Goal: Communication & Community: Connect with others

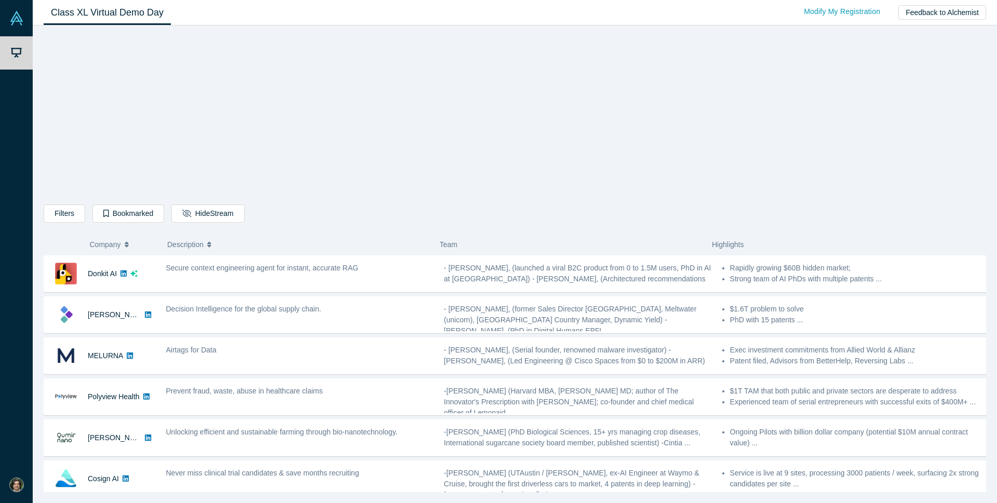
click at [892, 174] on div "Filters AI Artificial Intelligence B2B SaaS AI (Artificial Intelligence) Data A…" at bounding box center [515, 262] width 942 height 459
drag, startPoint x: 97, startPoint y: 278, endPoint x: 821, endPoint y: 127, distance: 739.5
click at [811, 129] on div "Filters AI Artificial Intelligence B2B SaaS AI (Artificial Intelligence) Data A…" at bounding box center [515, 262] width 942 height 459
click at [978, 103] on div "Filters AI Artificial Intelligence B2B SaaS AI (Artificial Intelligence) Data A…" at bounding box center [515, 262] width 942 height 459
drag, startPoint x: 983, startPoint y: 284, endPoint x: 978, endPoint y: 210, distance: 74.9
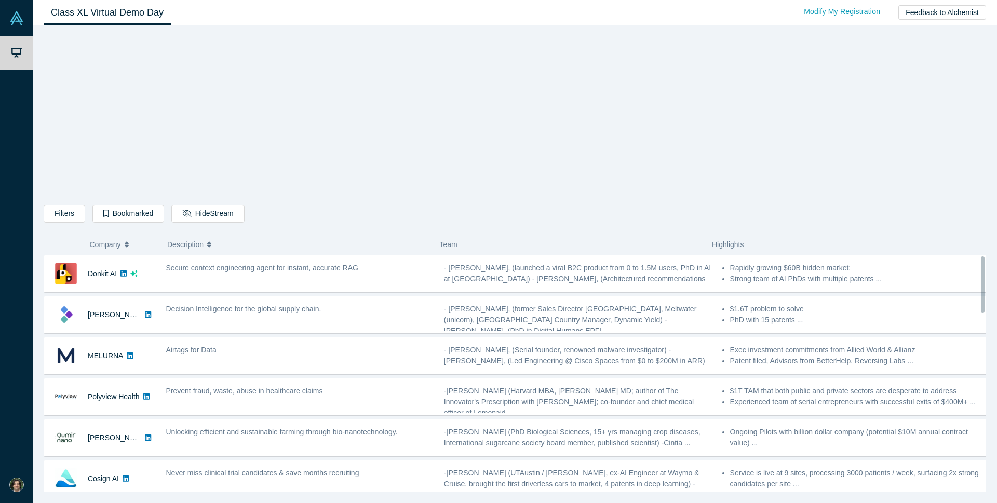
click at [978, 210] on div "Filters AI Artificial Intelligence B2B SaaS AI (Artificial Intelligence) Data A…" at bounding box center [515, 262] width 942 height 459
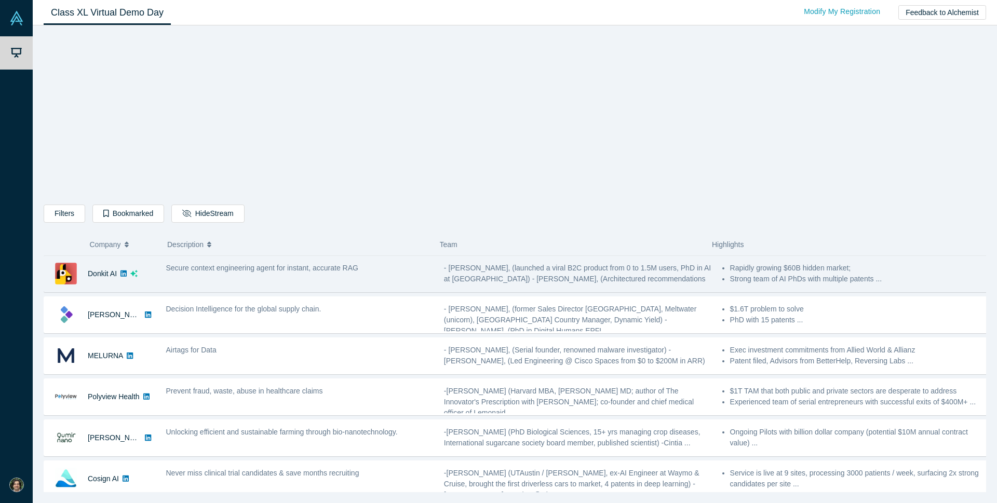
click at [125, 275] on icon at bounding box center [123, 273] width 6 height 6
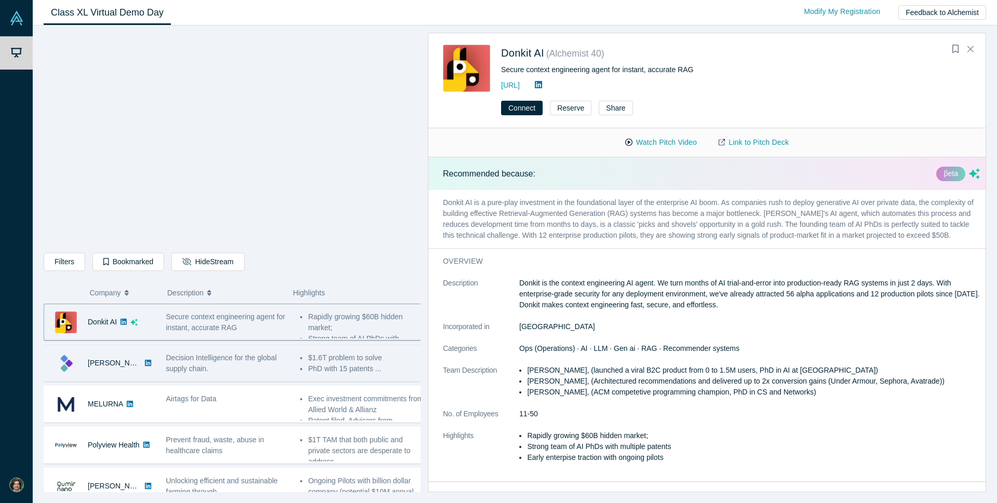
click at [158, 366] on div "[PERSON_NAME]" at bounding box center [102, 363] width 116 height 36
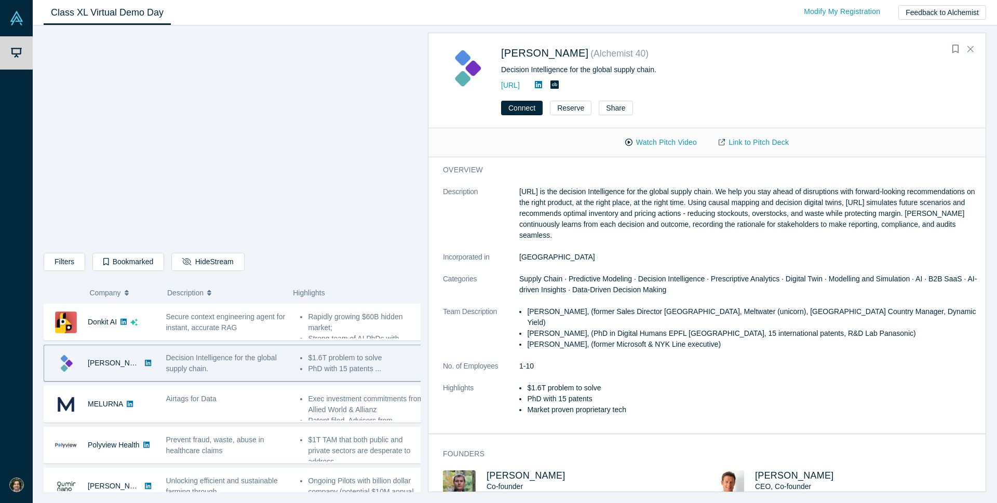
click at [145, 363] on icon at bounding box center [148, 363] width 6 height 6
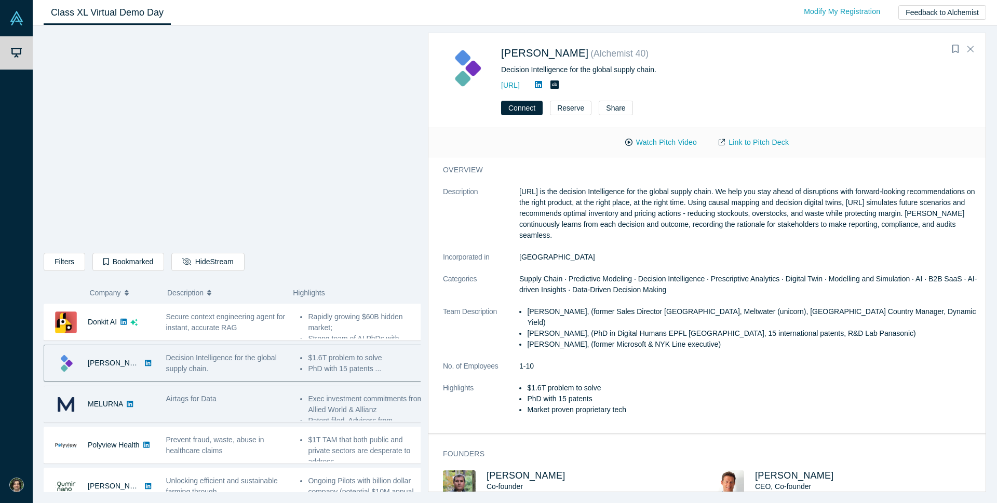
click at [246, 413] on div "Airtags for Data" at bounding box center [227, 404] width 134 height 33
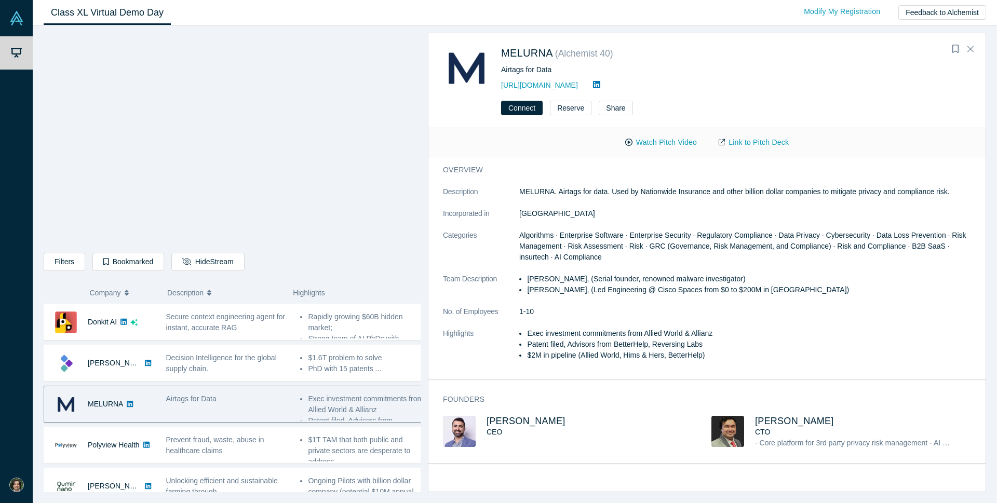
click at [128, 407] on icon at bounding box center [130, 404] width 6 height 6
drag, startPoint x: 526, startPoint y: 292, endPoint x: 604, endPoint y: 294, distance: 77.4
click at [604, 294] on ul "[PERSON_NAME], (Serial founder, renowned malware investigator) [PERSON_NAME], (…" at bounding box center [749, 285] width 460 height 22
copy li "[PERSON_NAME]"
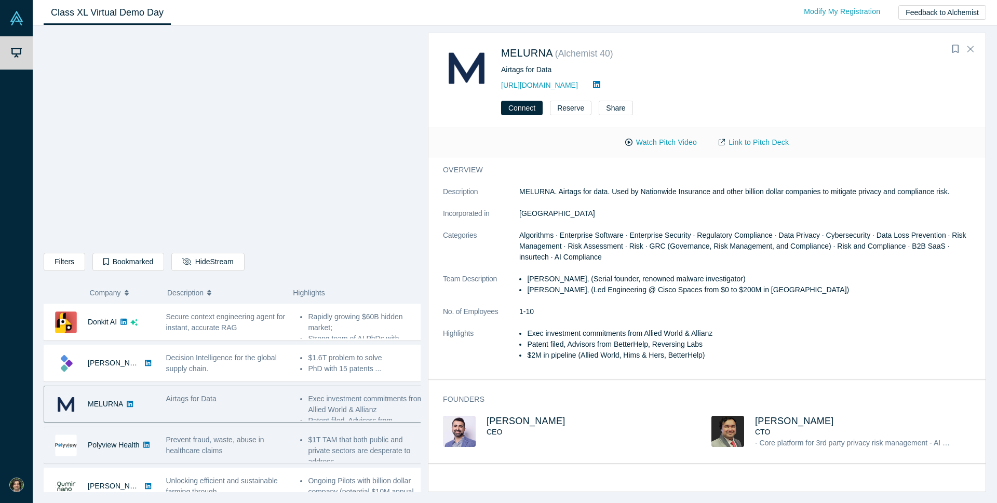
click at [248, 449] on div "Prevent fraud, waste, abuse in healthcare claims" at bounding box center [228, 445] width 124 height 22
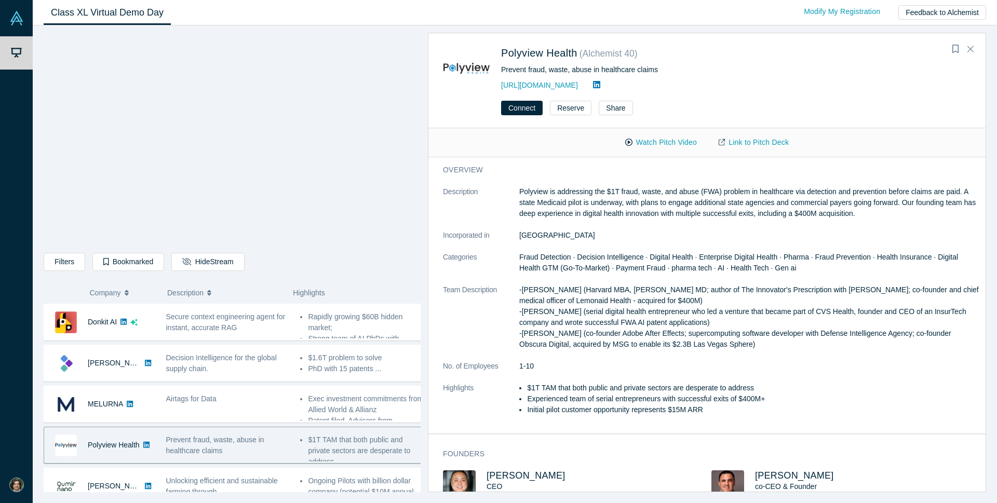
click at [145, 447] on icon at bounding box center [146, 444] width 6 height 7
drag, startPoint x: 426, startPoint y: 144, endPoint x: 424, endPoint y: 153, distance: 9.5
click at [424, 153] on div "Polyview Health ( Alchemist 40 ) Prevent fraud, waste, abuse in healthcare clai…" at bounding box center [702, 262] width 565 height 459
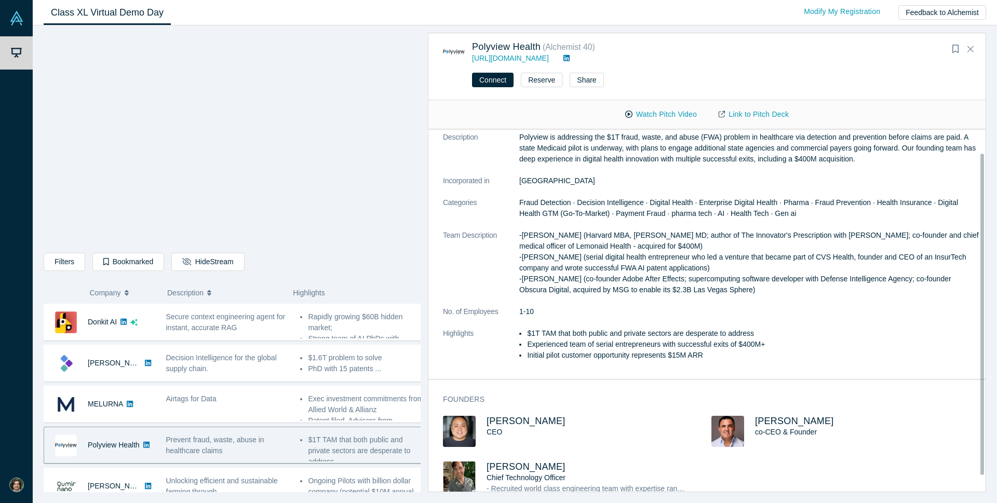
scroll to position [32, 0]
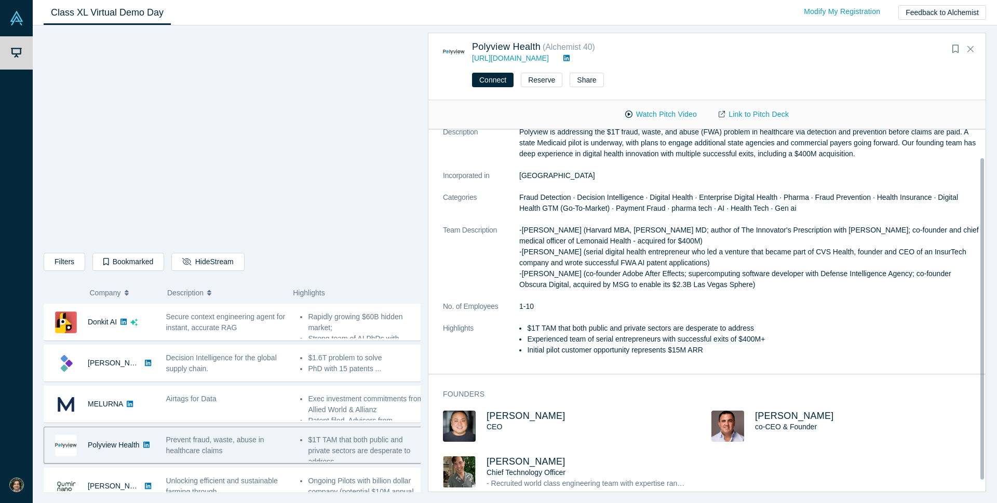
drag, startPoint x: 982, startPoint y: 175, endPoint x: 986, endPoint y: 223, distance: 48.0
click at [986, 223] on div "Filters AI Artificial Intelligence B2B SaaS AI (Artificial Intelligence) Data A…" at bounding box center [515, 264] width 964 height 478
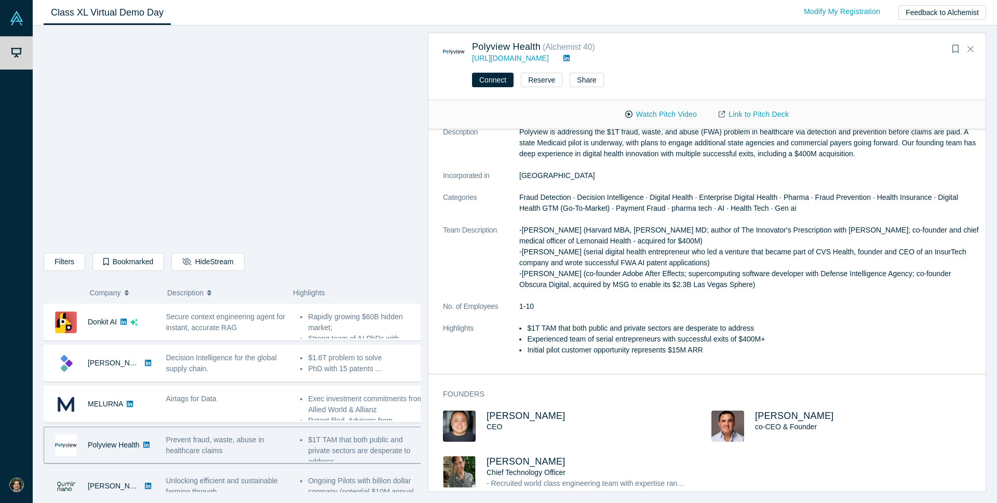
click at [151, 476] on div "[PERSON_NAME]" at bounding box center [99, 486] width 111 height 36
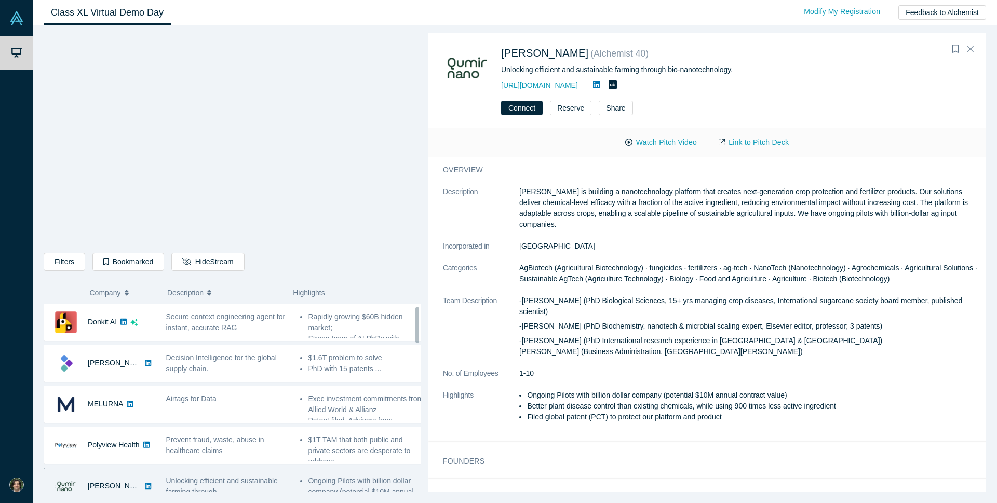
scroll to position [12, 0]
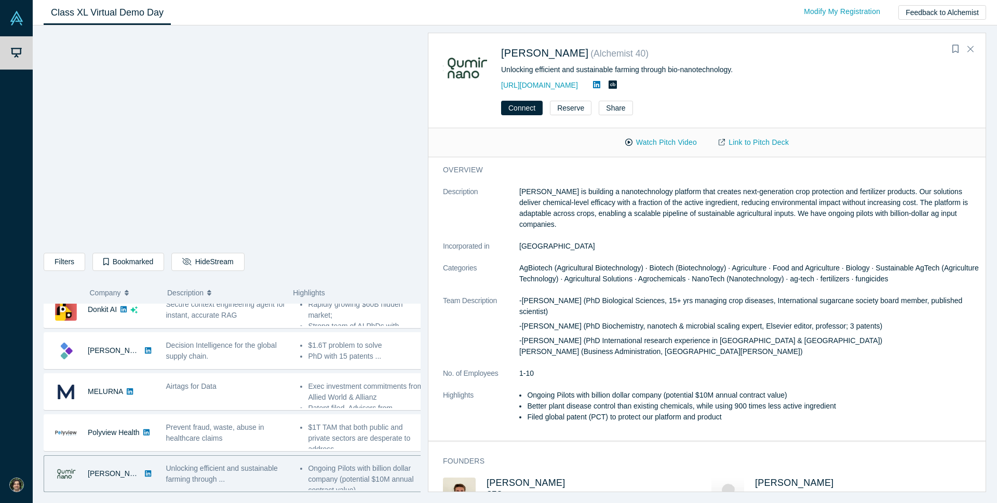
click at [145, 476] on icon at bounding box center [148, 473] width 6 height 7
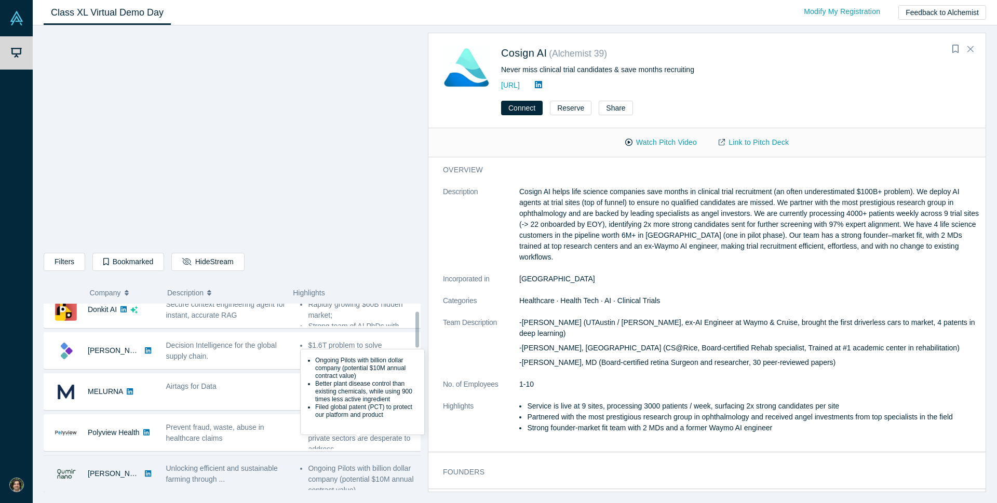
scroll to position [53, 0]
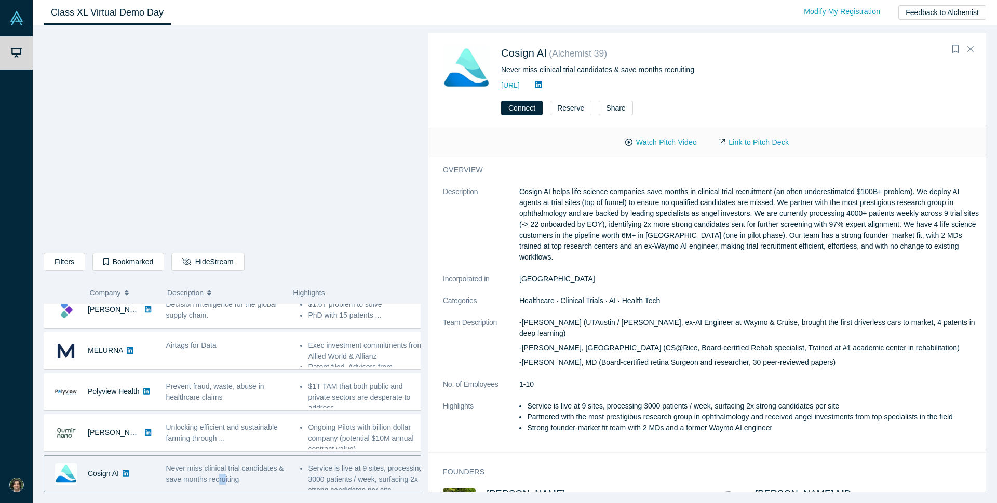
click at [223, 474] on span "Never miss clinical trial candidates & save months recruiting" at bounding box center [225, 473] width 118 height 19
click at [126, 472] on icon at bounding box center [125, 473] width 6 height 6
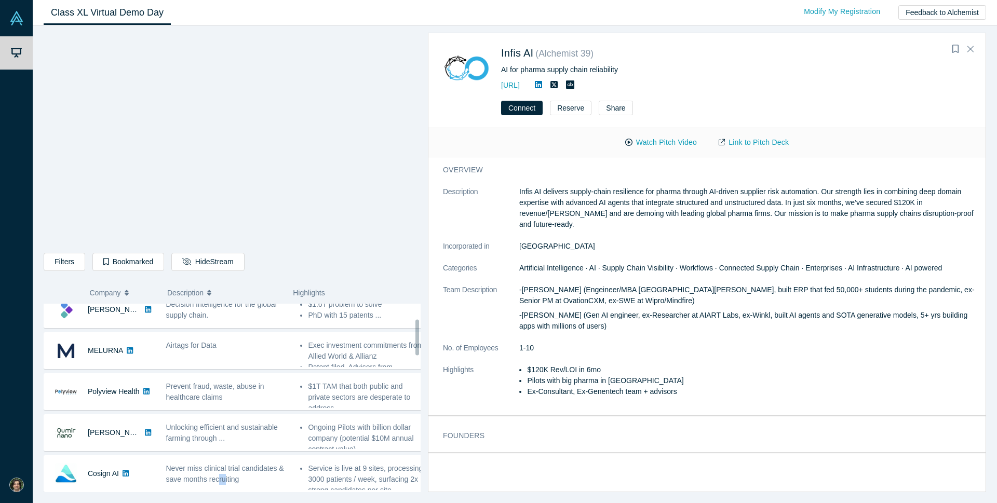
scroll to position [94, 0]
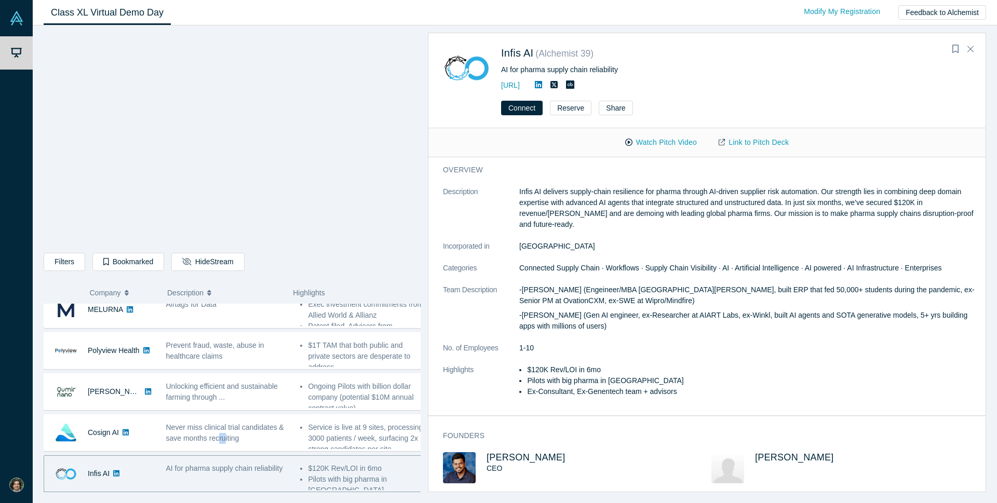
click at [116, 474] on icon at bounding box center [116, 473] width 6 height 7
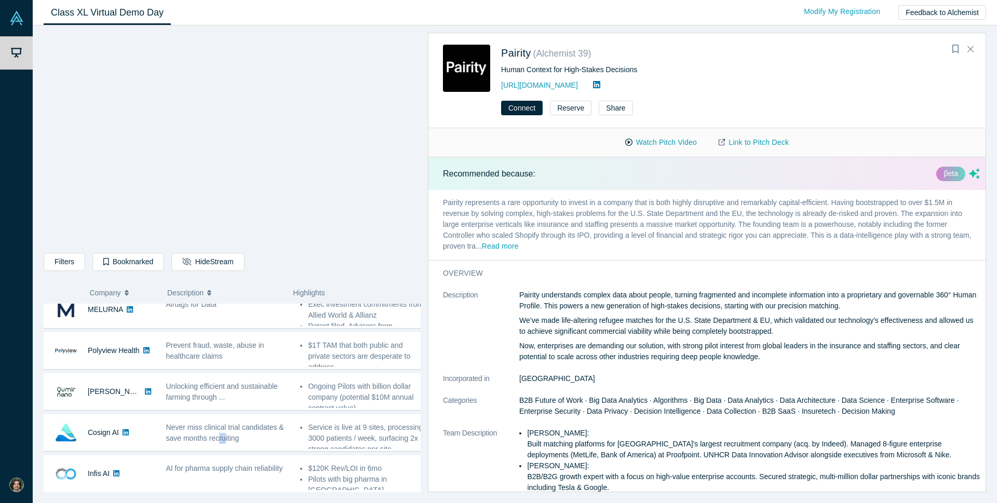
scroll to position [135, 0]
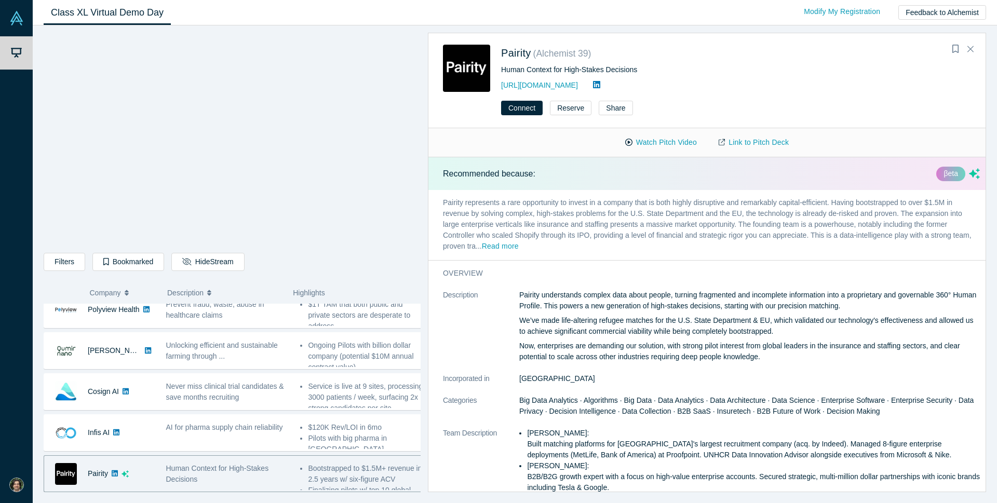
click at [702, 425] on dl "Description Pairity understands complex data about people, turning fragmented a…" at bounding box center [711, 451] width 537 height 323
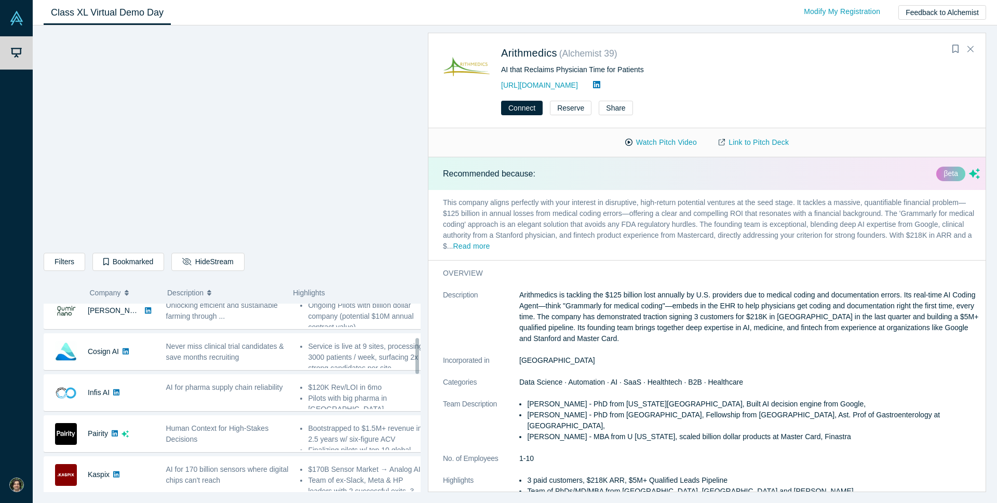
scroll to position [217, 0]
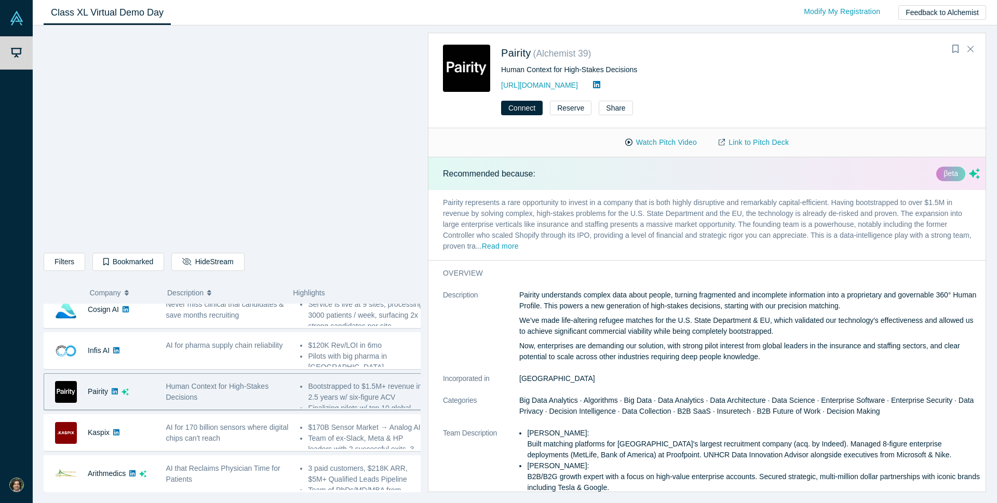
click at [116, 390] on icon at bounding box center [115, 391] width 6 height 6
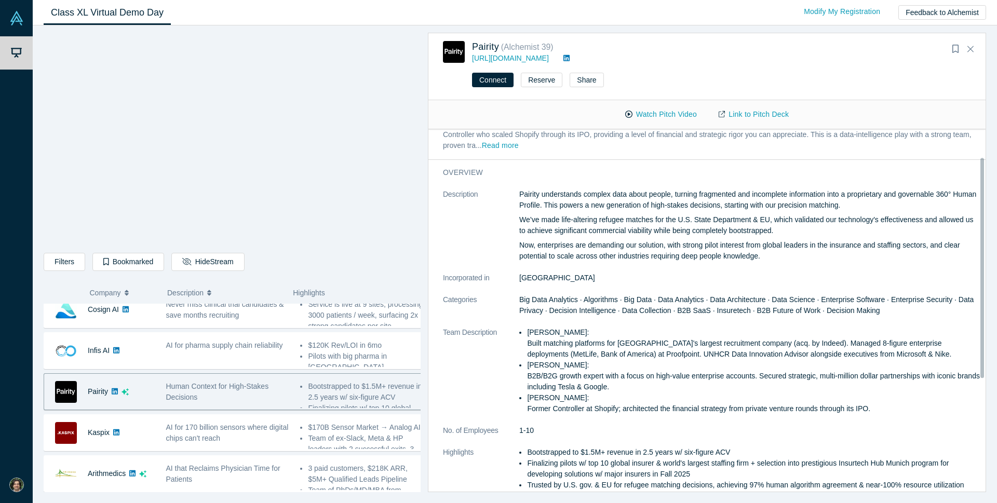
scroll to position [81, 0]
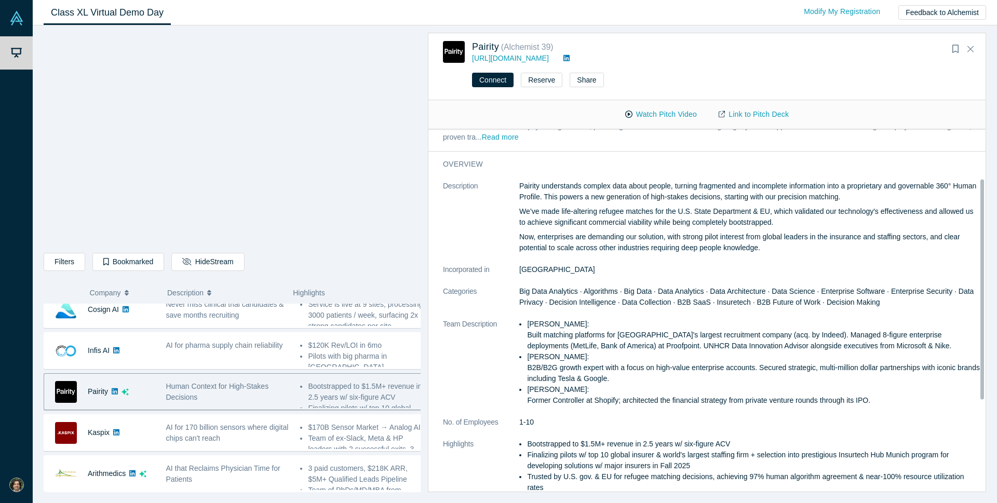
drag, startPoint x: 981, startPoint y: 323, endPoint x: 989, endPoint y: 377, distance: 54.6
click at [989, 377] on div "Filters AI Artificial Intelligence B2B SaaS AI (Artificial Intelligence) Data A…" at bounding box center [515, 264] width 964 height 478
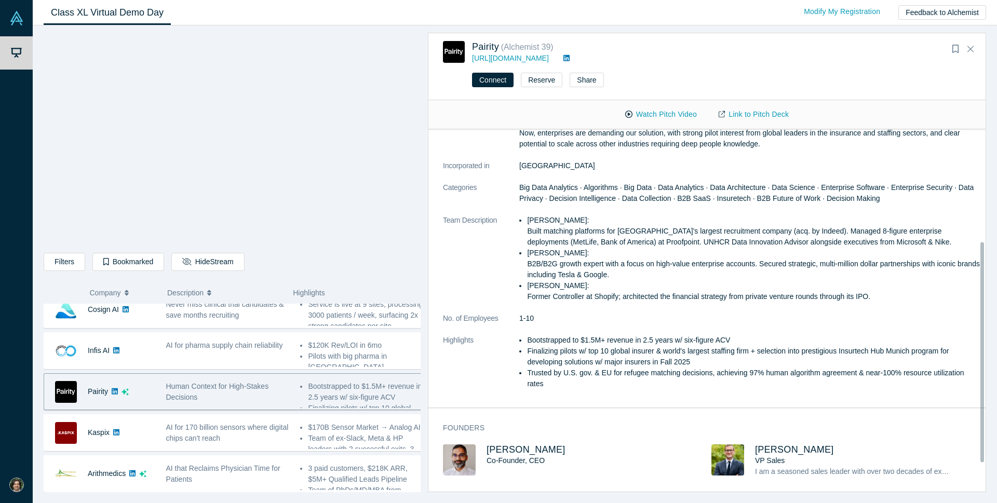
drag, startPoint x: 984, startPoint y: 352, endPoint x: 986, endPoint y: 374, distance: 21.9
click at [986, 374] on div "Filters AI Artificial Intelligence B2B SaaS AI (Artificial Intelligence) Data A…" at bounding box center [515, 264] width 964 height 478
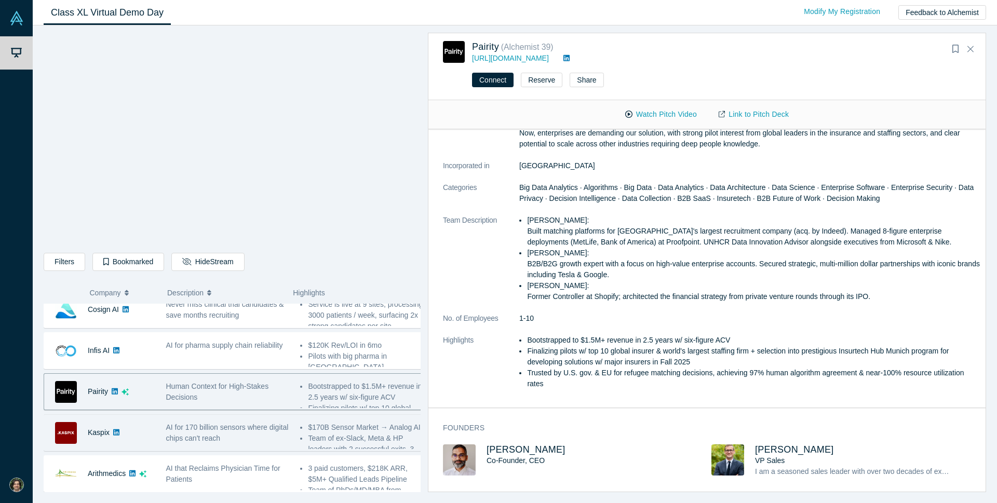
click at [143, 429] on div "Kaspix" at bounding box center [99, 433] width 111 height 36
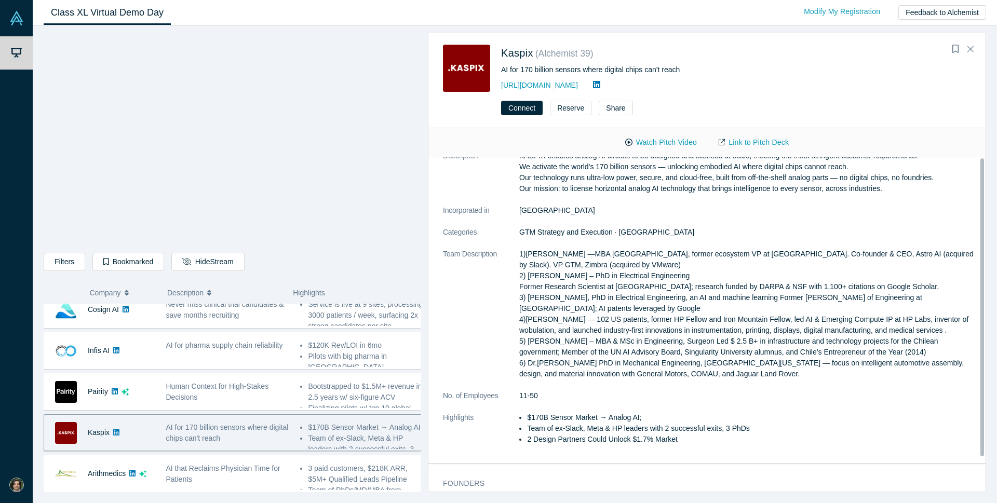
scroll to position [0, 0]
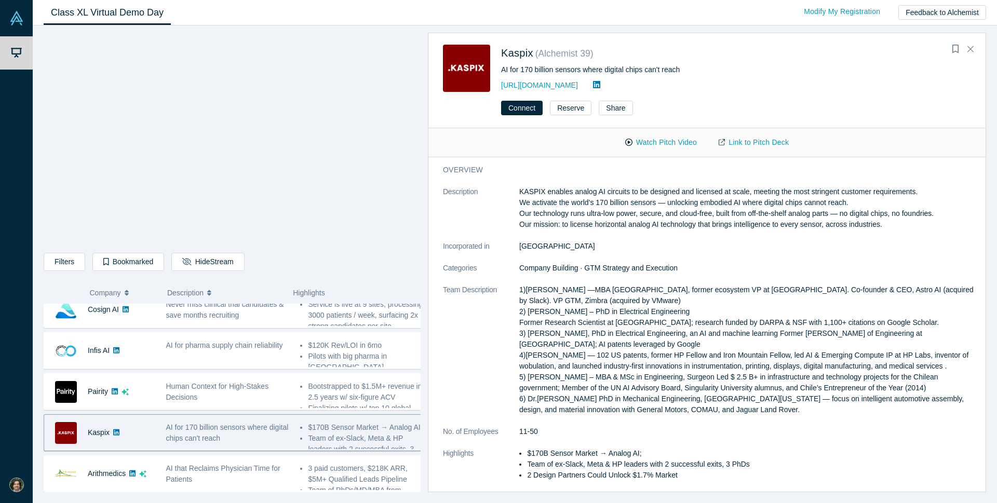
click at [116, 434] on icon at bounding box center [116, 432] width 6 height 7
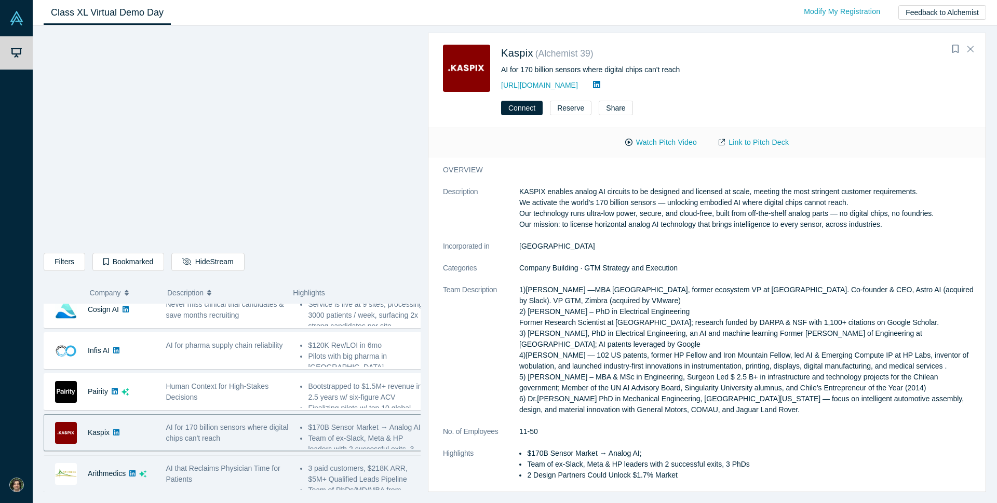
click at [205, 475] on div "AI that Reclaims Physician Time for Patients" at bounding box center [228, 474] width 124 height 22
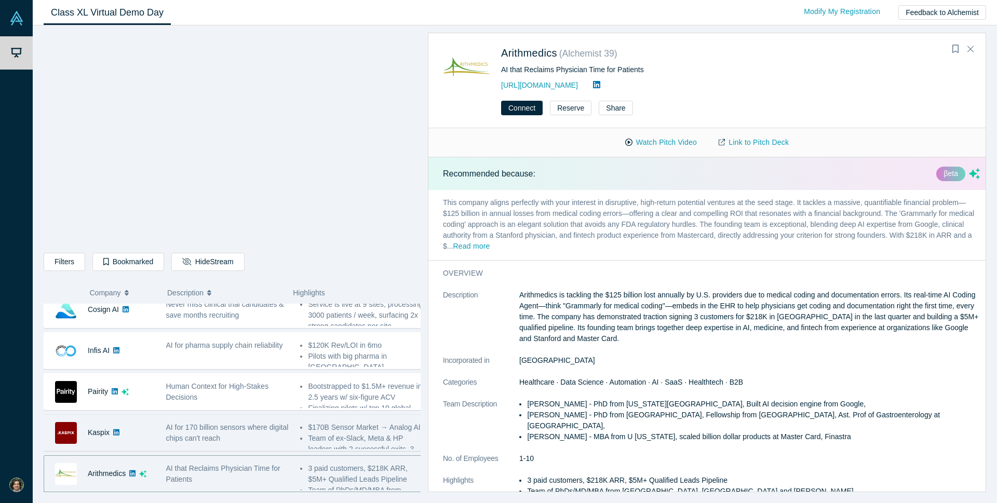
click at [248, 433] on div "AI for 170 billion sensors where digital chips can't reach" at bounding box center [228, 433] width 124 height 22
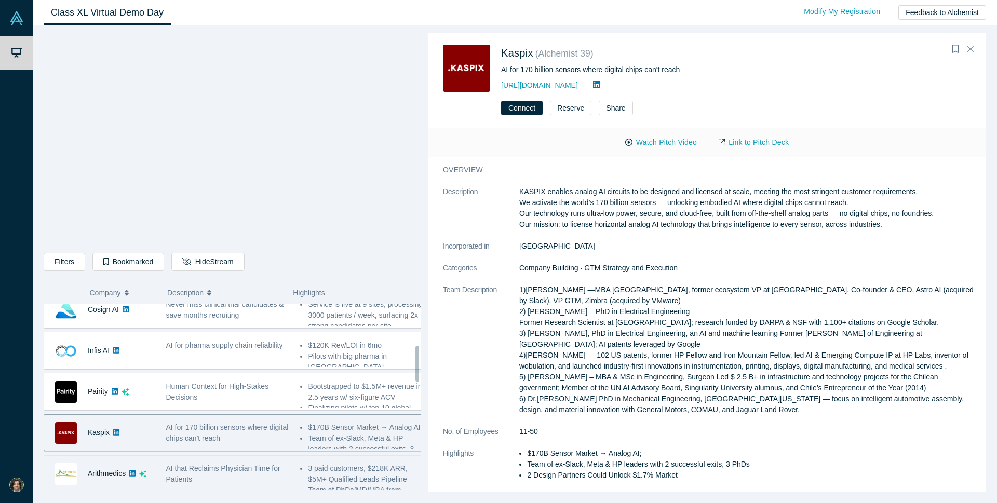
click at [250, 481] on div "AI that Reclaims Physician Time for Patients" at bounding box center [228, 474] width 124 height 22
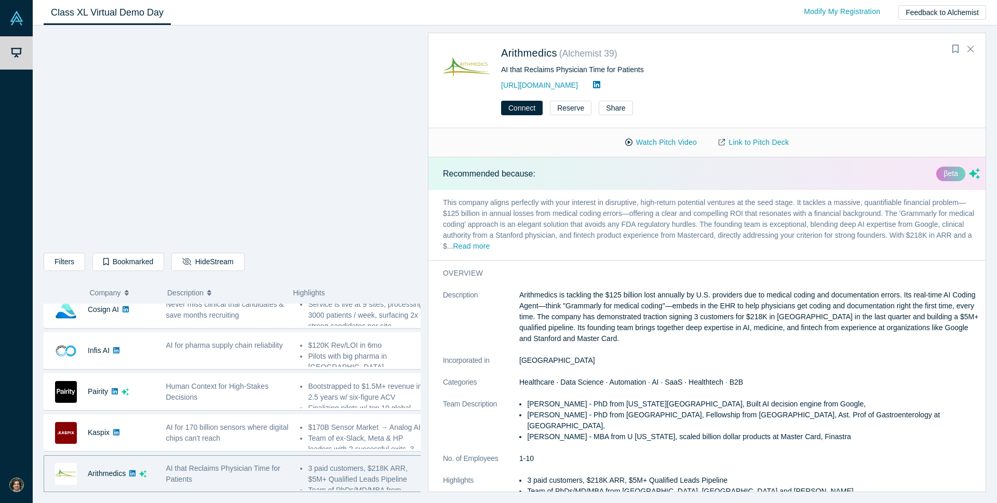
click at [133, 476] on icon at bounding box center [132, 473] width 6 height 7
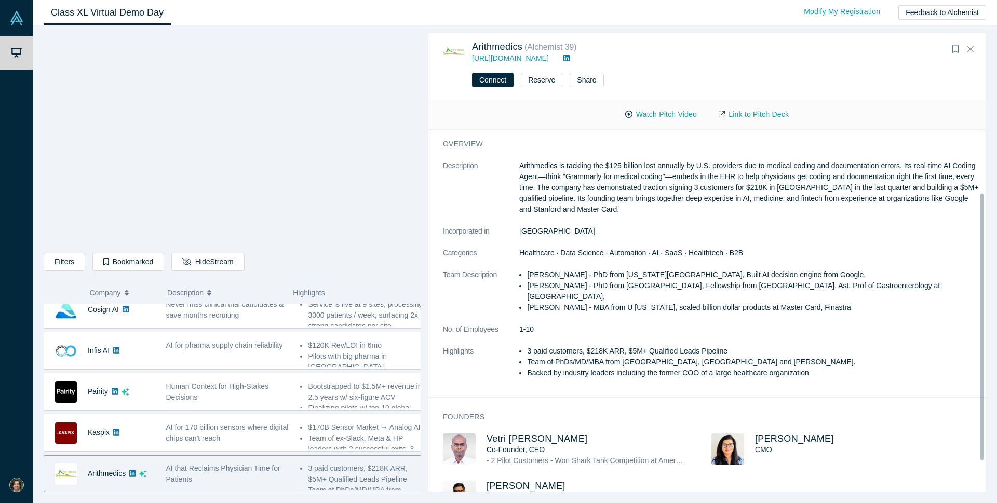
scroll to position [128, 0]
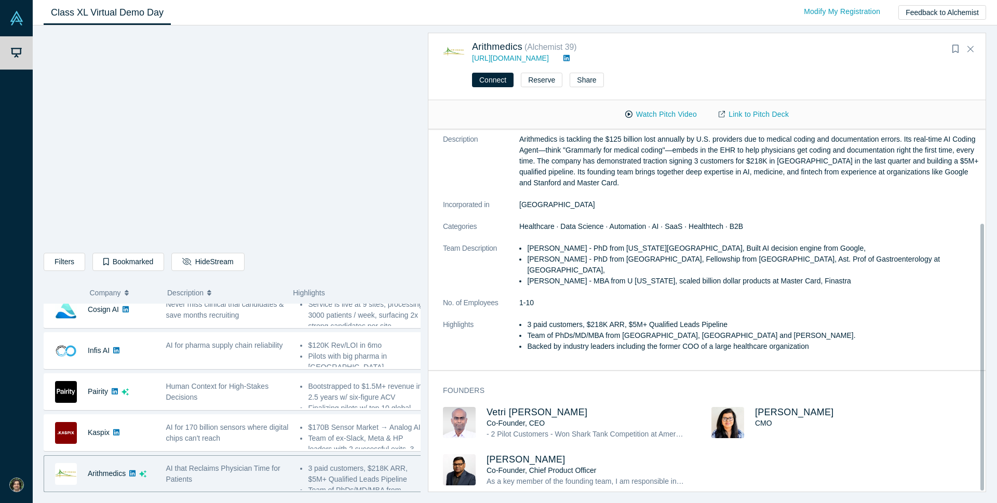
drag, startPoint x: 982, startPoint y: 310, endPoint x: 825, endPoint y: 446, distance: 208.3
click at [980, 453] on div at bounding box center [982, 357] width 4 height 267
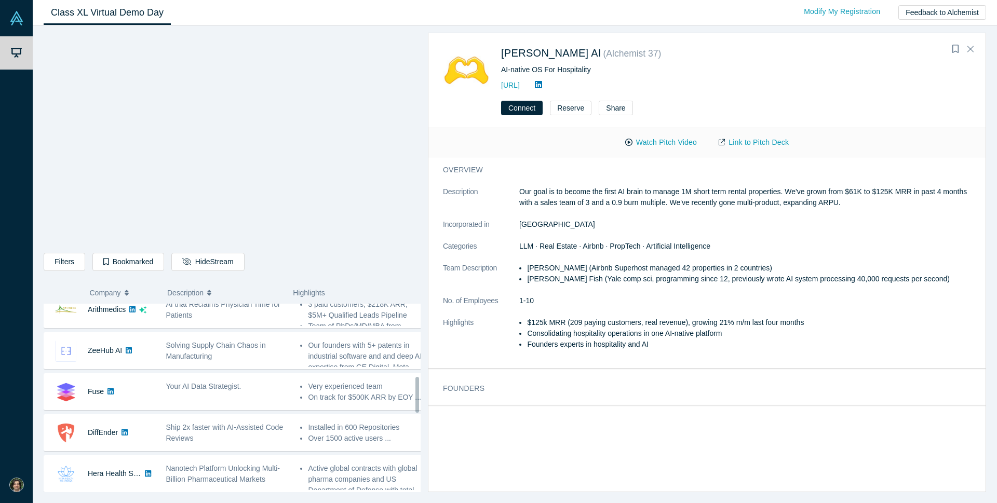
scroll to position [423, 0]
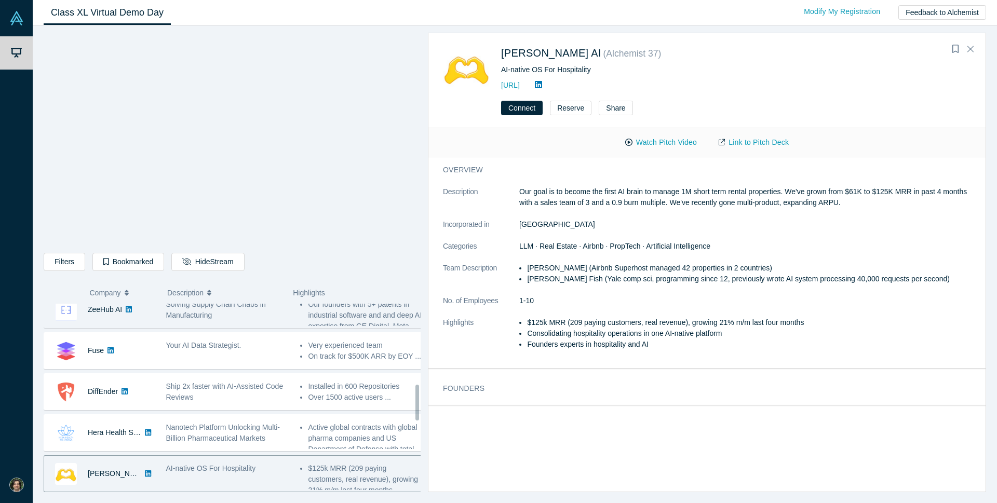
click at [154, 312] on div "ZeeHub AI" at bounding box center [99, 310] width 111 height 36
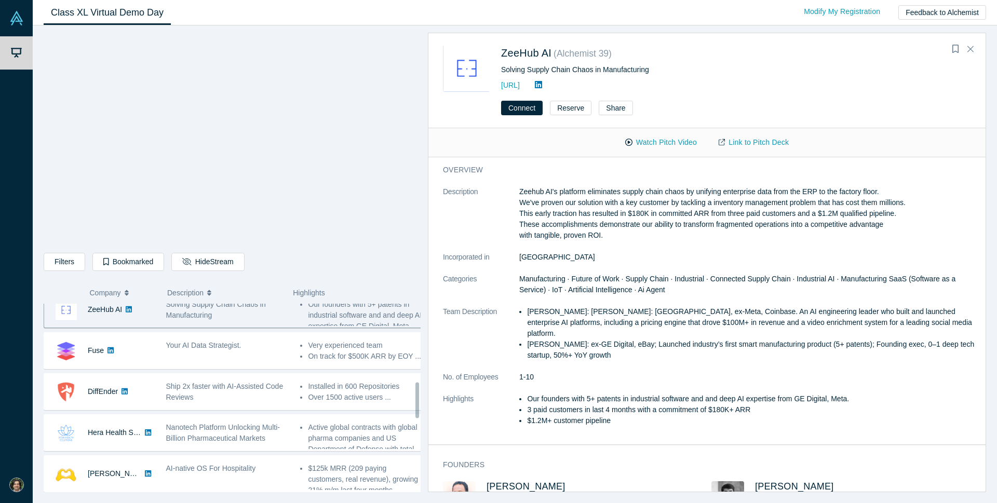
scroll to position [410, 0]
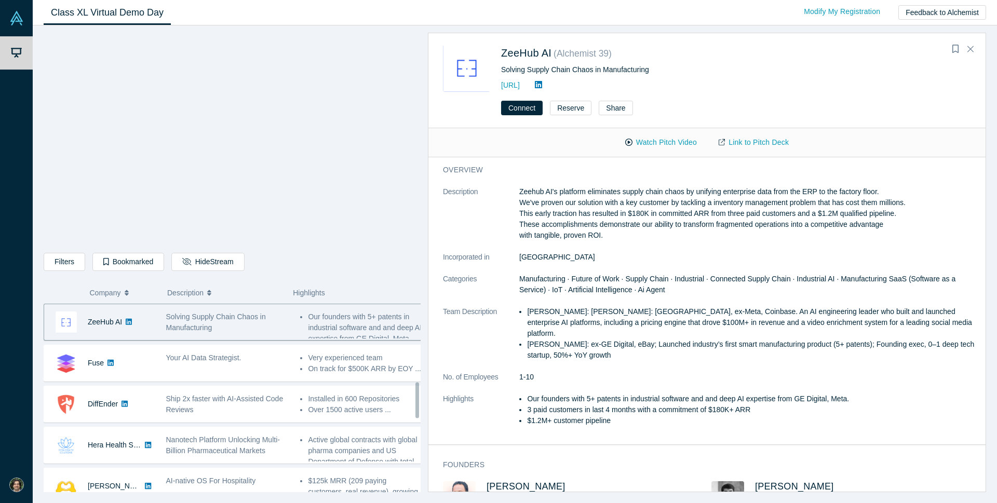
click at [131, 311] on link at bounding box center [128, 322] width 13 height 36
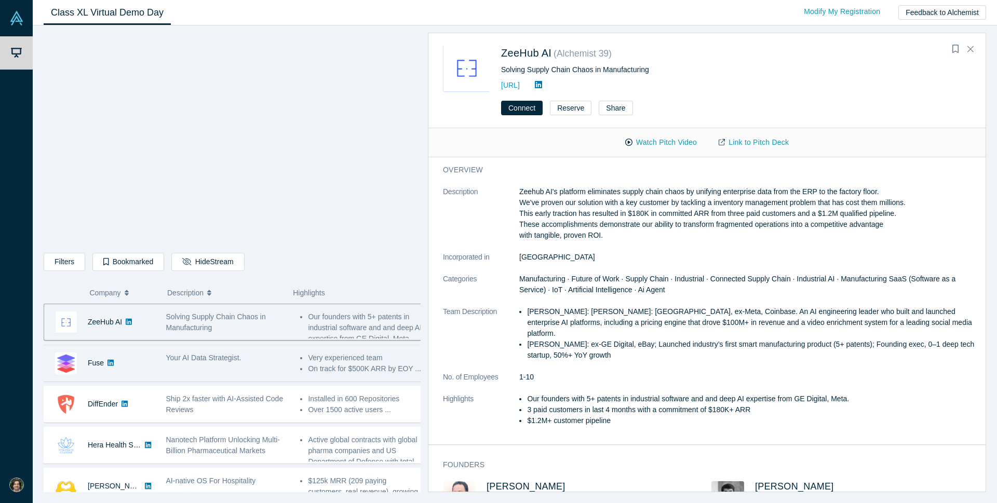
click at [138, 366] on div "Fuse" at bounding box center [99, 363] width 111 height 36
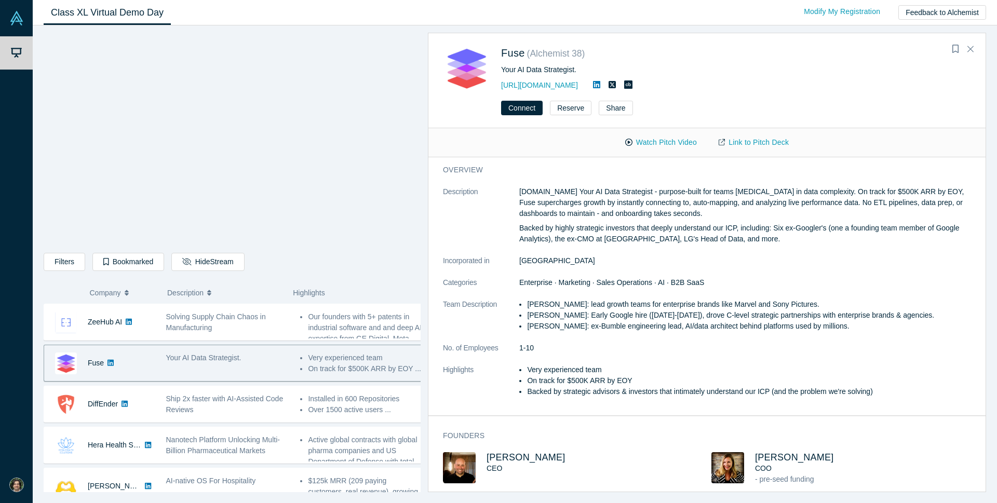
click at [107, 363] on icon at bounding box center [110, 362] width 6 height 7
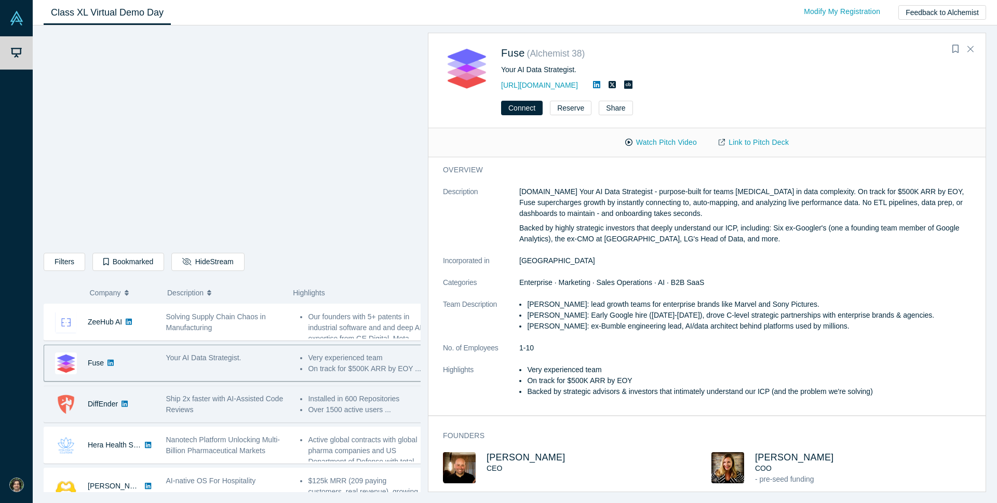
click at [156, 408] on div "DiffEnder" at bounding box center [102, 404] width 116 height 36
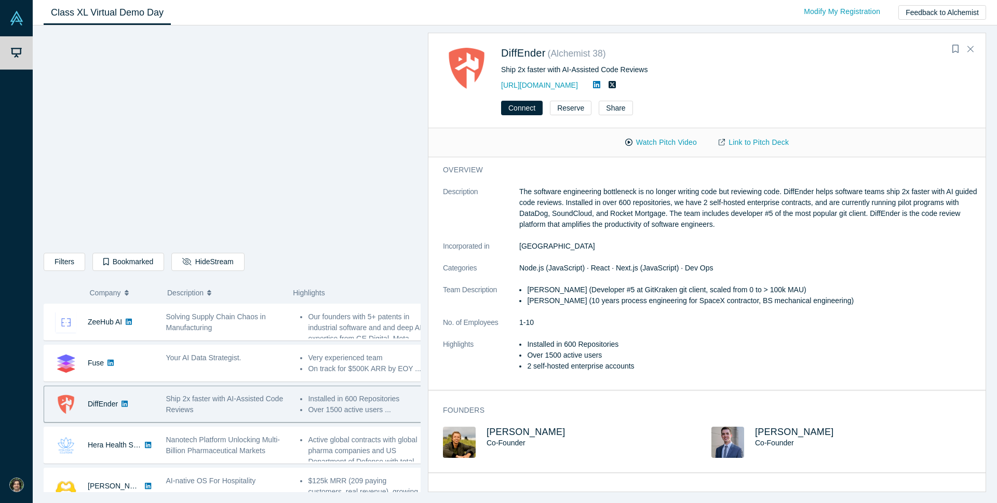
click at [124, 407] on icon at bounding box center [124, 404] width 6 height 6
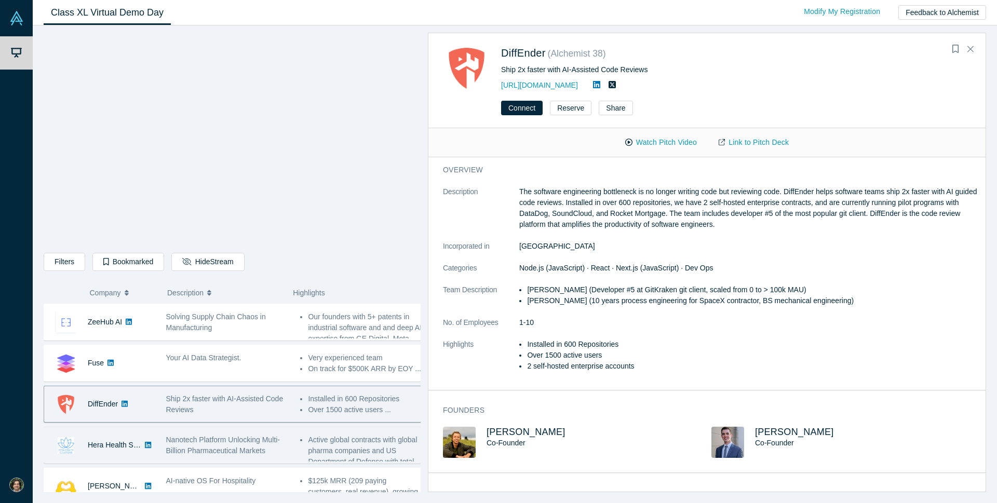
click at [274, 451] on div "Nanotech Platform Unlocking Multi-Billion Pharmaceutical Markets" at bounding box center [228, 445] width 124 height 22
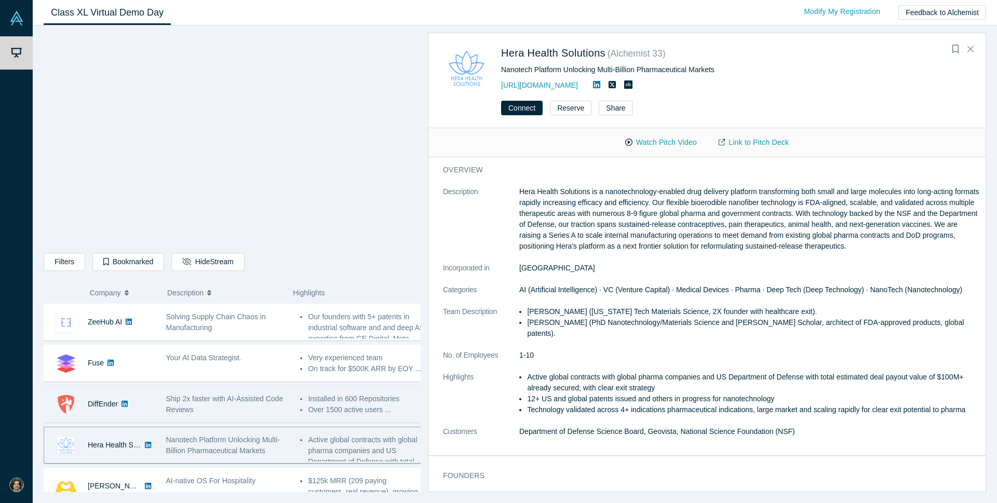
click at [250, 411] on div "Ship 2x faster with AI-Assisted Code Reviews" at bounding box center [228, 404] width 124 height 22
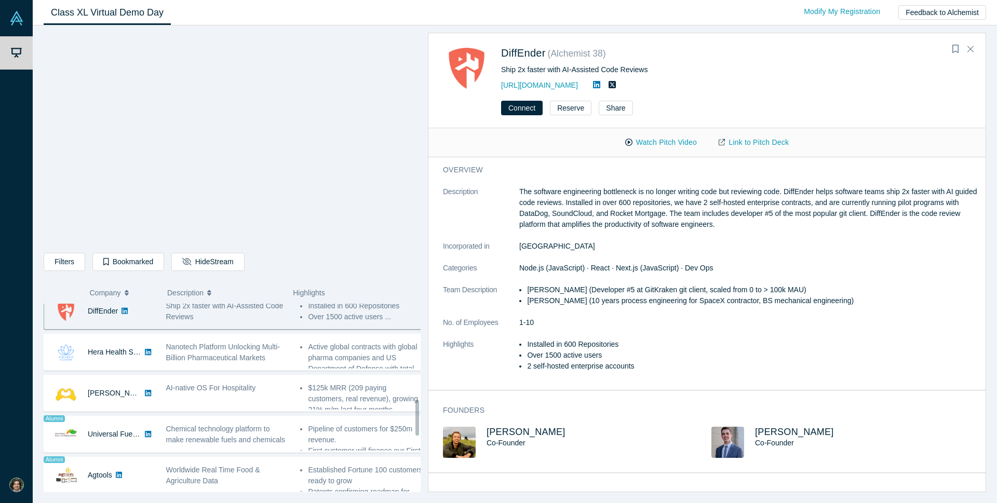
scroll to position [506, 0]
drag, startPoint x: 417, startPoint y: 397, endPoint x: 422, endPoint y: 415, distance: 18.8
click at [422, 415] on div "Filters AI Artificial Intelligence B2B SaaS AI (Artificial Intelligence) Data A…" at bounding box center [515, 264] width 964 height 478
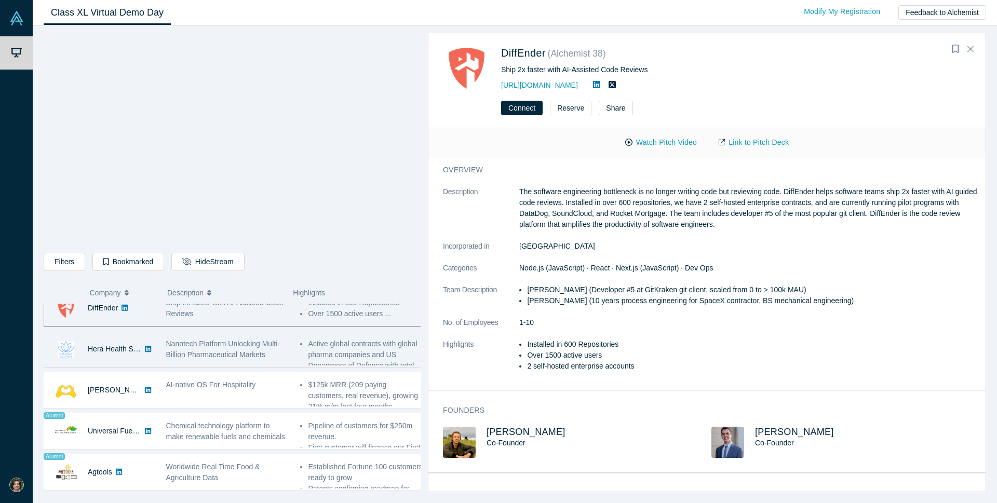
click at [148, 352] on icon at bounding box center [148, 349] width 6 height 6
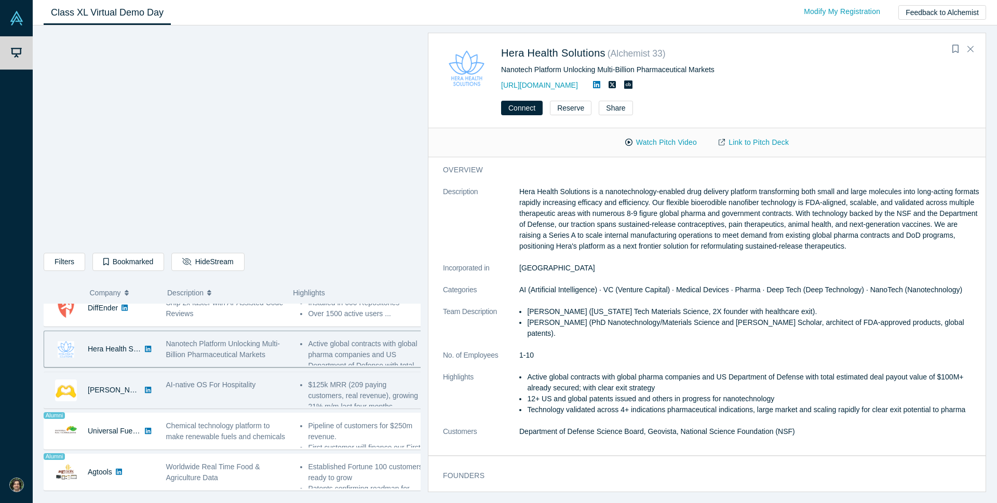
click at [196, 389] on span "AI-native OS For Hospitality" at bounding box center [211, 384] width 90 height 8
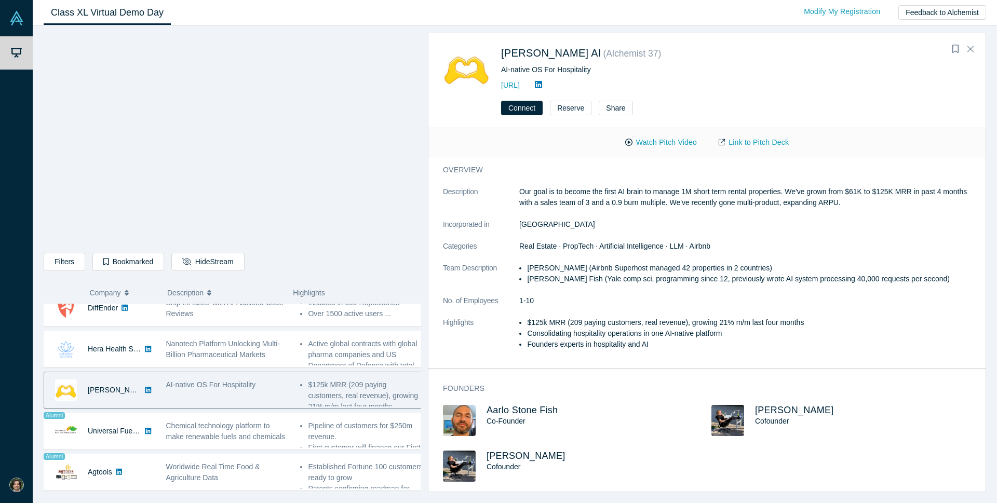
click at [145, 391] on icon at bounding box center [148, 389] width 6 height 7
drag, startPoint x: 527, startPoint y: 268, endPoint x: 566, endPoint y: 269, distance: 39.5
click at [566, 269] on li "[PERSON_NAME] (Airbnb Superhost managed 42 properties in 2 countries)" at bounding box center [753, 268] width 453 height 11
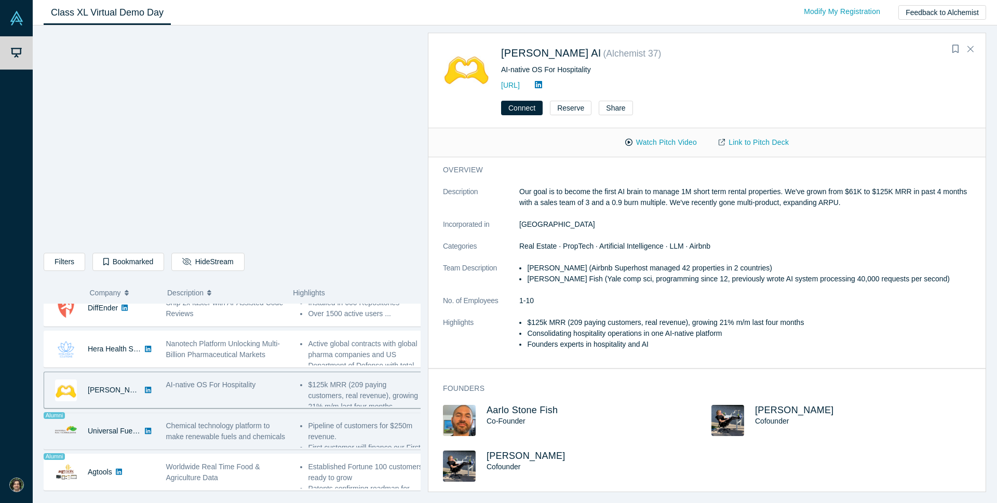
click at [194, 428] on span "Chemical technology platform to make renewable fuels and chemicals" at bounding box center [225, 430] width 119 height 19
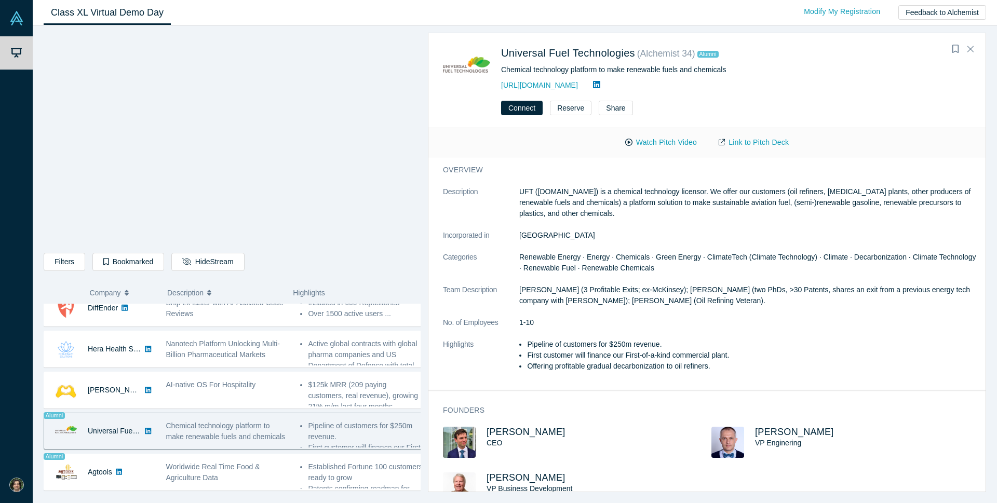
click at [147, 433] on icon at bounding box center [148, 431] width 6 height 6
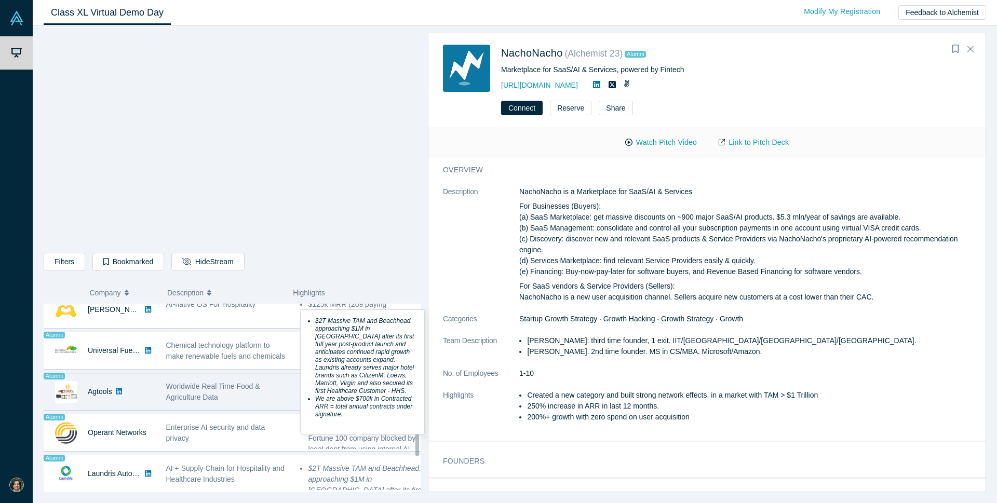
scroll to position [628, 0]
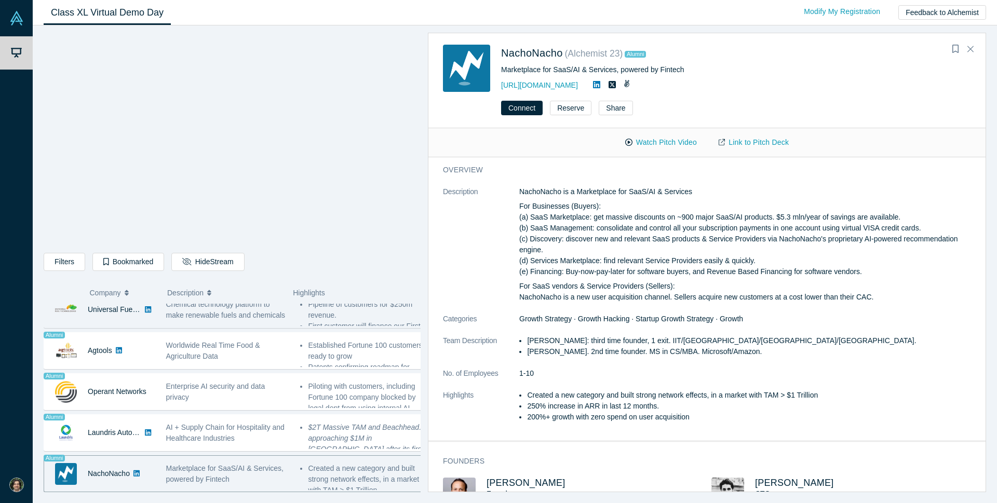
click at [252, 314] on span "Chemical technology platform to make renewable fuels and chemicals" at bounding box center [225, 309] width 119 height 19
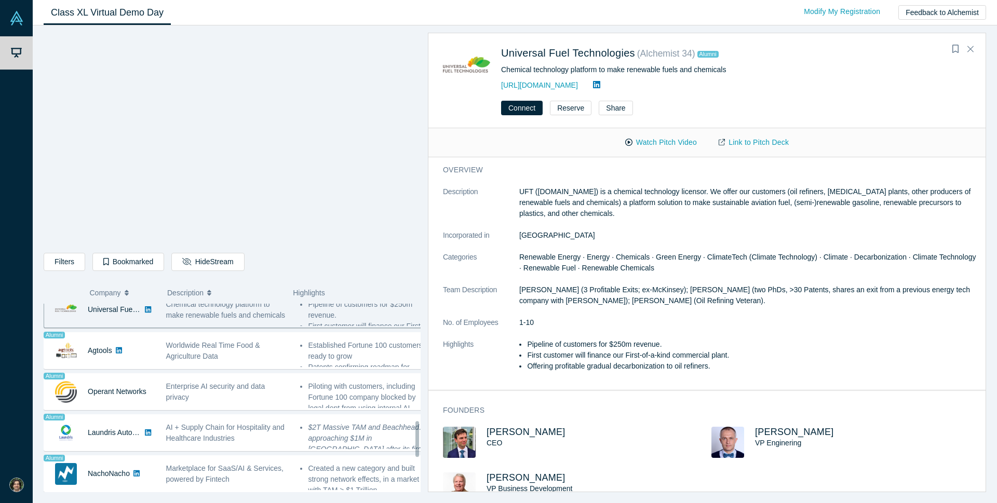
scroll to position [615, 0]
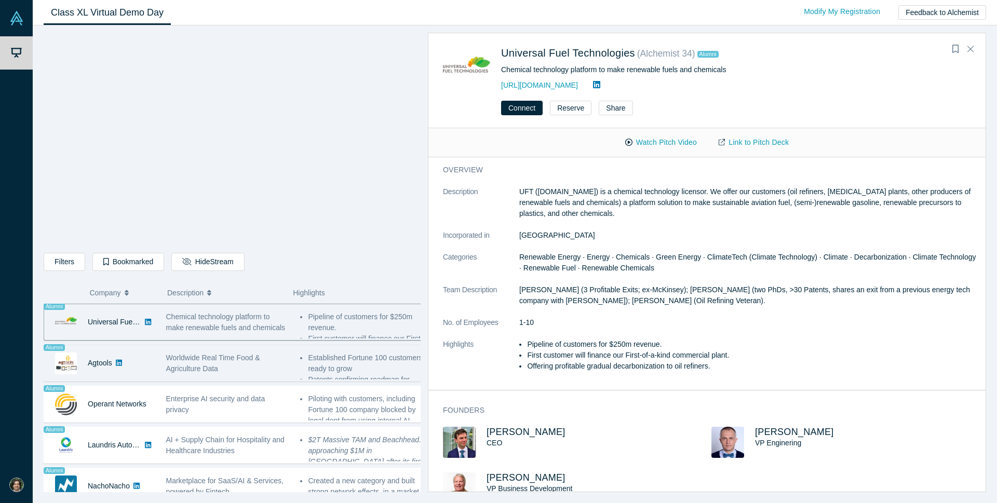
click at [205, 366] on span "Worldwide Real Time Food & Agriculture Data" at bounding box center [213, 362] width 94 height 19
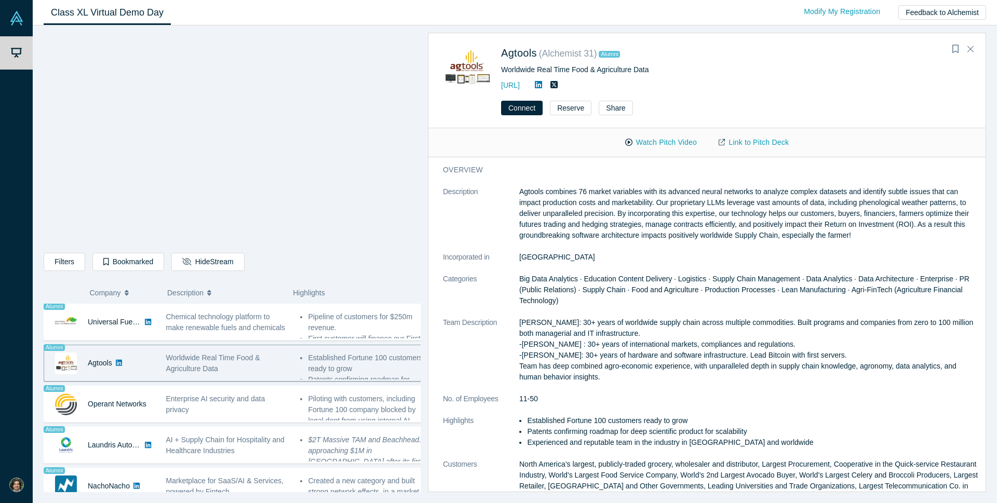
click at [118, 365] on icon at bounding box center [119, 362] width 6 height 7
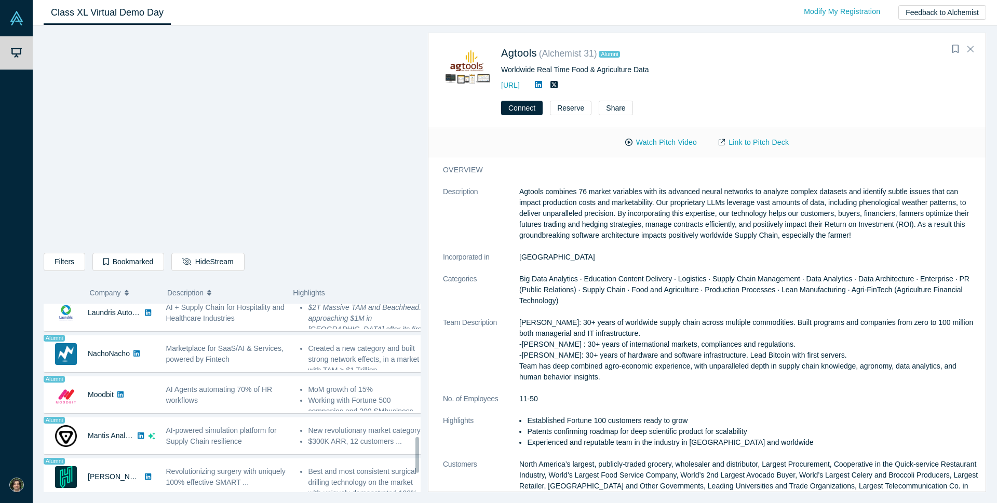
scroll to position [656, 0]
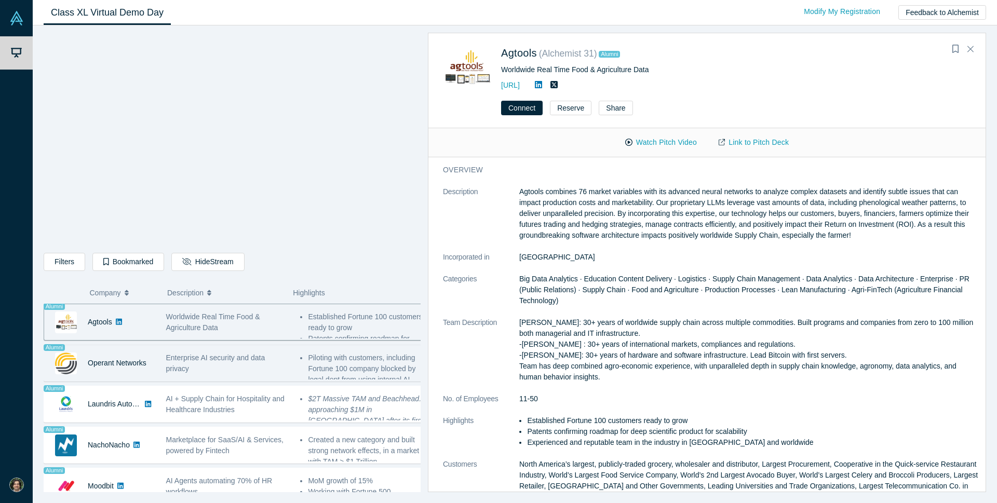
click at [250, 355] on span "Enterprise AI security and data privacy" at bounding box center [215, 362] width 99 height 19
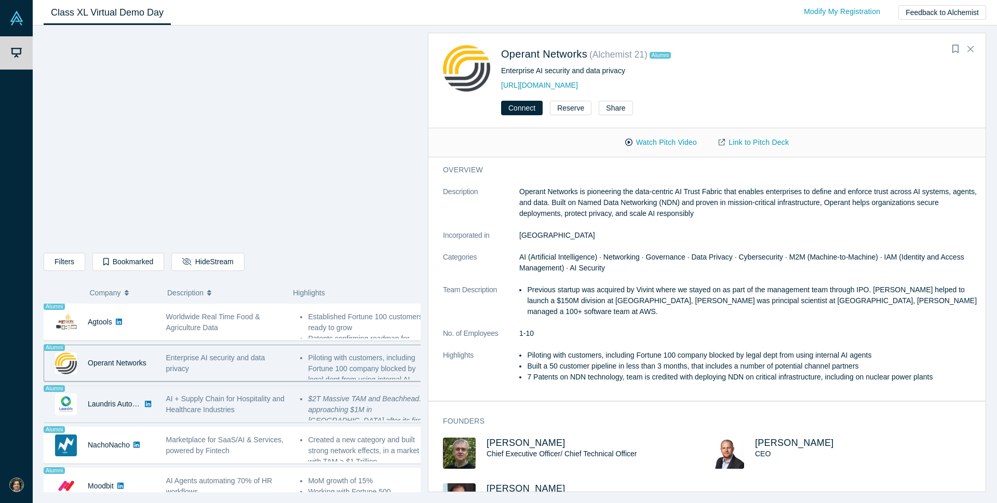
click at [247, 400] on span "AI + Supply Chain for Hospitality and Healthcare Industries" at bounding box center [225, 403] width 118 height 19
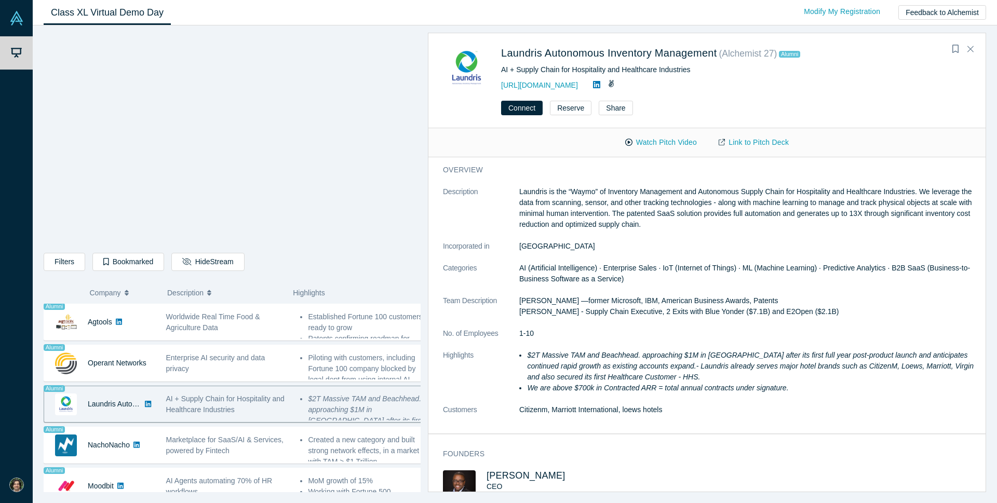
click at [150, 406] on icon at bounding box center [148, 403] width 6 height 7
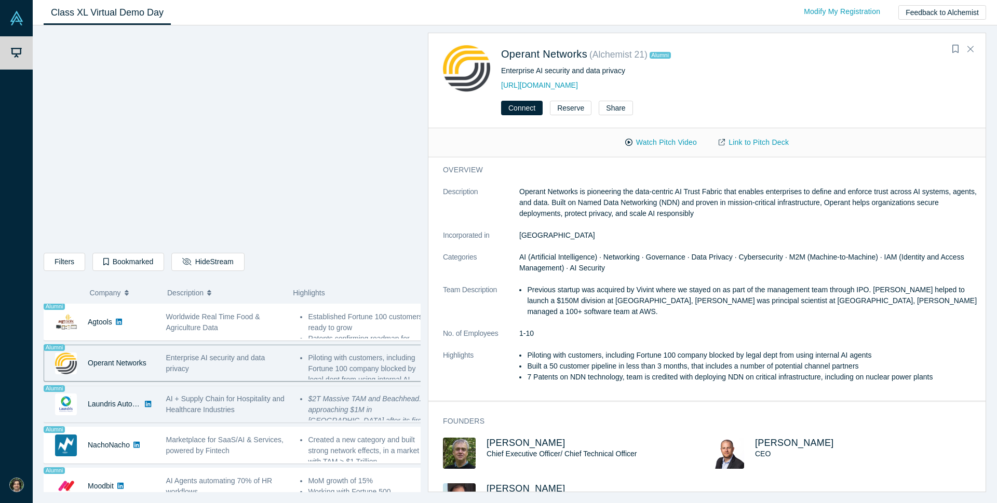
click at [264, 407] on div "AI + Supply Chain for Hospitality and Healthcare Industries" at bounding box center [228, 404] width 124 height 22
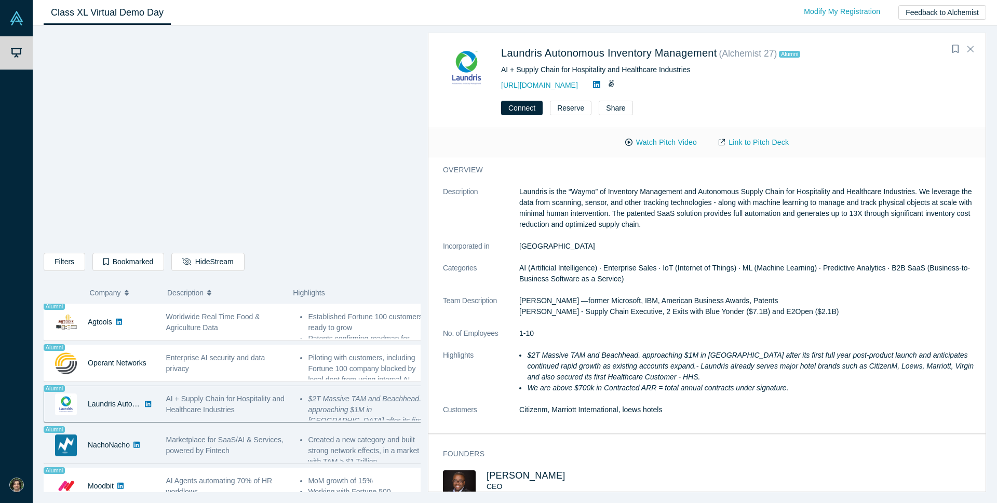
click at [252, 443] on span "Marketplace for SaaS/AI & Services, powered by Fintech" at bounding box center [224, 444] width 117 height 19
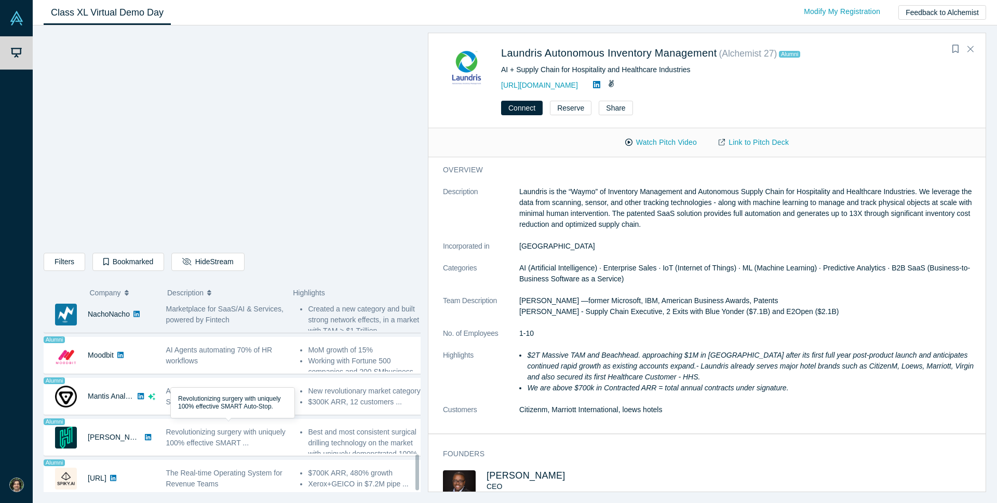
scroll to position [738, 0]
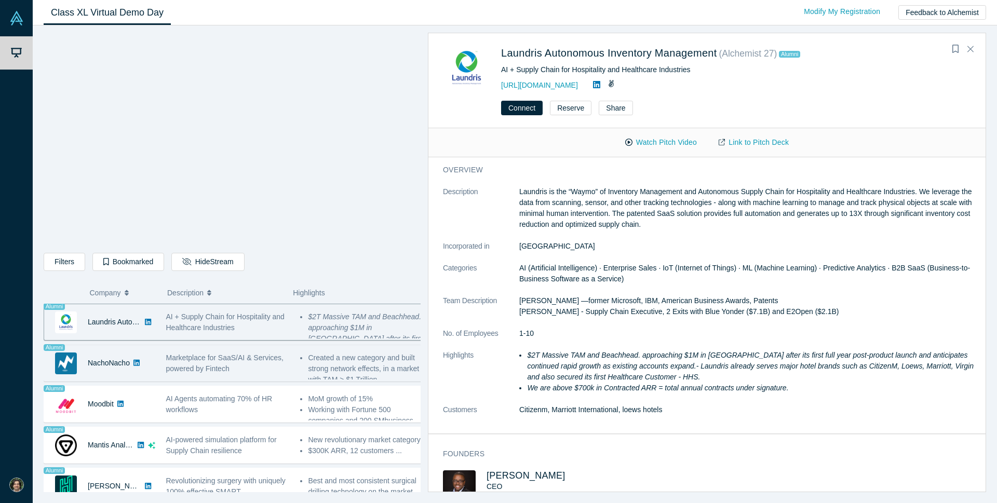
click at [192, 362] on span "Marketplace for SaaS/AI & Services, powered by Fintech" at bounding box center [224, 362] width 117 height 19
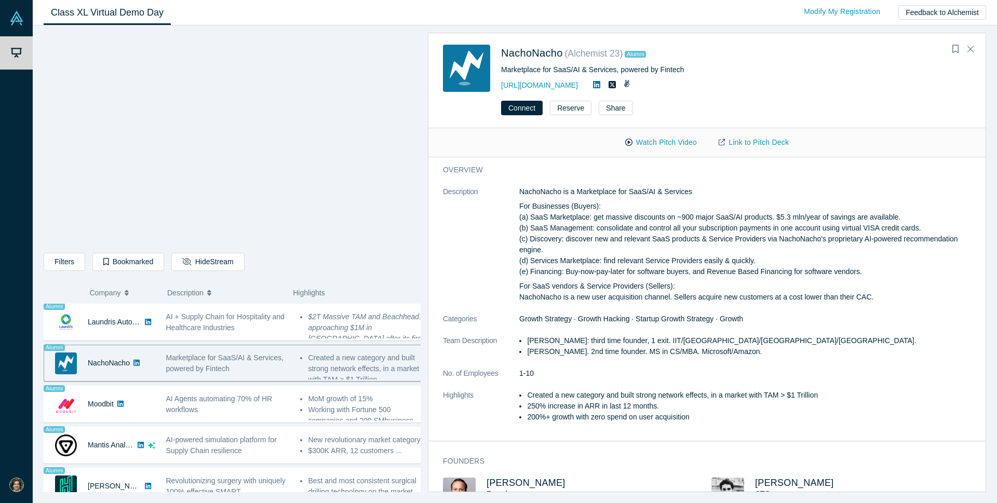
click at [138, 364] on icon at bounding box center [136, 363] width 6 height 6
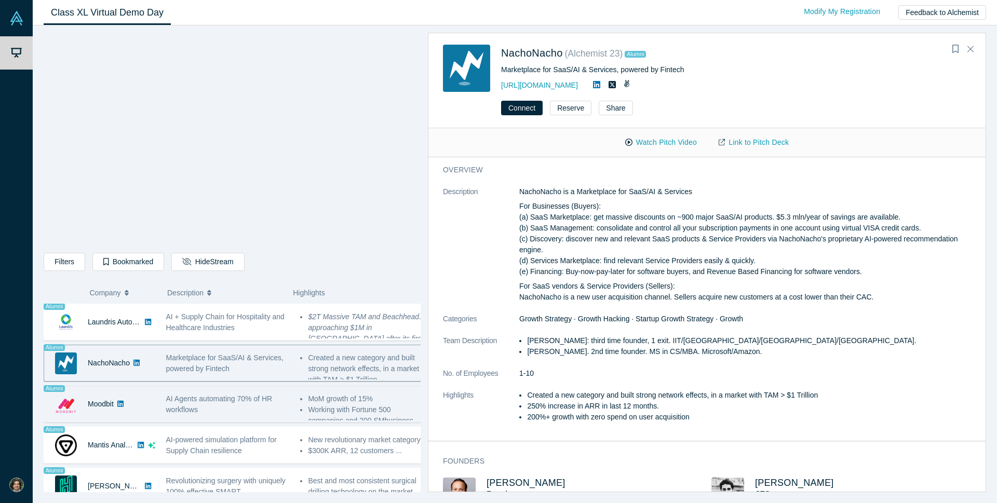
click at [238, 406] on div "AI Agents automating 70% of HR workflows" at bounding box center [228, 404] width 124 height 22
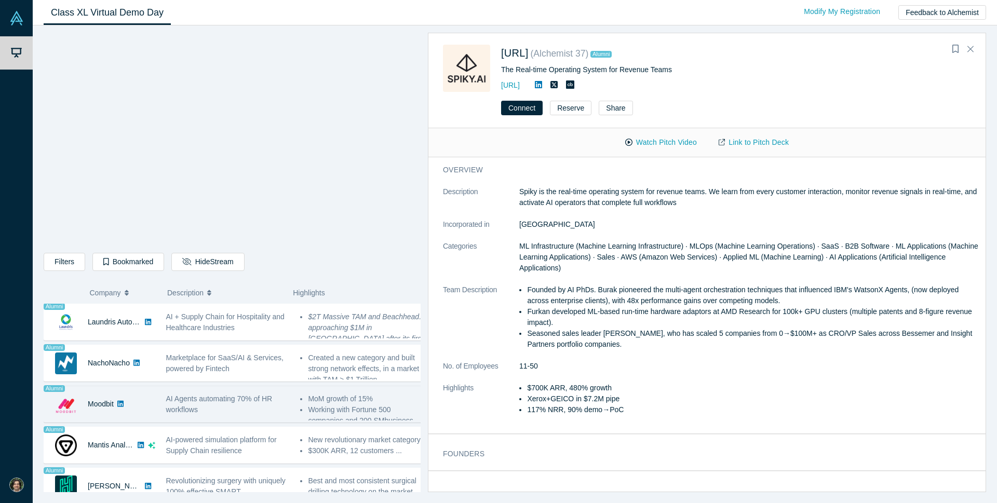
scroll to position [792, 0]
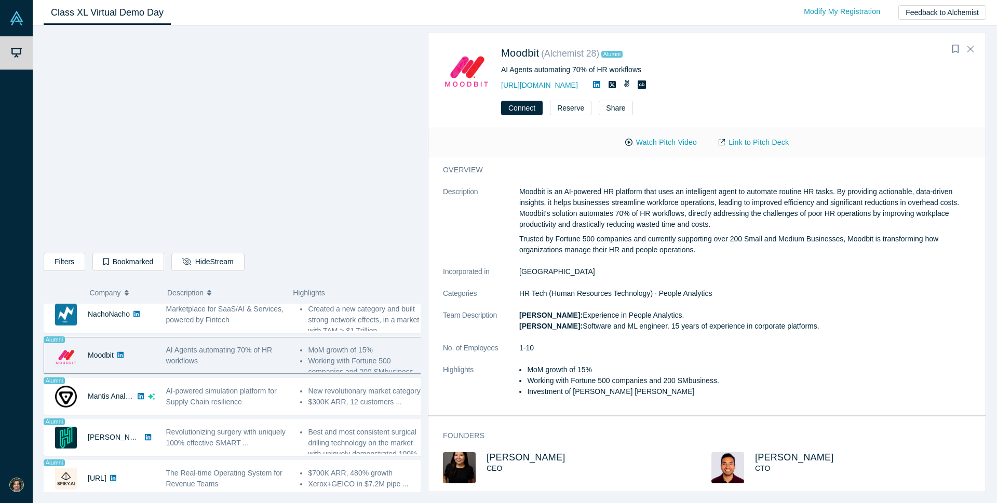
click at [122, 352] on icon at bounding box center [120, 354] width 6 height 7
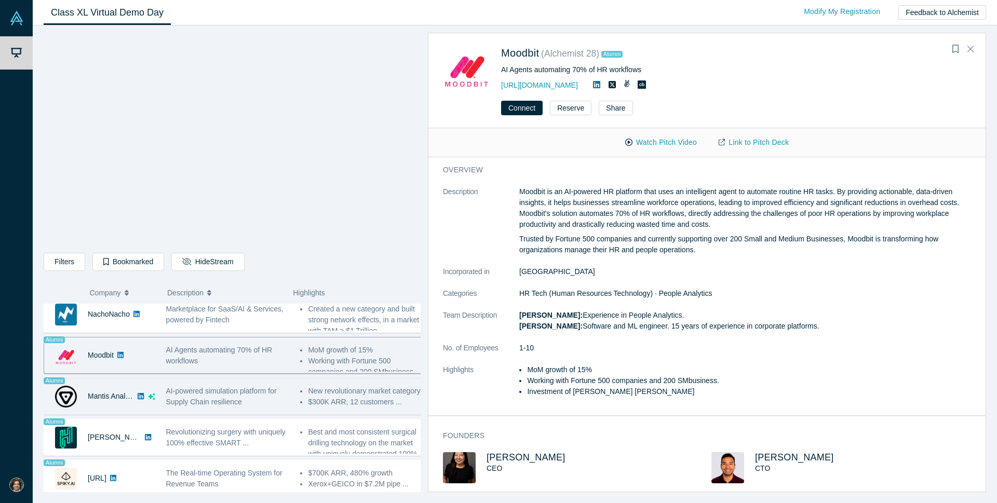
click at [285, 402] on div "AI-powered simulation platform for Supply Chain resilience" at bounding box center [227, 396] width 134 height 33
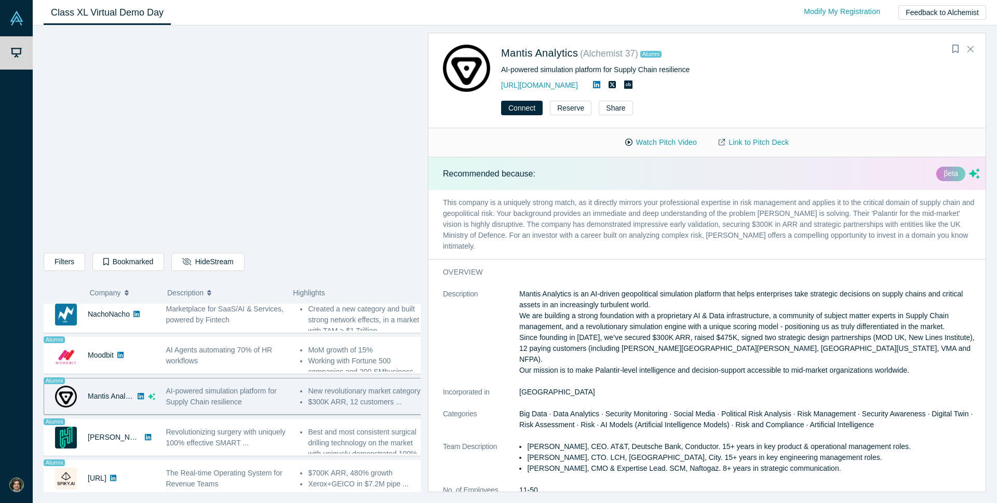
click at [139, 392] on icon at bounding box center [141, 395] width 6 height 7
click at [949, 245] on p "This company is a uniquely strong match, as it directly mirrors your profession…" at bounding box center [711, 224] width 566 height 69
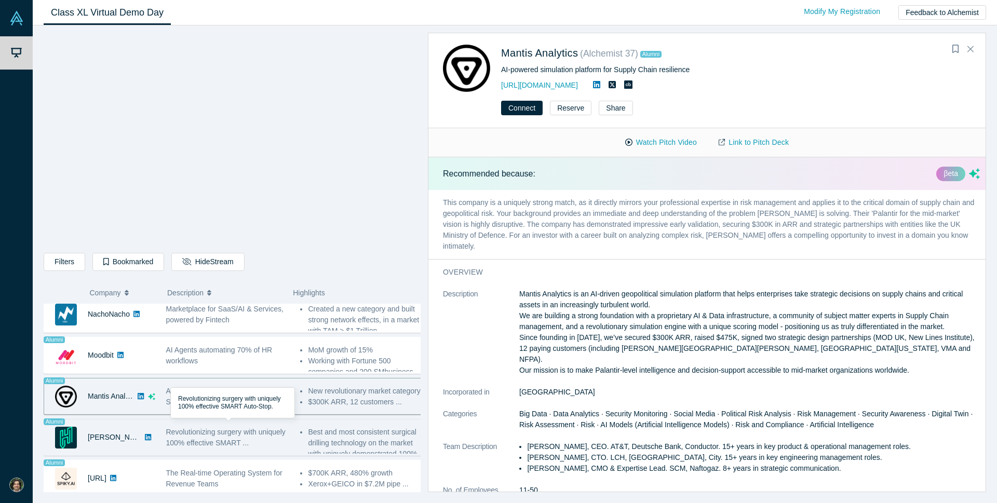
click at [252, 430] on span "Revolutionizing surgery with uniquely 100% effective SMART ..." at bounding box center [225, 437] width 119 height 19
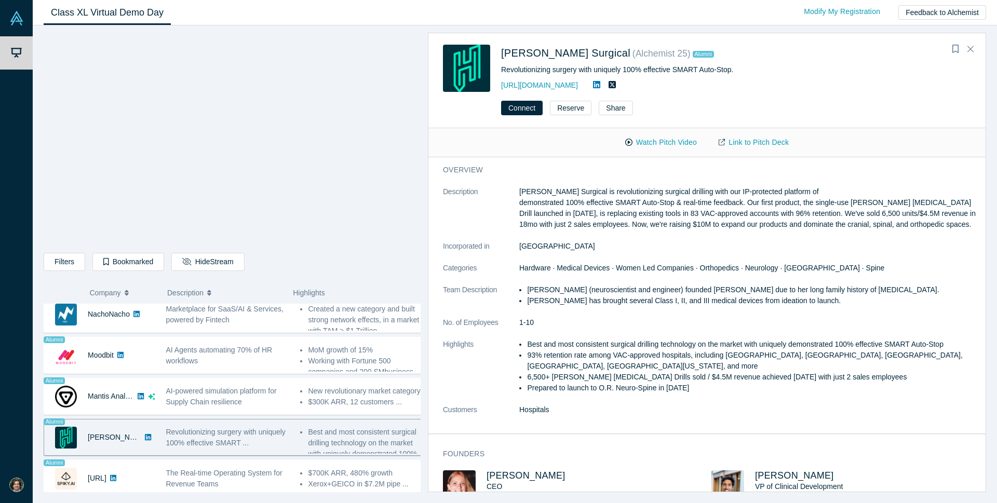
click at [145, 433] on icon at bounding box center [148, 436] width 6 height 7
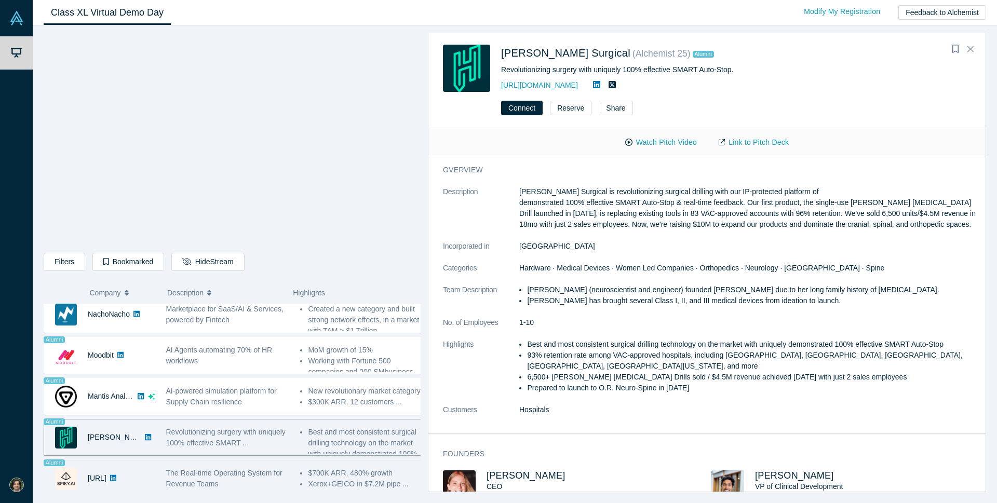
click at [272, 487] on div "The Real-time Operating System for Revenue Teams" at bounding box center [227, 478] width 134 height 33
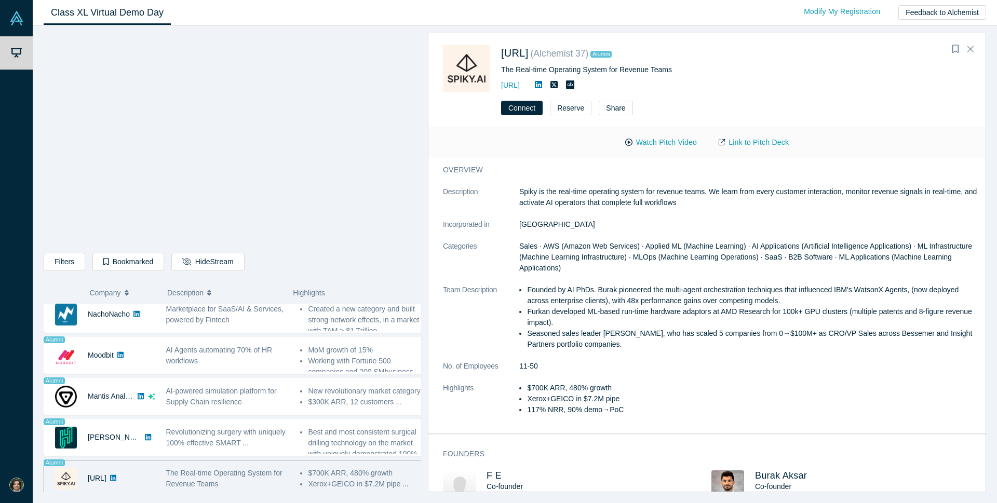
click at [542, 83] on icon at bounding box center [538, 84] width 7 height 7
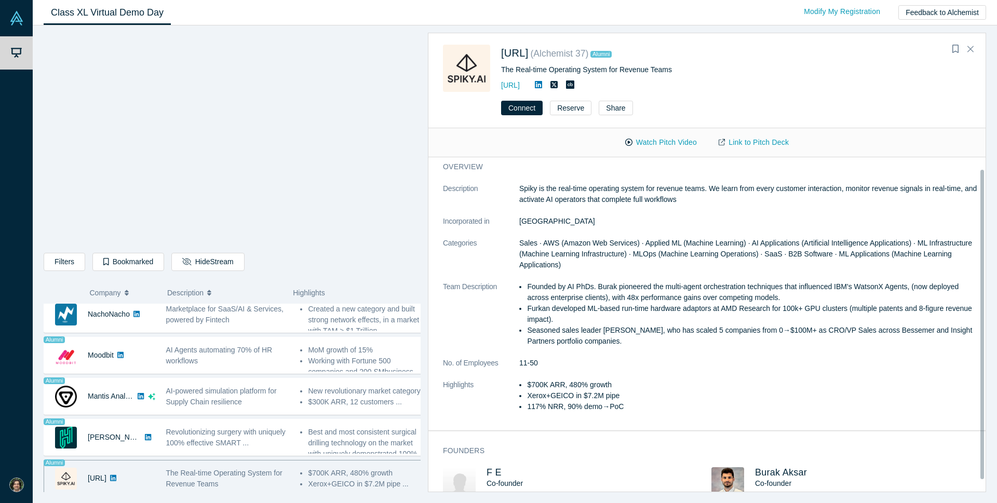
scroll to position [0, 0]
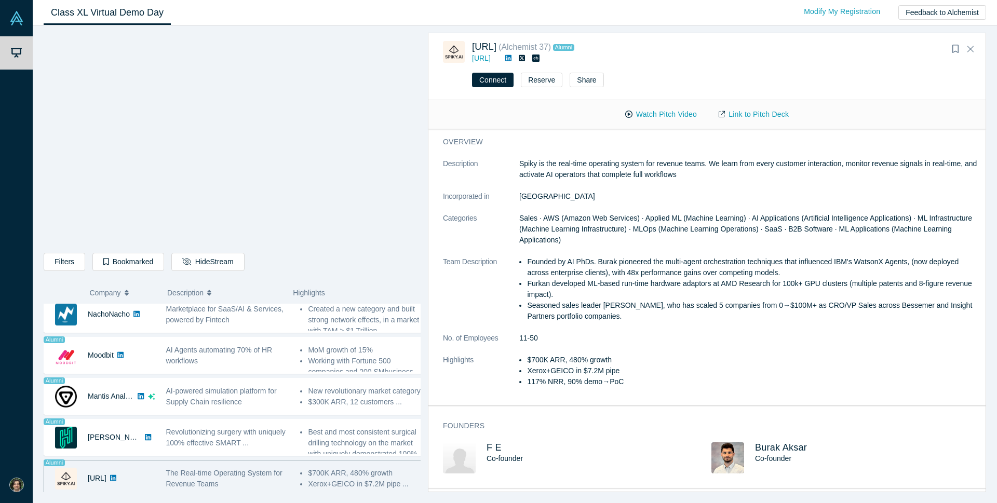
drag, startPoint x: 980, startPoint y: 370, endPoint x: 996, endPoint y: 471, distance: 102.4
click at [996, 471] on div "Filters AI Artificial Intelligence B2B SaaS AI (Artificial Intelligence) Data A…" at bounding box center [515, 264] width 964 height 478
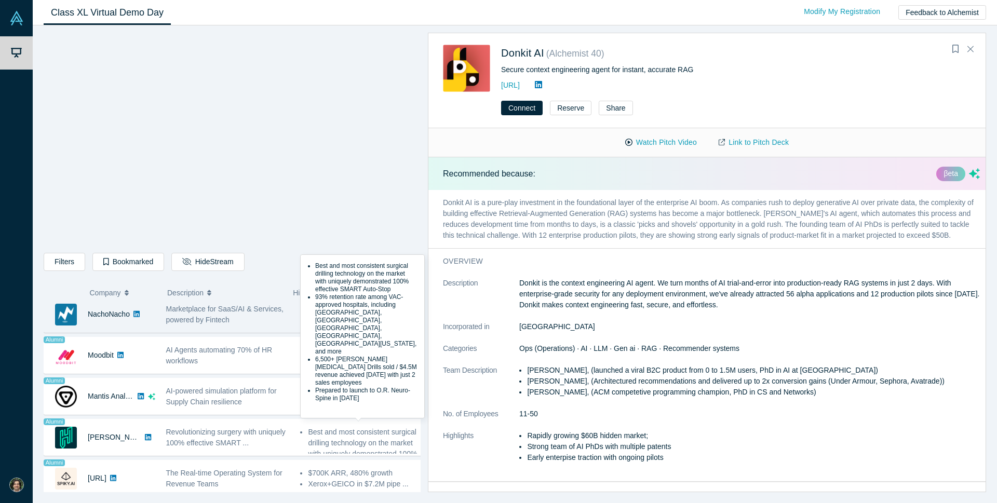
click at [260, 320] on div "Marketplace for SaaS/AI & Services, powered by Fintech" at bounding box center [228, 315] width 124 height 22
click at [371, 264] on div "Filters AI Artificial Intelligence B2B SaaS AI (Artificial Intelligence) Data A…" at bounding box center [232, 264] width 377 height 22
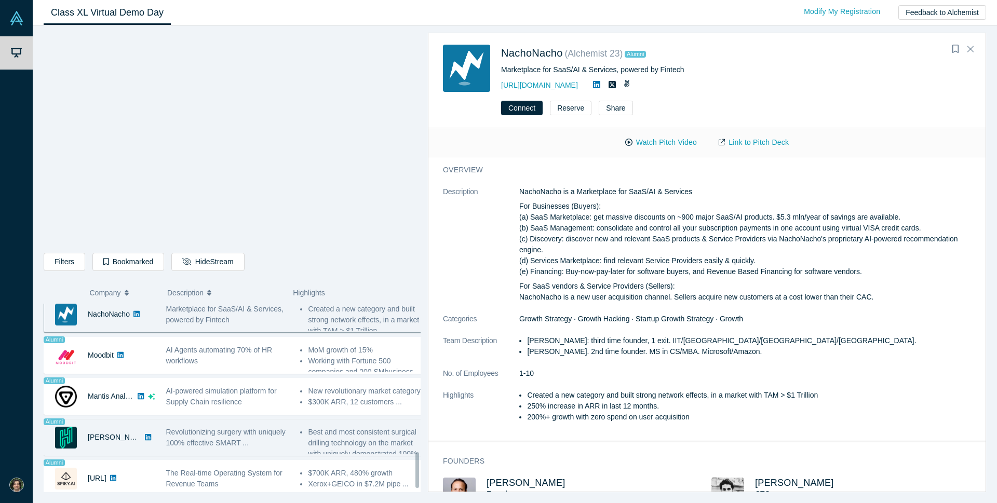
scroll to position [779, 0]
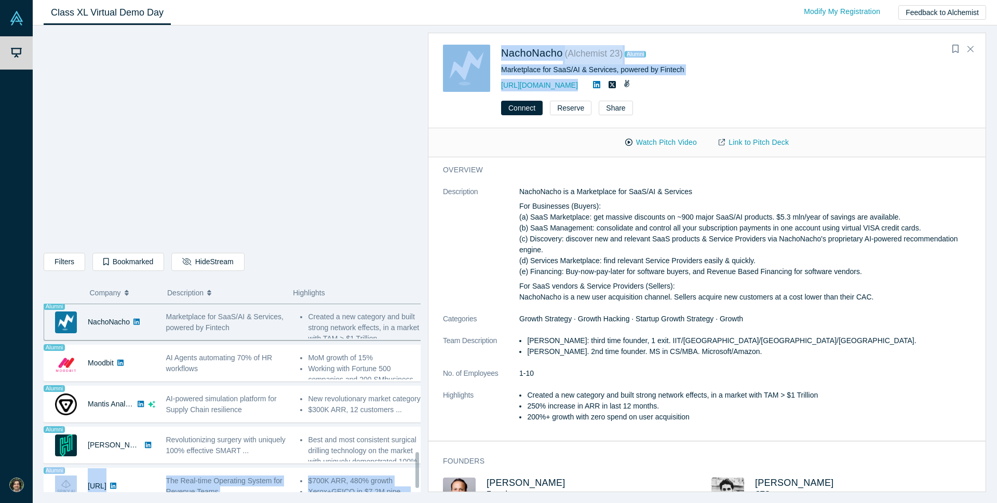
drag, startPoint x: 419, startPoint y: 461, endPoint x: 421, endPoint y: 331, distance: 129.8
click at [421, 331] on div "Filters AI Artificial Intelligence B2B SaaS AI (Artificial Intelligence) Data A…" at bounding box center [515, 264] width 964 height 478
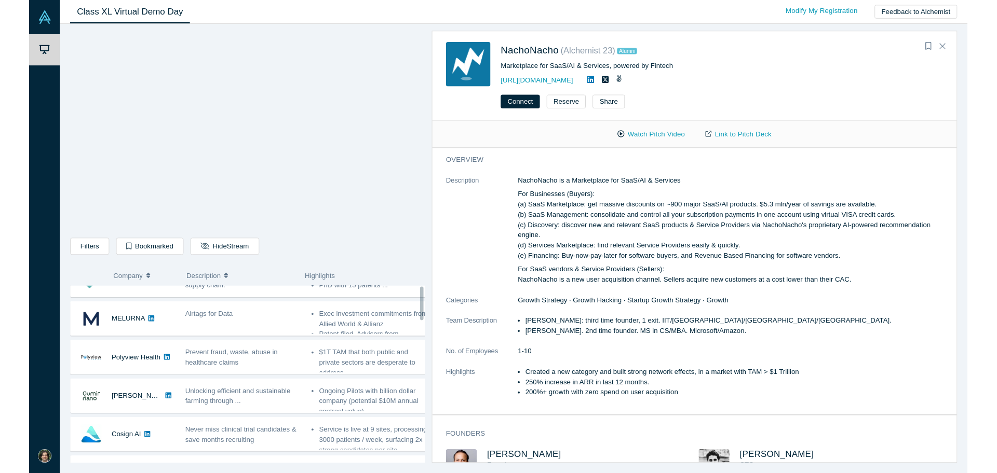
scroll to position [0, 0]
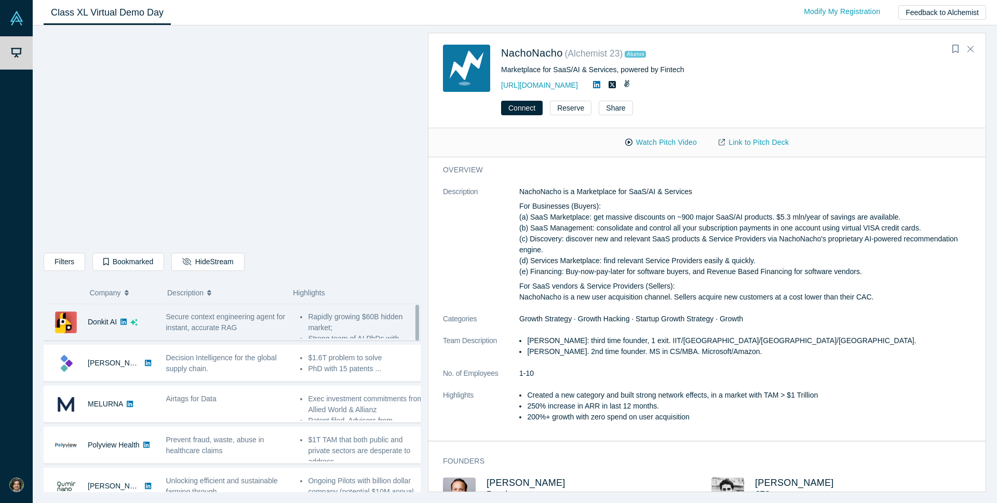
drag, startPoint x: 418, startPoint y: 464, endPoint x: 420, endPoint y: 313, distance: 150.5
click at [420, 313] on div "Donkit AI Secure context engineering agent for instant, accurate RAG - [PERSON_…" at bounding box center [232, 398] width 377 height 188
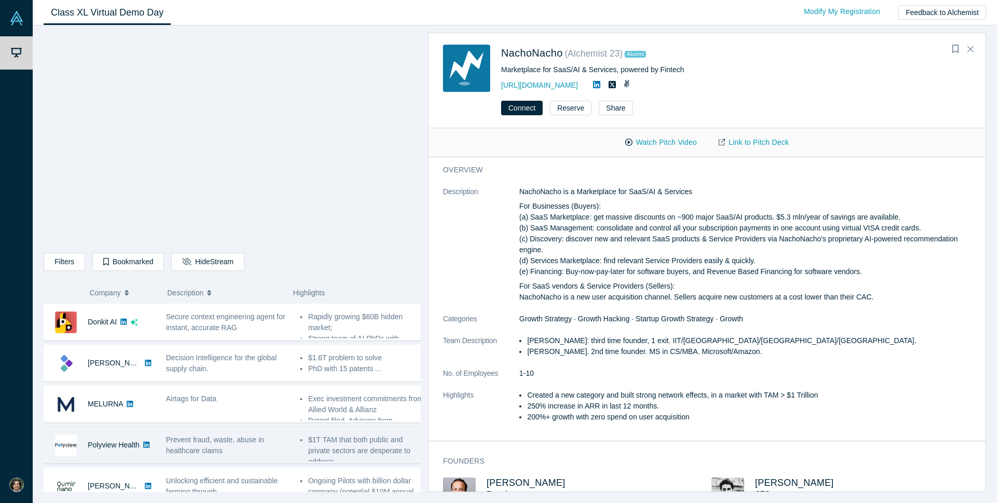
drag, startPoint x: 222, startPoint y: 447, endPoint x: 162, endPoint y: 443, distance: 59.8
click at [222, 447] on div "Prevent fraud, waste, abuse in healthcare claims" at bounding box center [228, 445] width 124 height 22
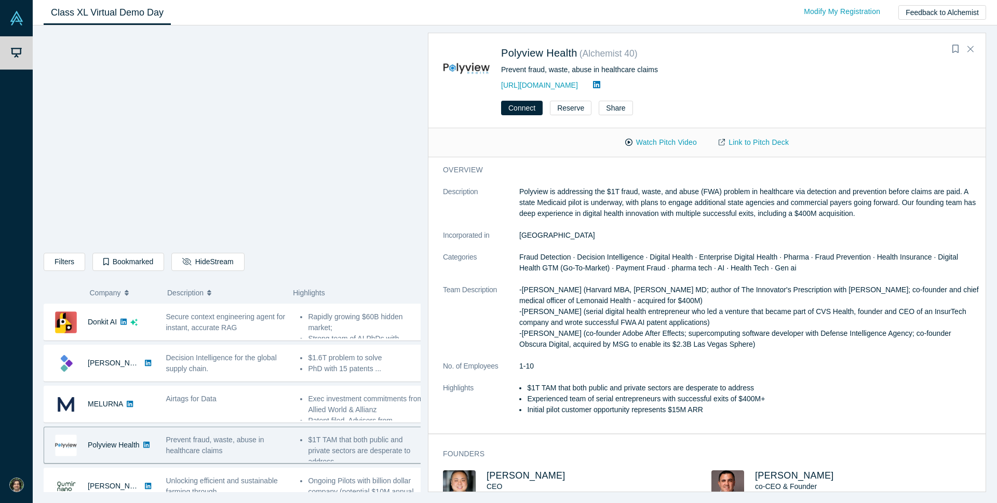
click at [145, 448] on icon at bounding box center [146, 445] width 6 height 6
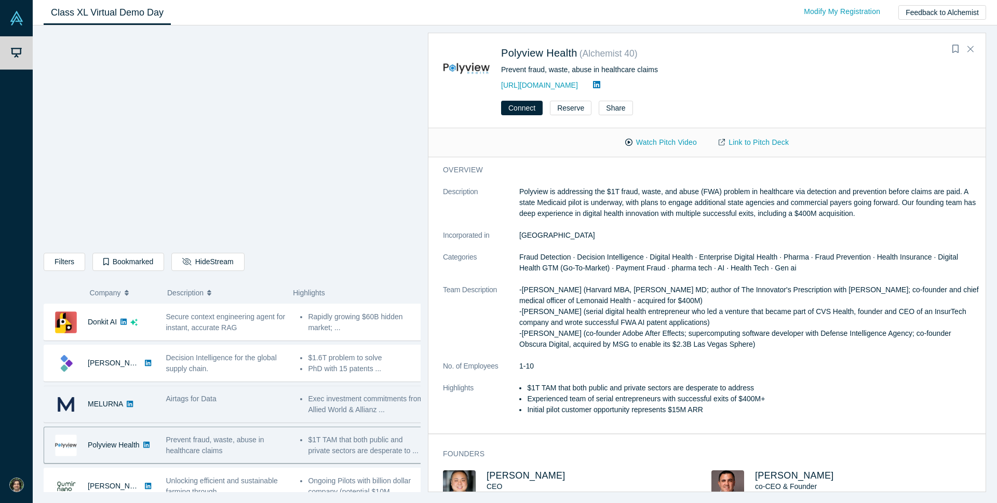
click at [220, 409] on div "Airtags for Data" at bounding box center [227, 404] width 134 height 33
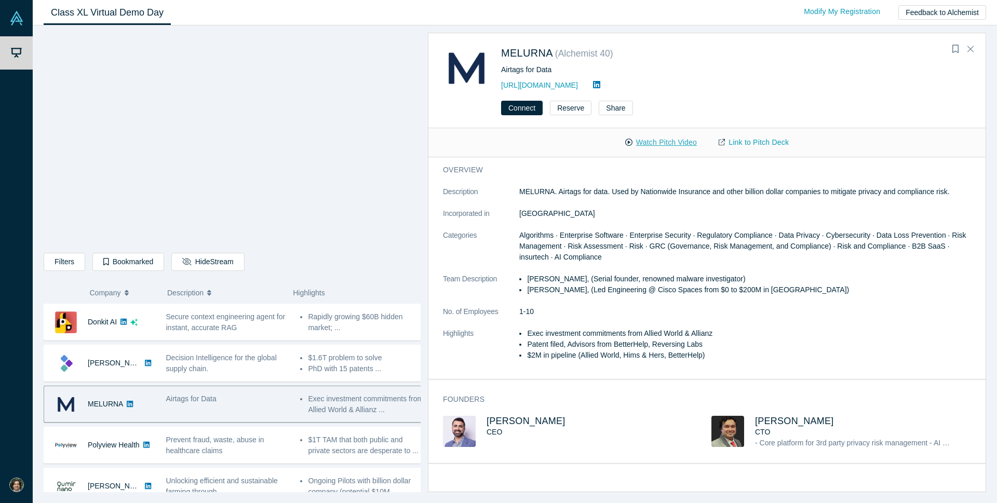
click at [671, 146] on button "Watch Pitch Video" at bounding box center [660, 142] width 93 height 18
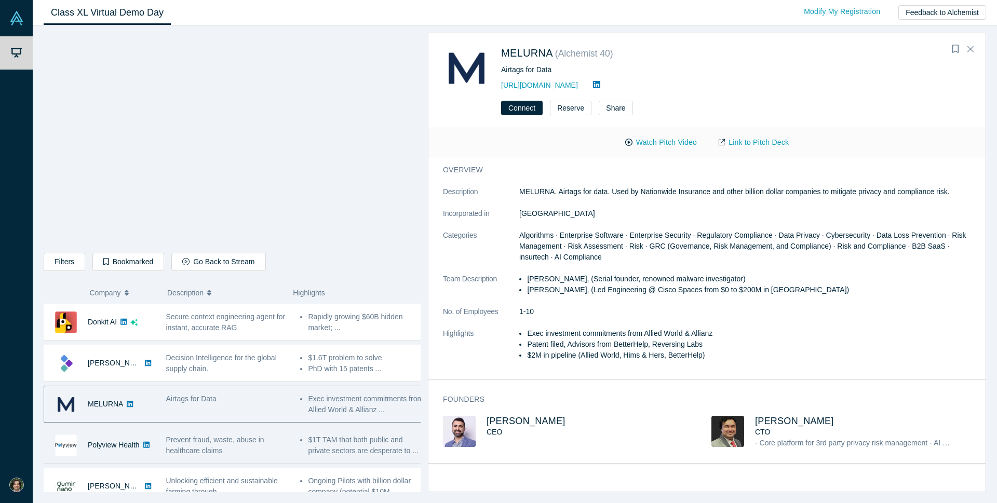
click at [259, 443] on span "Prevent fraud, waste, abuse in healthcare claims" at bounding box center [215, 444] width 98 height 19
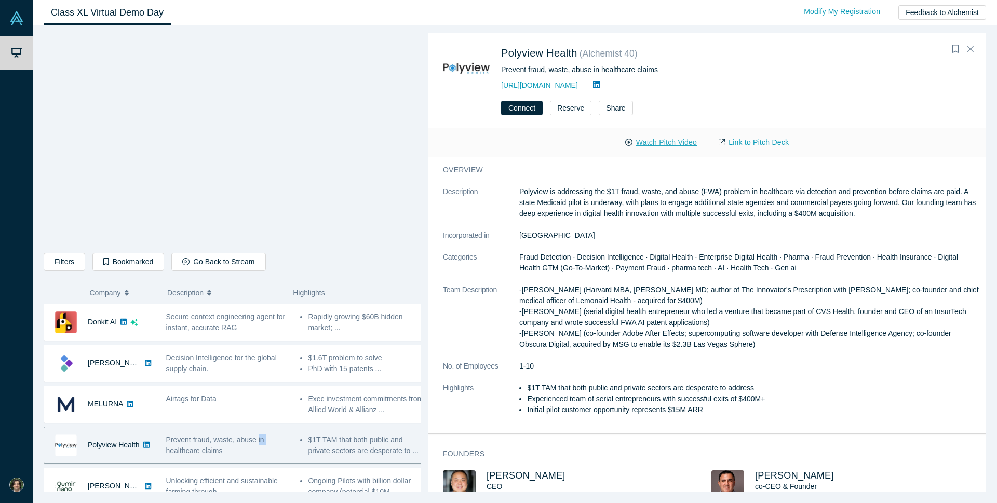
click at [678, 144] on button "Watch Pitch Video" at bounding box center [660, 142] width 93 height 18
click at [765, 145] on link "Link to Pitch Deck" at bounding box center [753, 142] width 92 height 18
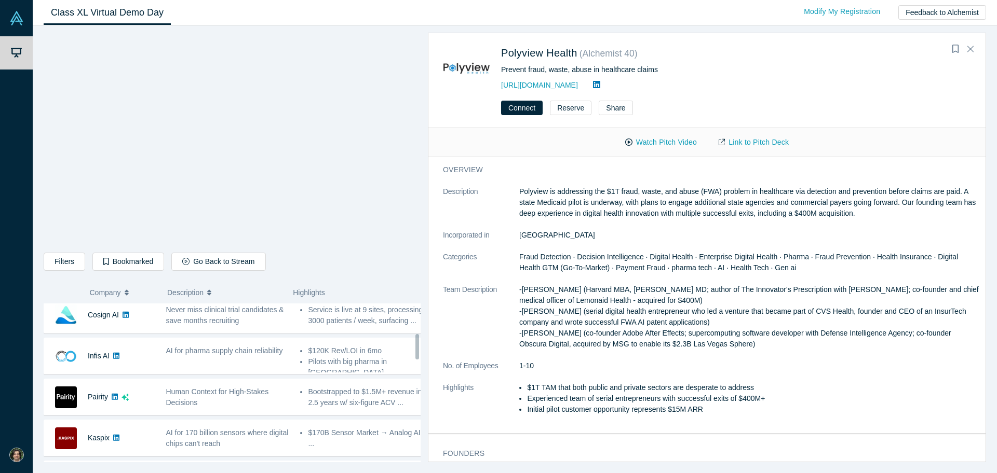
scroll to position [219, 0]
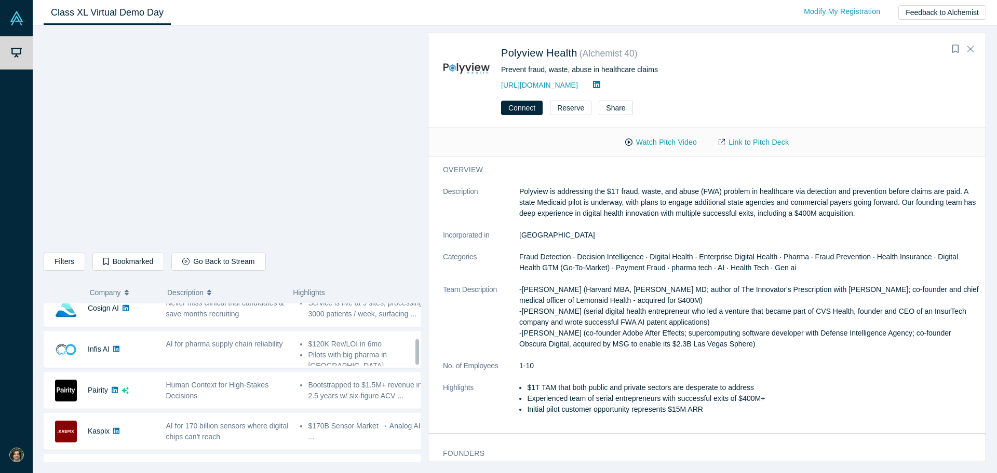
drag, startPoint x: 418, startPoint y: 325, endPoint x: 423, endPoint y: 360, distance: 35.1
click at [423, 360] on div "Filters AI Artificial Intelligence B2B SaaS AI (Artificial Intelligence) Data A…" at bounding box center [515, 249] width 964 height 448
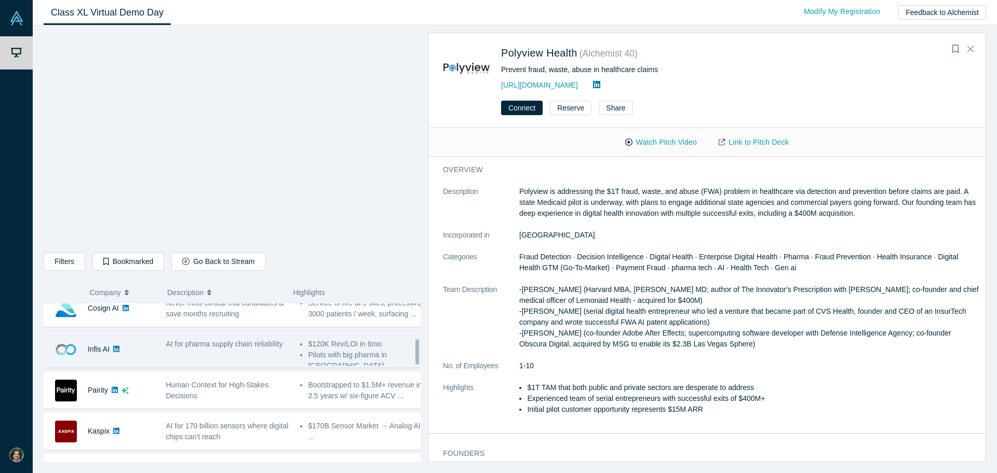
click at [246, 351] on div "AI for pharma supply chain reliability" at bounding box center [227, 349] width 134 height 33
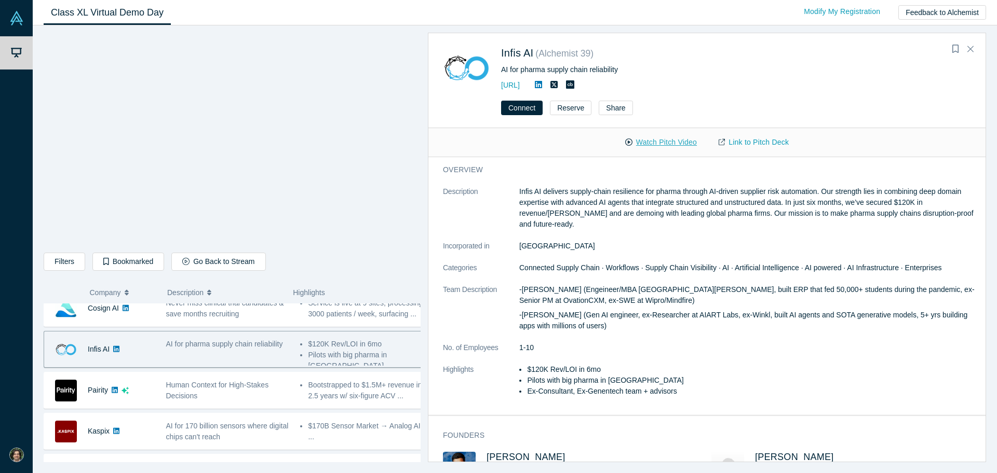
click at [668, 147] on button "Watch Pitch Video" at bounding box center [660, 142] width 93 height 18
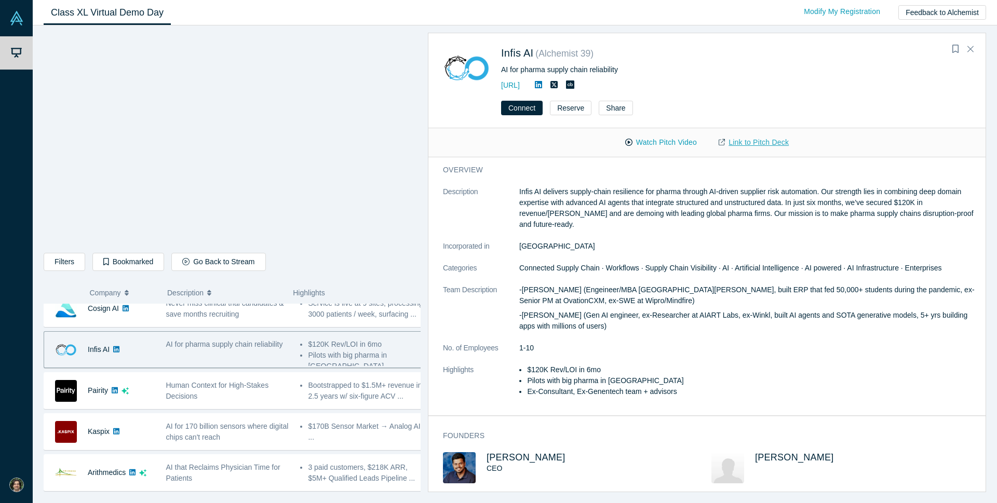
click at [753, 142] on link "Link to Pitch Deck" at bounding box center [753, 142] width 92 height 18
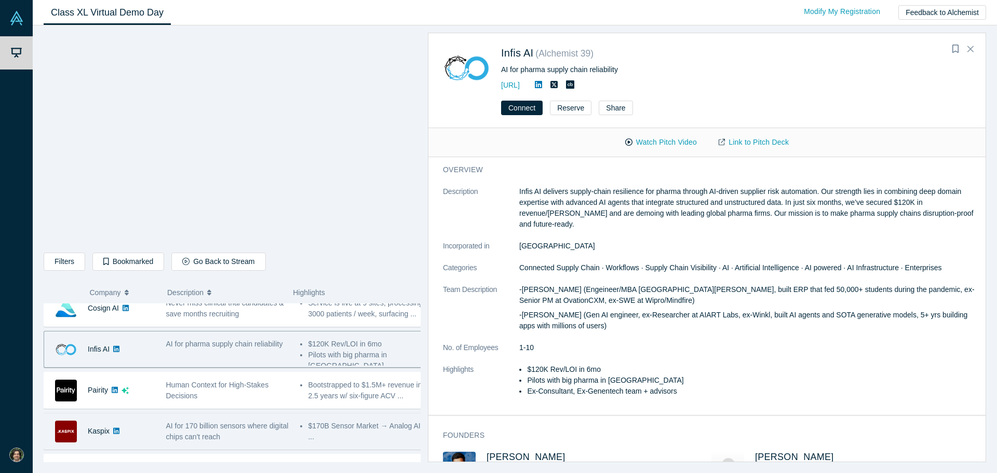
click at [137, 438] on div "Kaspix" at bounding box center [99, 432] width 111 height 36
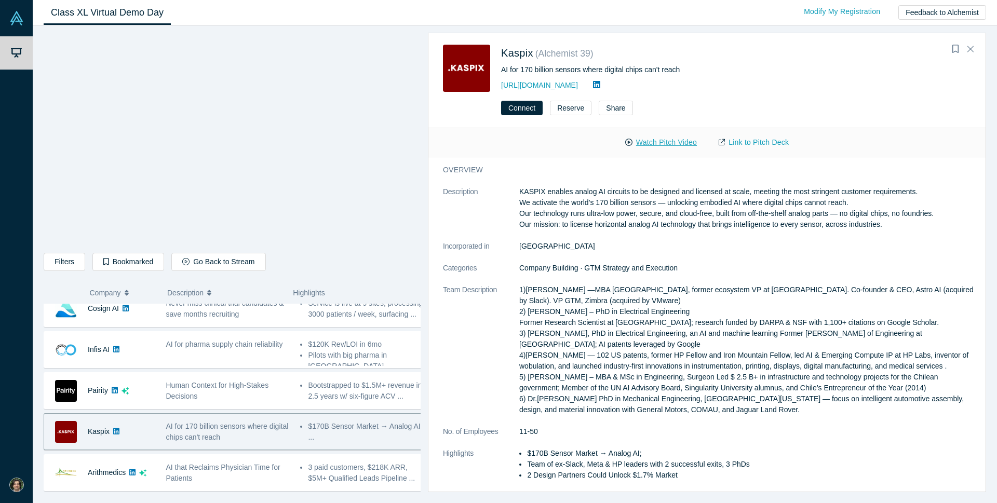
click at [682, 141] on button "Watch Pitch Video" at bounding box center [660, 142] width 93 height 18
click at [759, 141] on link "Link to Pitch Deck" at bounding box center [753, 142] width 92 height 18
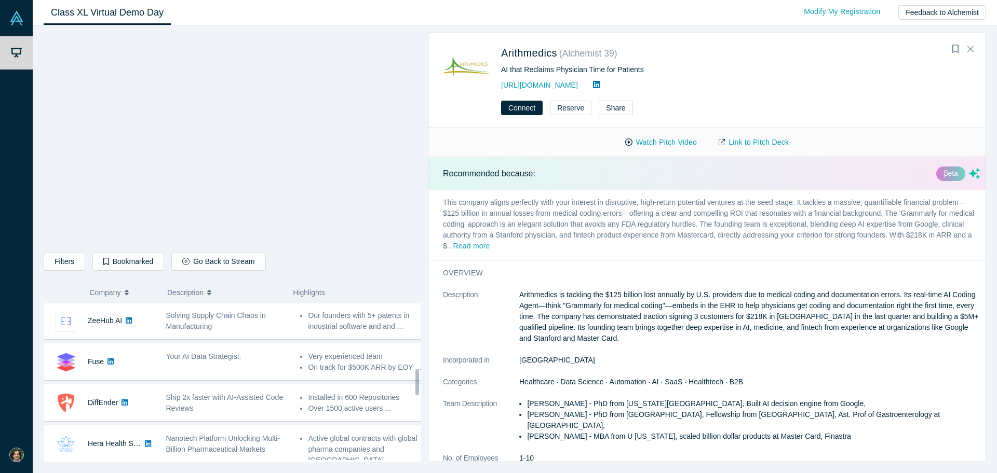
scroll to position [369, 0]
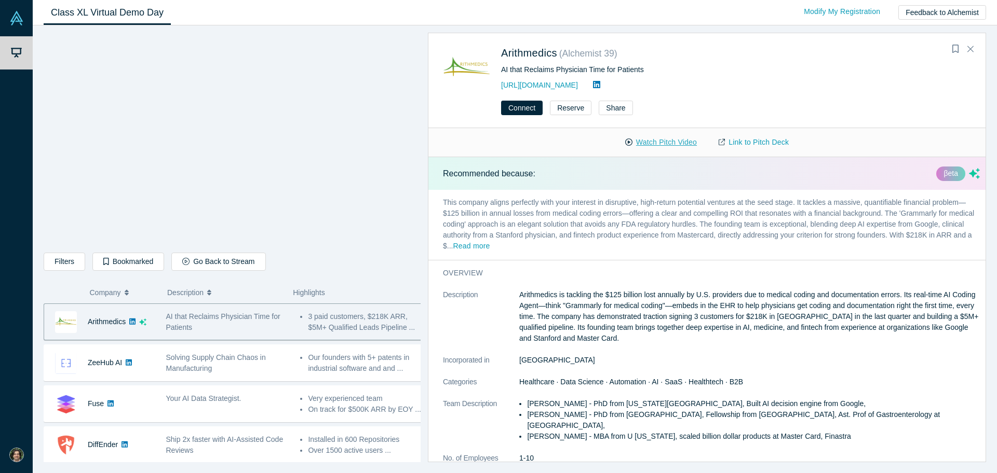
click at [686, 142] on button "Watch Pitch Video" at bounding box center [660, 142] width 93 height 18
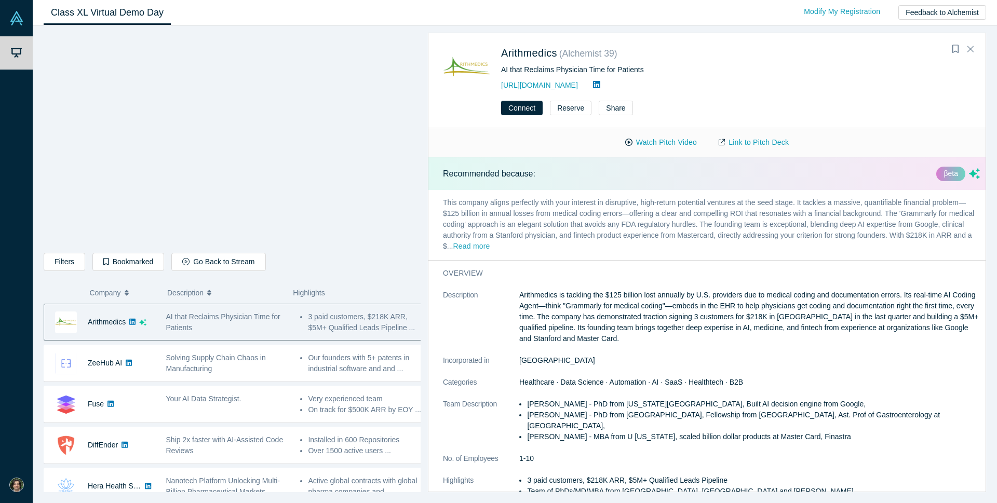
click at [489, 246] on button "Read more" at bounding box center [471, 247] width 37 height 12
click at [754, 142] on link "Link to Pitch Deck" at bounding box center [753, 142] width 92 height 18
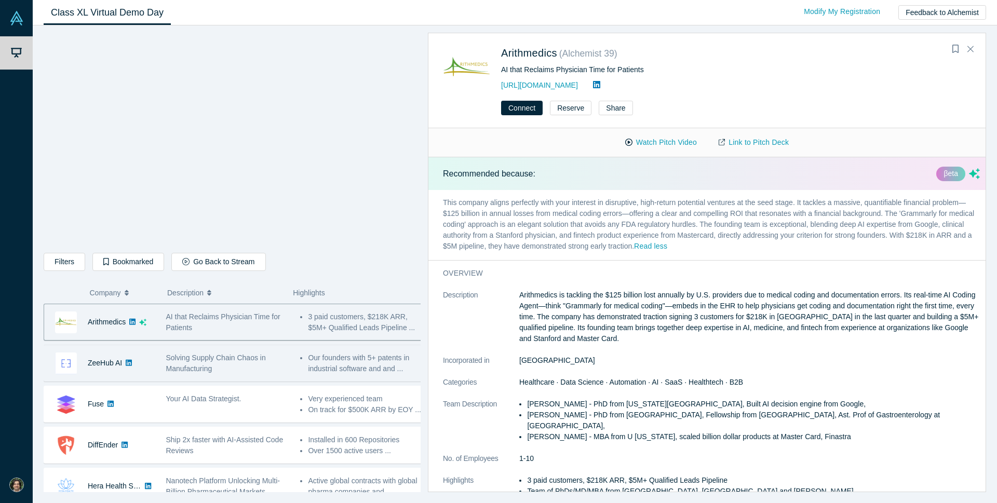
click at [244, 356] on span "Solving Supply Chain Chaos in Manufacturing" at bounding box center [216, 362] width 100 height 19
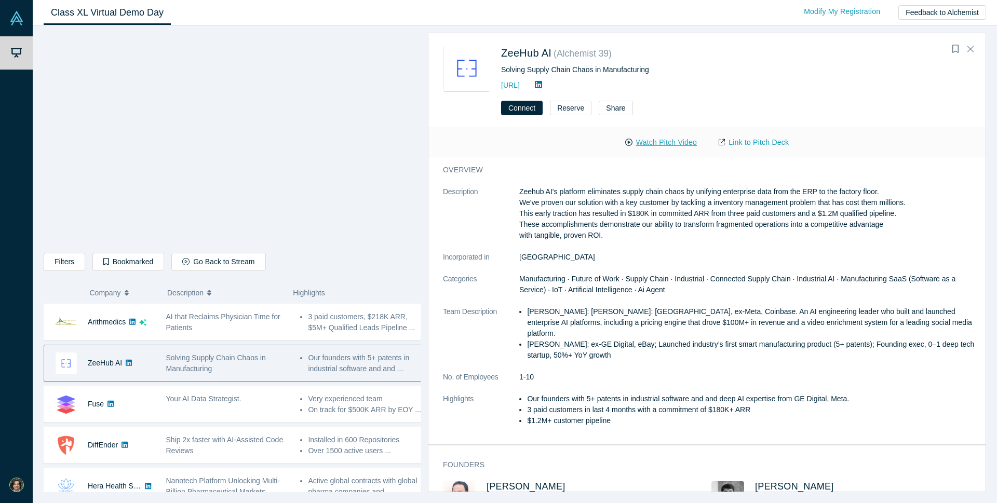
click at [666, 142] on button "Watch Pitch Video" at bounding box center [660, 142] width 93 height 18
click at [749, 145] on link "Link to Pitch Deck" at bounding box center [753, 142] width 92 height 18
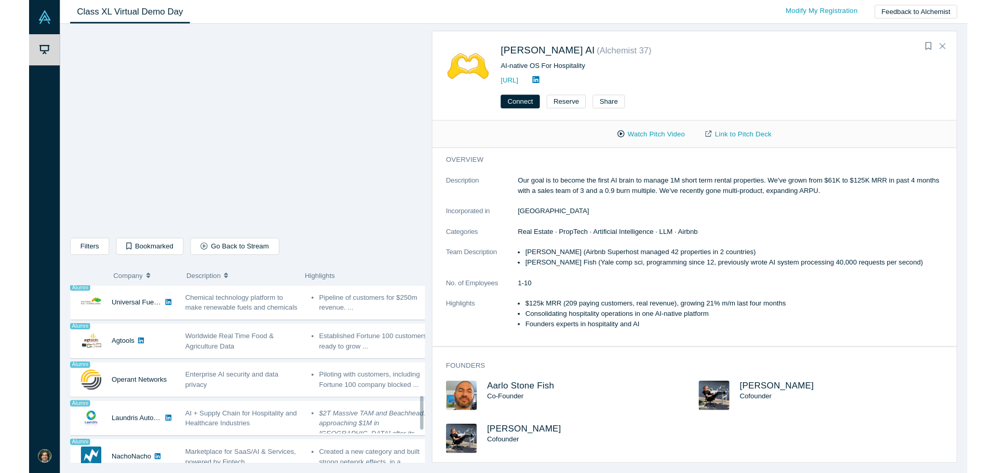
scroll to position [574, 0]
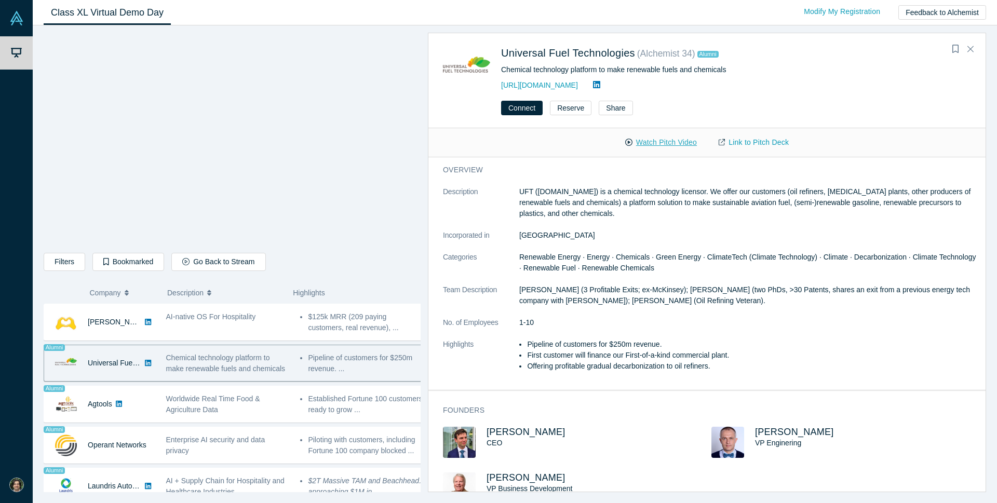
click at [664, 140] on button "Watch Pitch Video" at bounding box center [660, 142] width 93 height 18
click at [759, 148] on link "Link to Pitch Deck" at bounding box center [753, 142] width 92 height 18
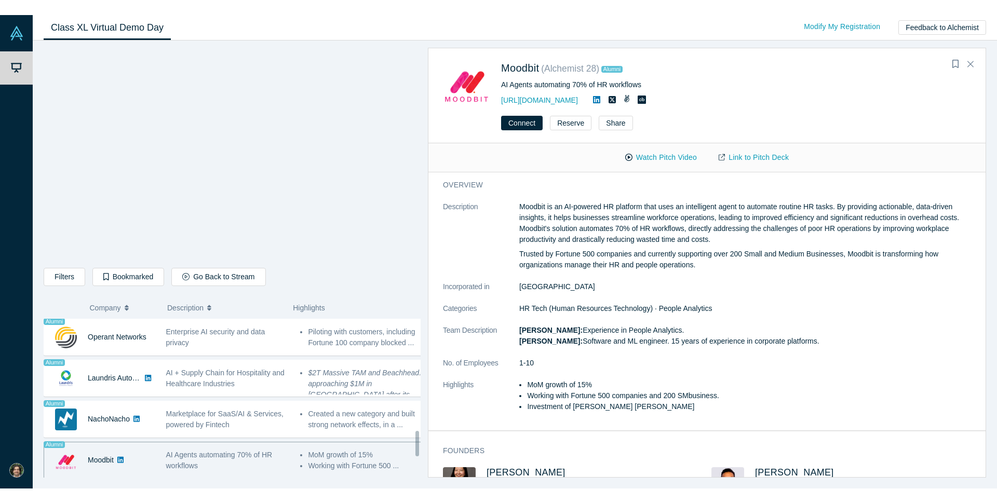
scroll to position [698, 0]
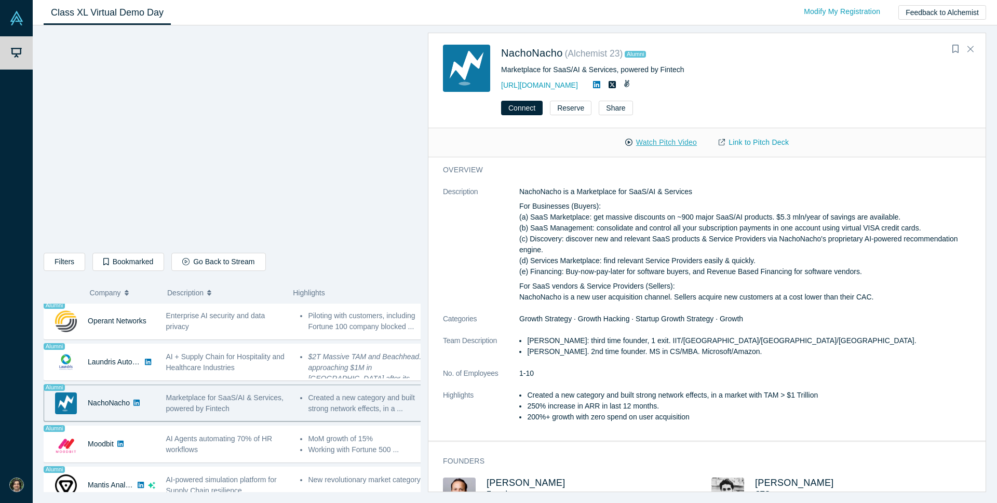
click at [650, 147] on button "Watch Pitch Video" at bounding box center [660, 142] width 93 height 18
click at [748, 145] on link "Link to Pitch Deck" at bounding box center [753, 142] width 92 height 18
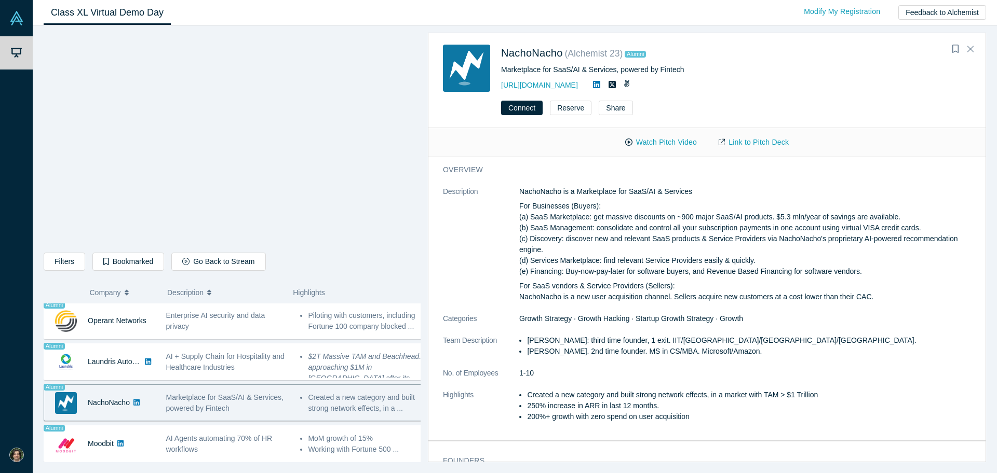
click at [598, 85] on icon at bounding box center [596, 84] width 7 height 8
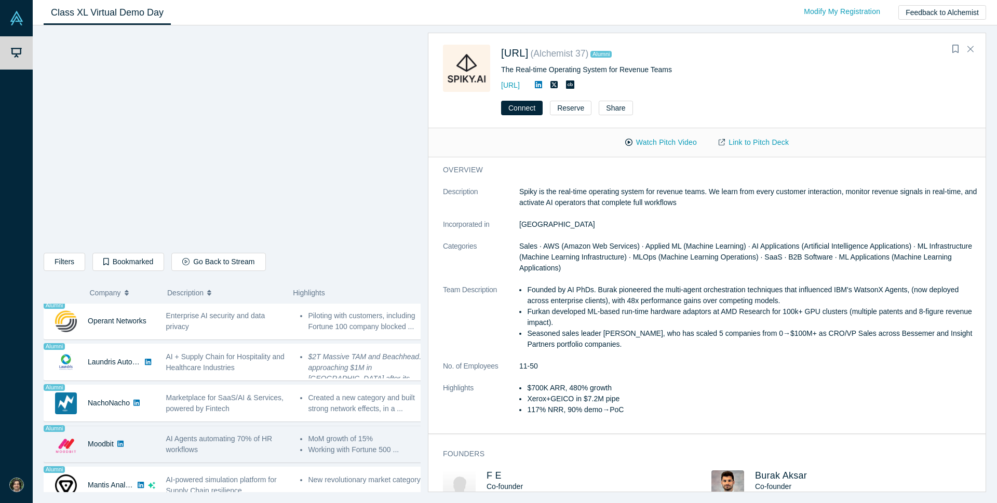
scroll to position [792, 0]
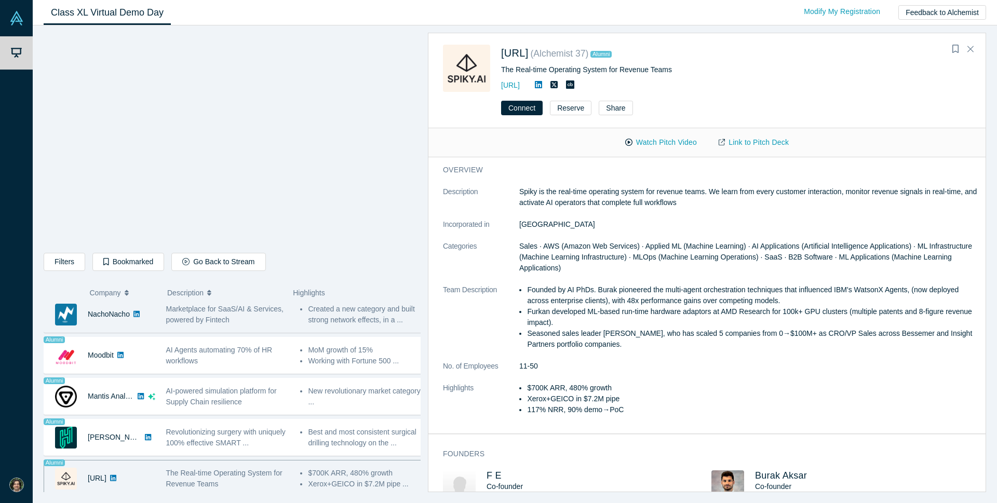
click at [195, 319] on span "Marketplace for SaaS/AI & Services, powered by Fintech" at bounding box center [224, 314] width 117 height 19
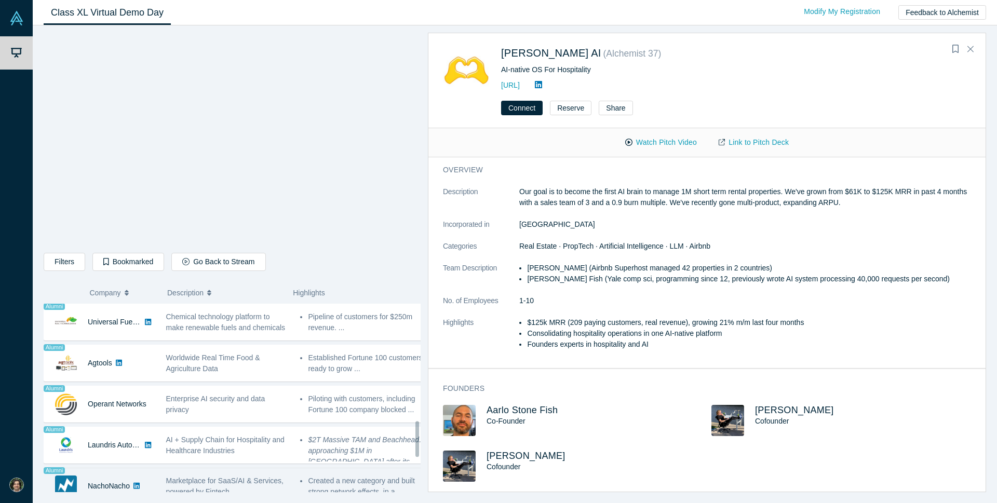
scroll to position [574, 0]
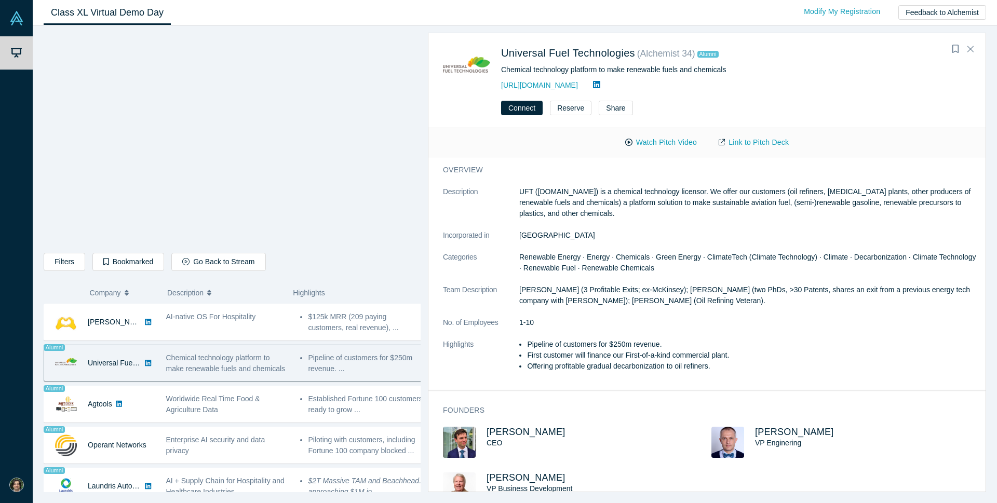
click at [593, 85] on icon at bounding box center [596, 84] width 7 height 7
click at [593, 84] on icon at bounding box center [596, 84] width 7 height 7
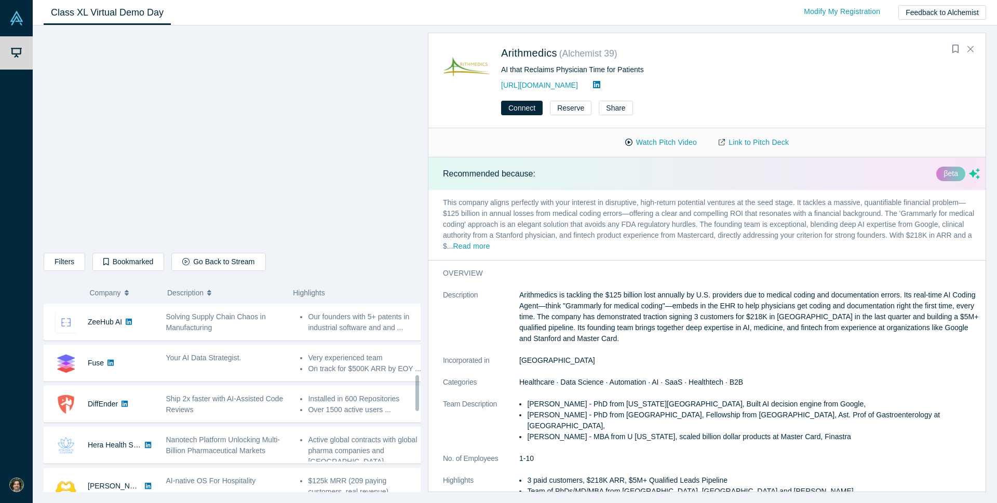
scroll to position [369, 0]
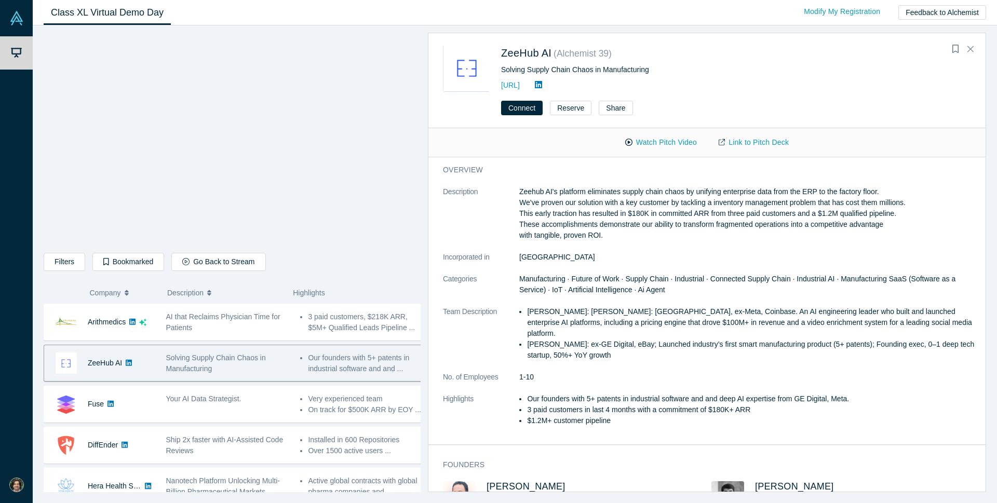
click at [542, 86] on icon at bounding box center [538, 84] width 7 height 8
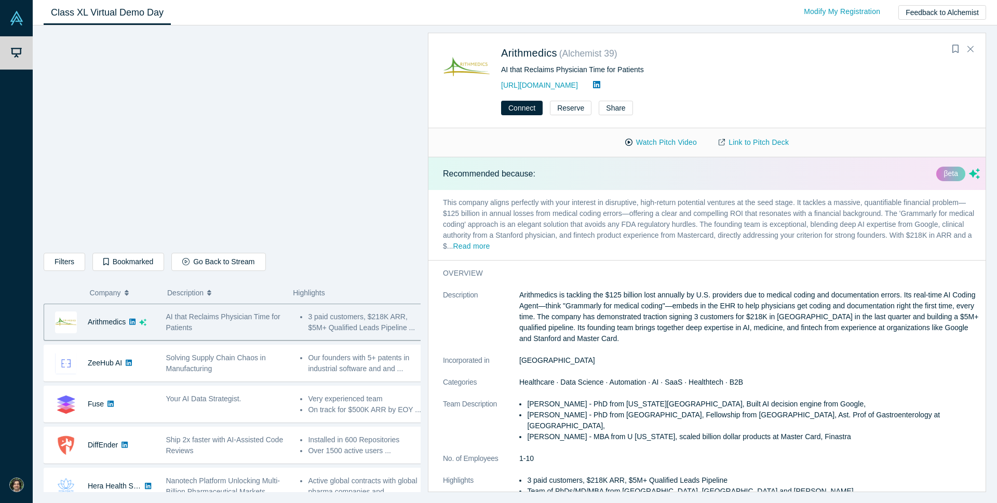
click at [596, 85] on icon at bounding box center [596, 84] width 7 height 8
click at [784, 141] on link "Link to Pitch Deck" at bounding box center [753, 142] width 92 height 18
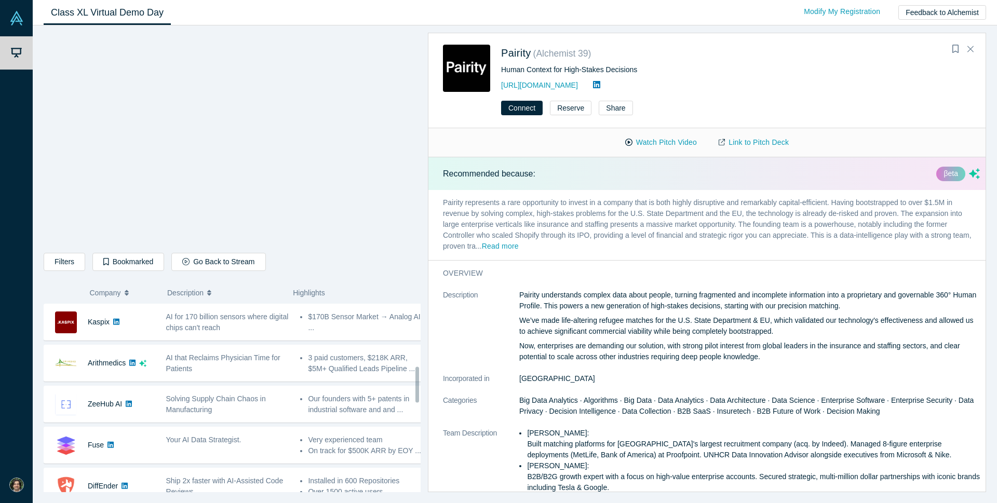
scroll to position [287, 0]
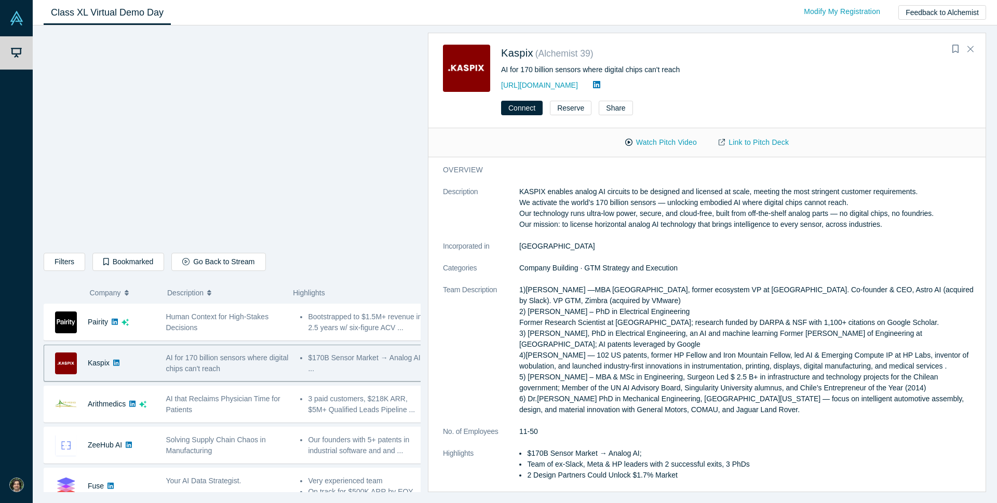
click at [593, 85] on icon at bounding box center [596, 84] width 7 height 8
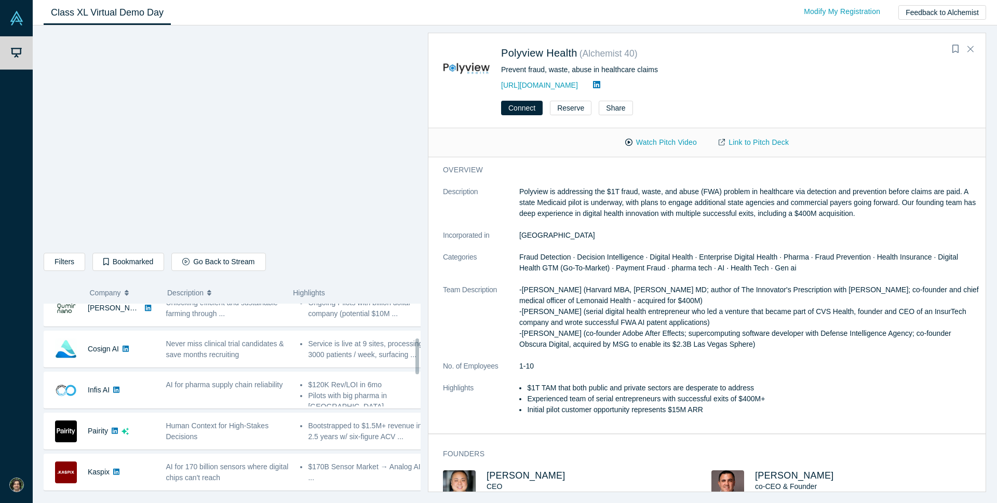
scroll to position [123, 0]
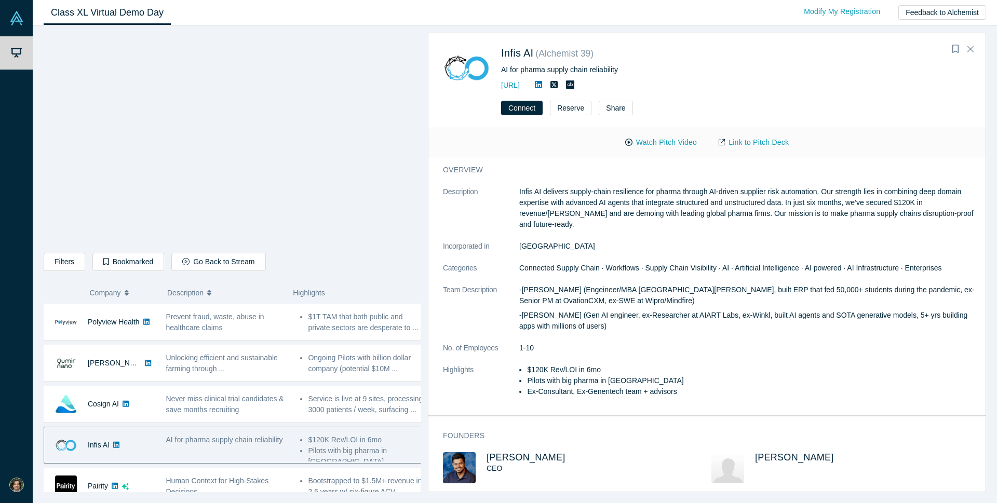
click at [542, 84] on icon at bounding box center [538, 84] width 7 height 7
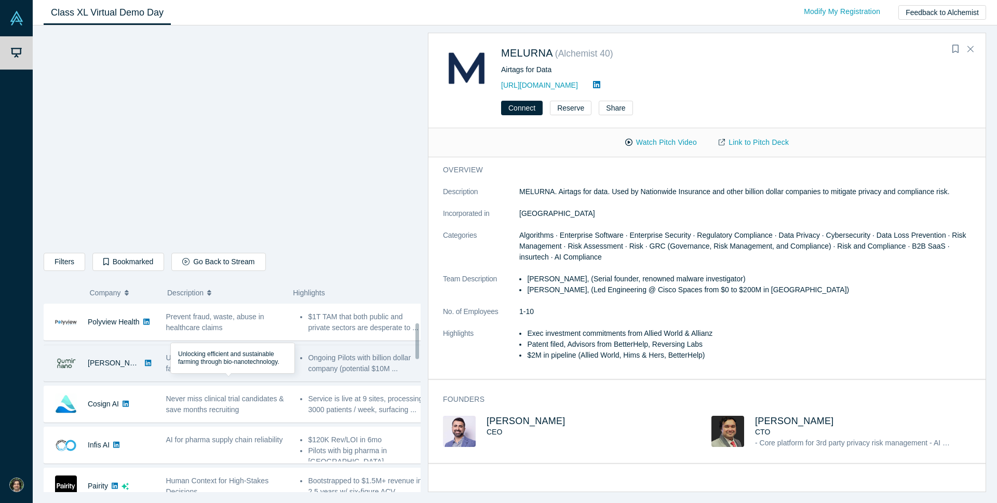
scroll to position [82, 0]
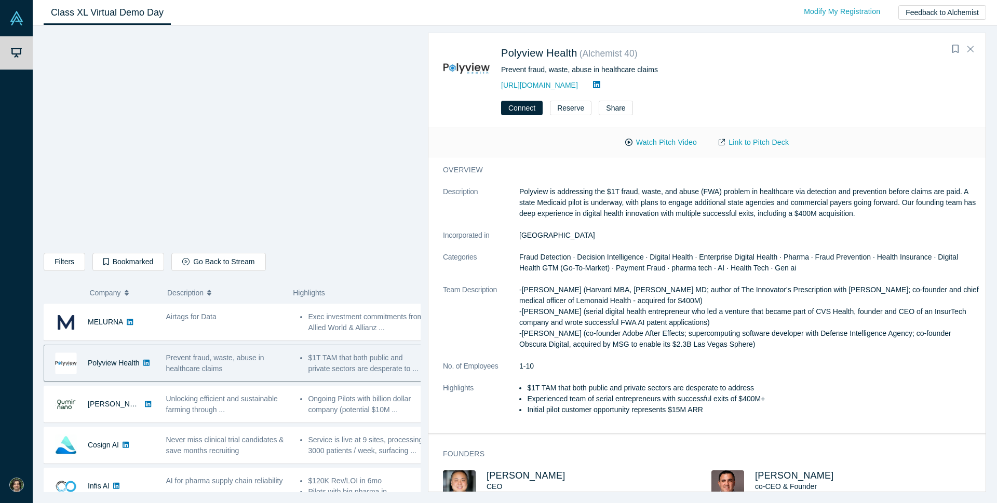
click at [600, 85] on icon at bounding box center [596, 84] width 7 height 8
click at [524, 109] on button "Connect" at bounding box center [522, 108] width 42 height 15
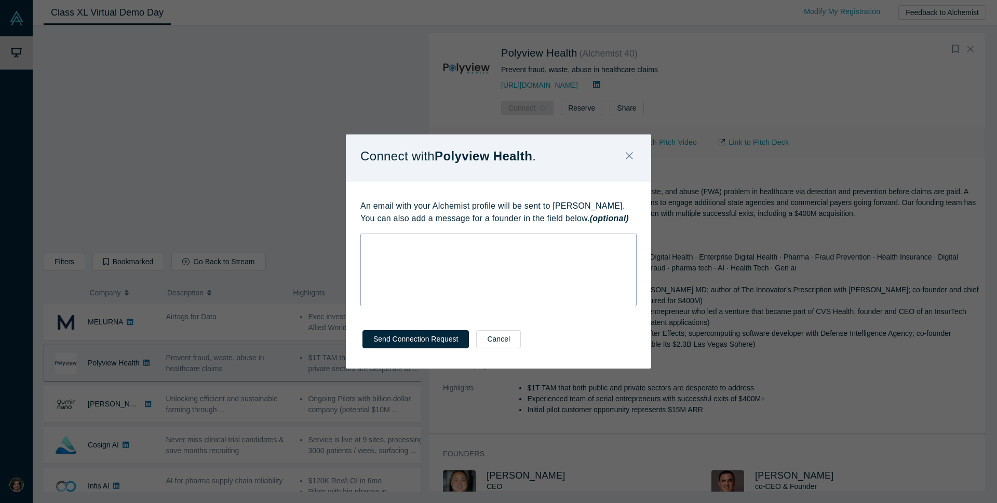
click at [411, 247] on div "rdw-editor" at bounding box center [498, 242] width 262 height 11
drag, startPoint x: 377, startPoint y: 260, endPoint x: 555, endPoint y: 253, distance: 178.2
click at [555, 253] on div "[PERSON_NAME], Hi, I'm an angel investor and a VC scout for a few VC firms. I w…" at bounding box center [498, 270] width 276 height 73
drag, startPoint x: 609, startPoint y: 256, endPoint x: 560, endPoint y: 252, distance: 49.5
click at [560, 252] on div "Hi, I'm an angel investor and a VC scout for a few VC firms. I would like t" at bounding box center [498, 253] width 262 height 11
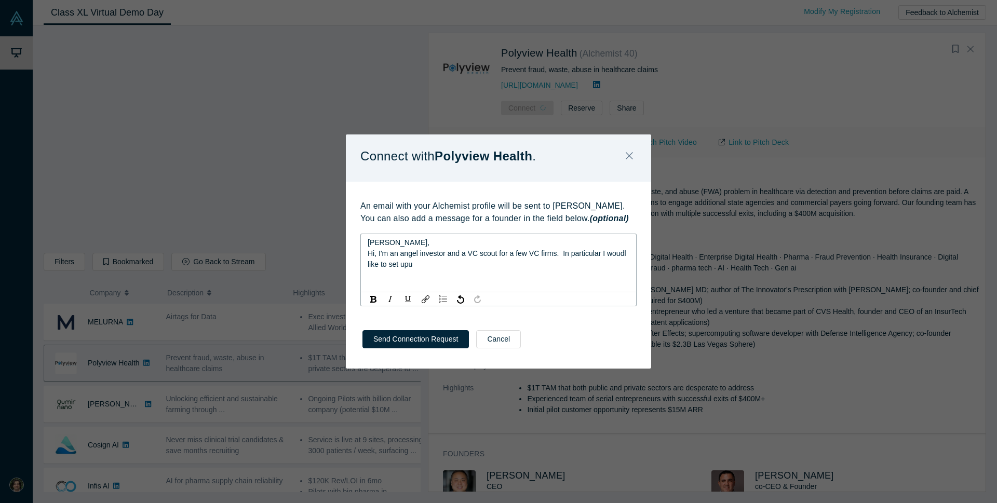
click at [624, 253] on span "Hi, I'm an angel investor and a VC scout for a few VC firms. In particular I wo…" at bounding box center [497, 258] width 260 height 19
drag, startPoint x: 446, startPoint y: 269, endPoint x: 366, endPoint y: 250, distance: 81.8
click at [366, 250] on div "[PERSON_NAME], Hi, I'm an angel investor and a VC scout for a few VC firms. In …" at bounding box center [498, 263] width 276 height 59
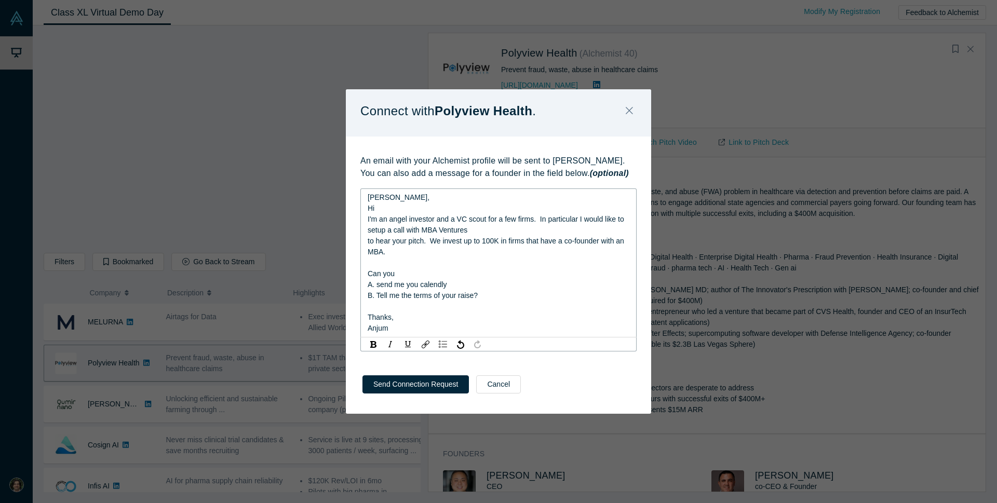
click at [379, 211] on div "Hi" at bounding box center [498, 208] width 262 height 11
click at [376, 223] on span "I'm an angel investor and a VC scout for a few firms. In particular I would lik…" at bounding box center [496, 224] width 258 height 19
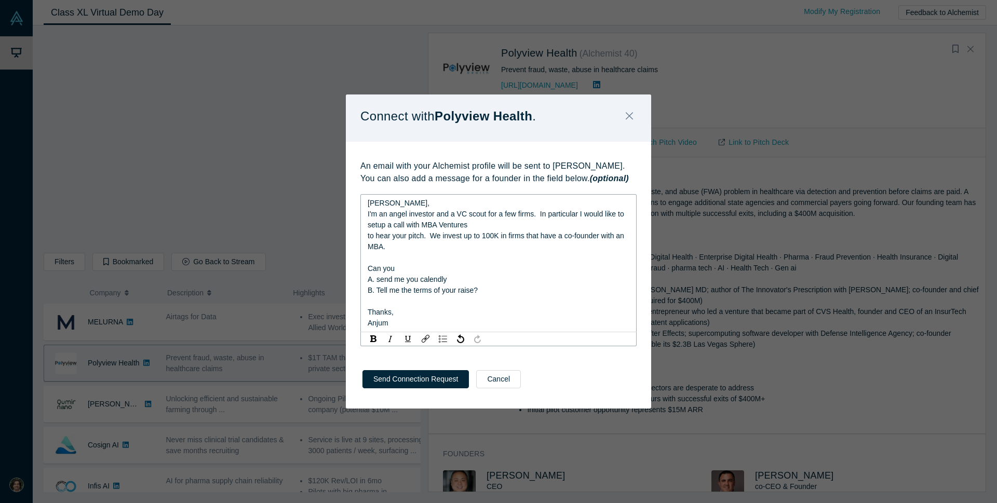
click at [372, 237] on span "to hear your pitch. We invest up to 100K in firms that have a co-founder with a…" at bounding box center [496, 240] width 258 height 19
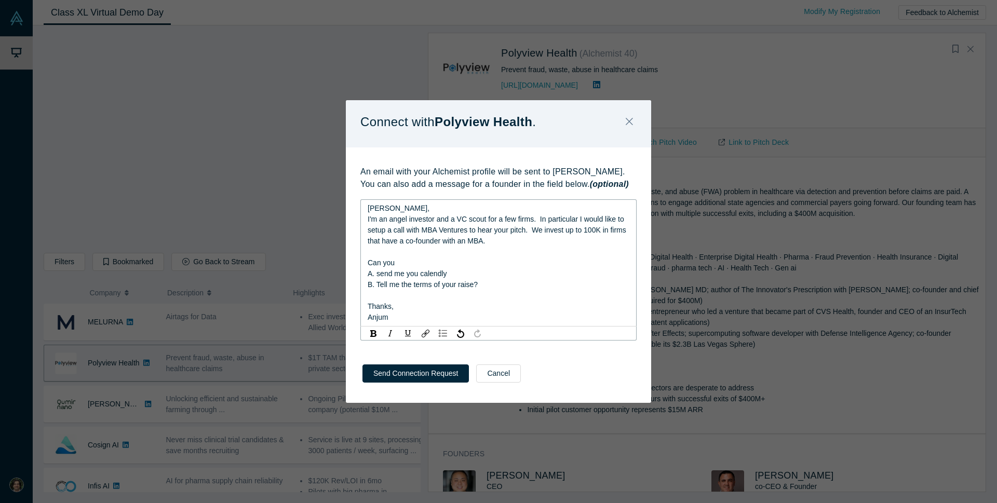
click at [415, 276] on span "A. send me you calendly" at bounding box center [406, 273] width 79 height 8
click at [473, 277] on div "A. send me your calendly" at bounding box center [498, 273] width 262 height 11
click at [399, 309] on div "Thanks," at bounding box center [498, 306] width 262 height 11
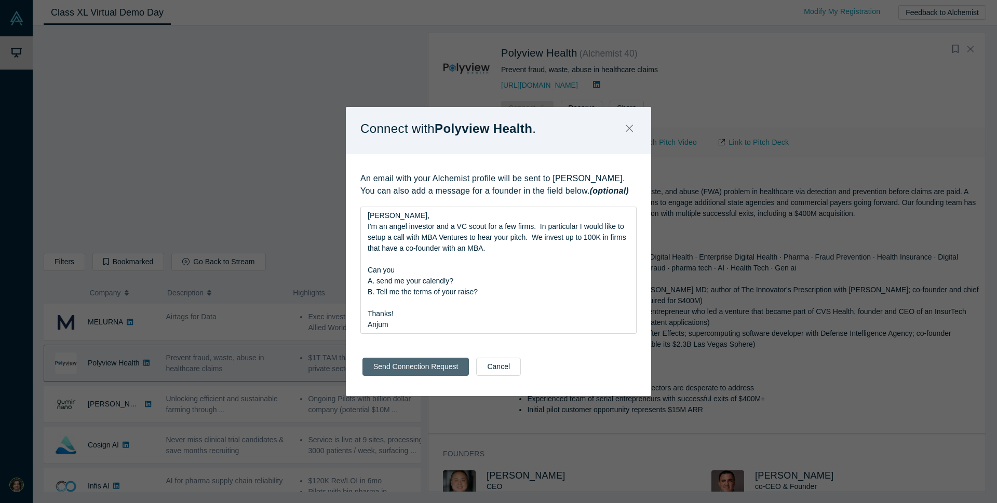
click at [425, 376] on div "Send Connection Request Cancel" at bounding box center [498, 370] width 305 height 51
click at [858, 77] on div "Connect with Polyview Health . An email with your Alchemist profile will be sen…" at bounding box center [498, 251] width 997 height 503
click at [426, 367] on button "Send Connection Request" at bounding box center [415, 367] width 106 height 18
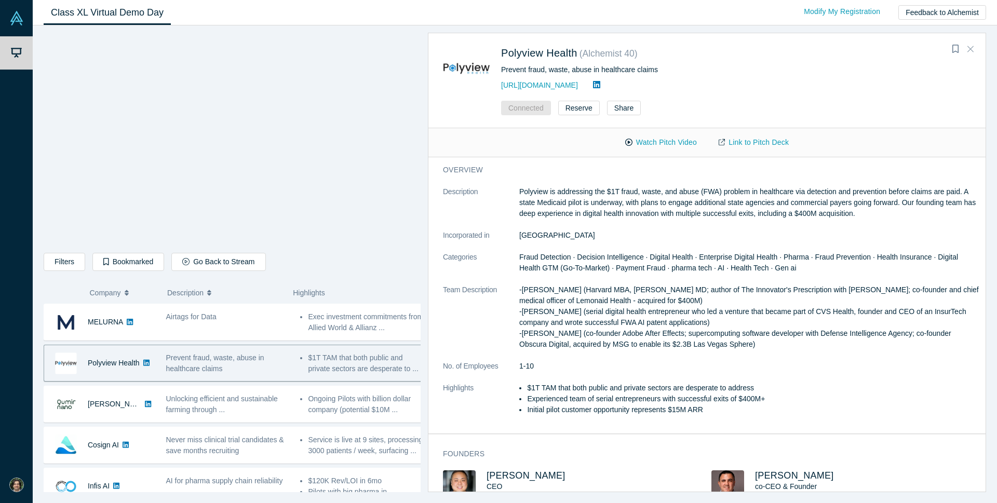
click at [969, 49] on icon "Close" at bounding box center [970, 48] width 6 height 9
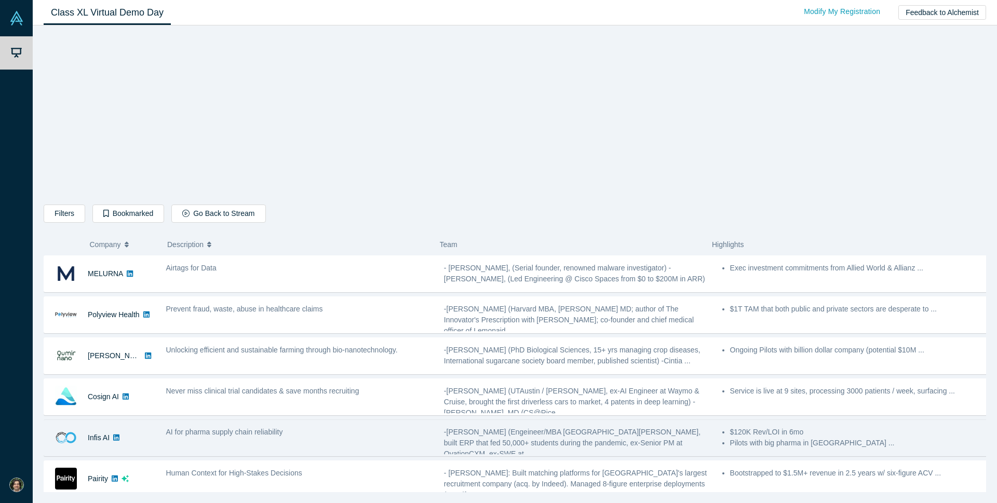
click at [200, 434] on span "AI for pharma supply chain reliability" at bounding box center [224, 432] width 117 height 8
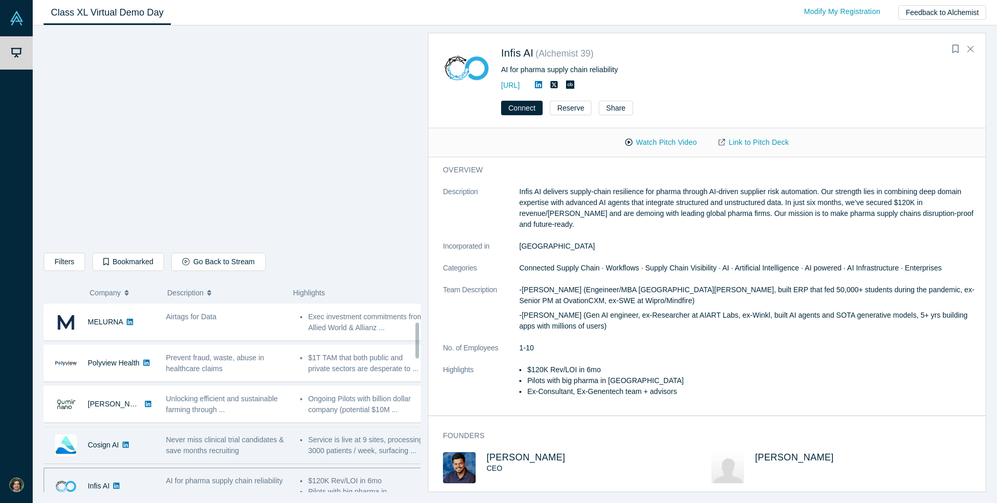
scroll to position [94, 0]
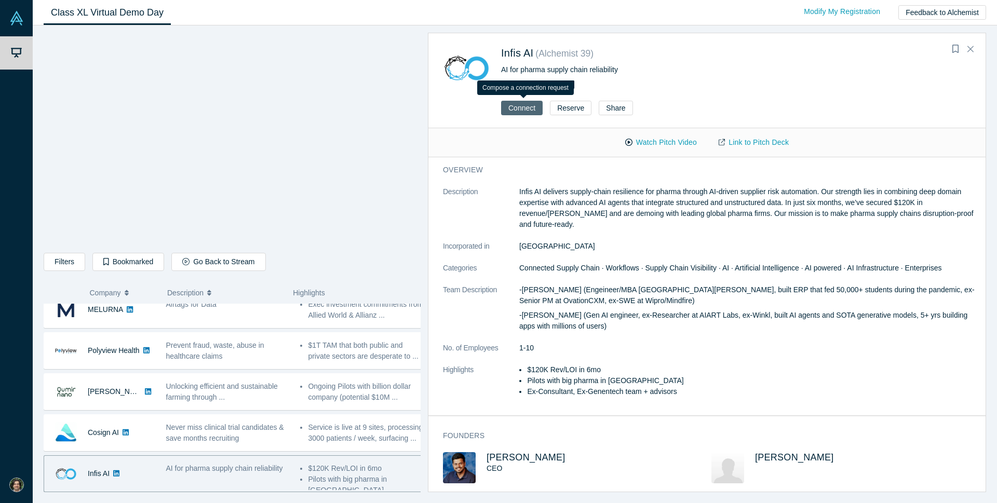
click at [522, 108] on button "Connect" at bounding box center [522, 108] width 42 height 15
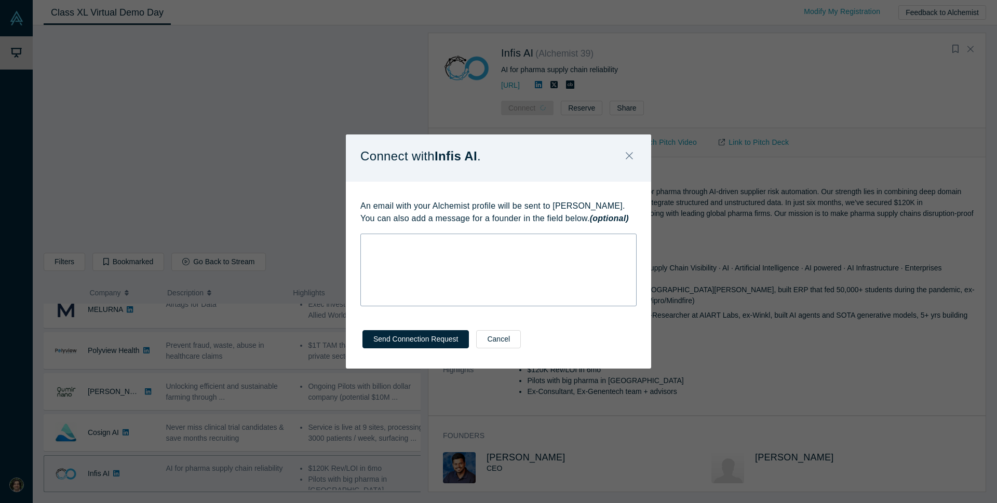
click at [388, 244] on div "rdw-editor" at bounding box center [498, 242] width 262 height 11
drag, startPoint x: 547, startPoint y: 243, endPoint x: 340, endPoint y: 253, distance: 206.3
click at [340, 253] on div "Connect with Infis AI . An email with your Alchemist profile will be sent to [P…" at bounding box center [498, 251] width 997 height 503
click at [374, 248] on div "rdw-editor" at bounding box center [498, 242] width 262 height 11
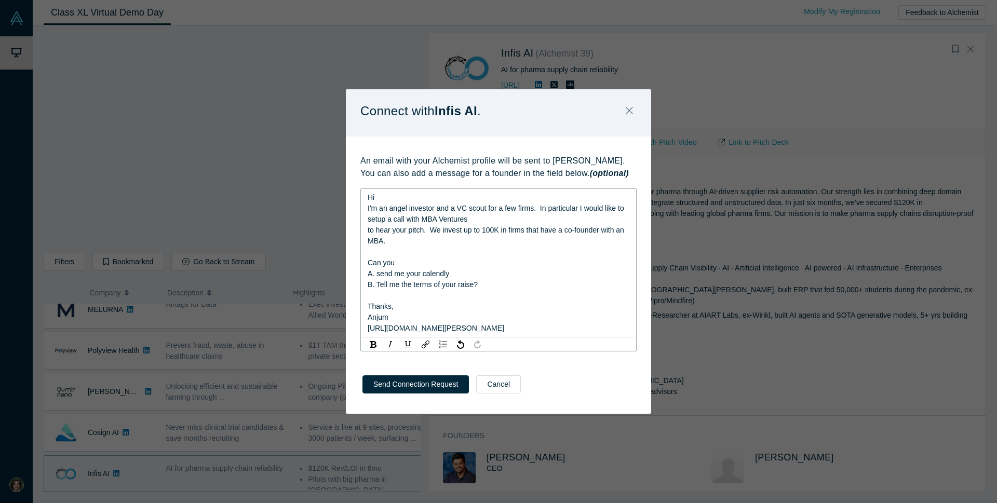
click at [381, 199] on div "Hi" at bounding box center [498, 197] width 262 height 11
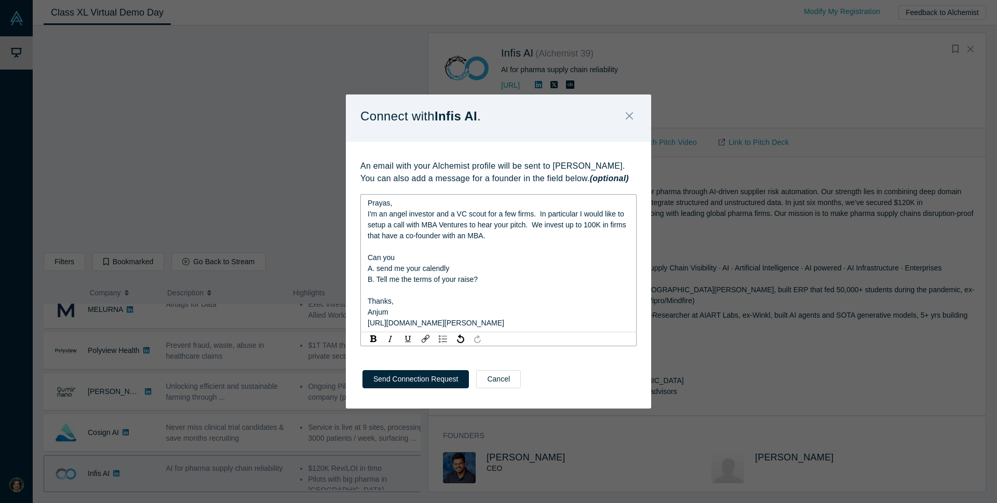
click at [394, 203] on div "Prayas," at bounding box center [498, 203] width 262 height 11
click at [432, 381] on button "Send Connection Request" at bounding box center [415, 379] width 106 height 18
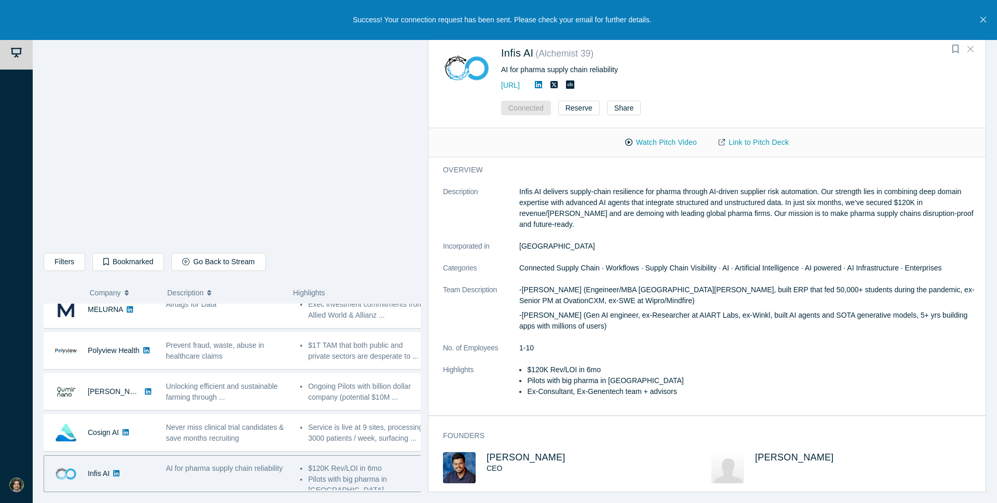
click at [971, 52] on icon "Close" at bounding box center [970, 48] width 6 height 9
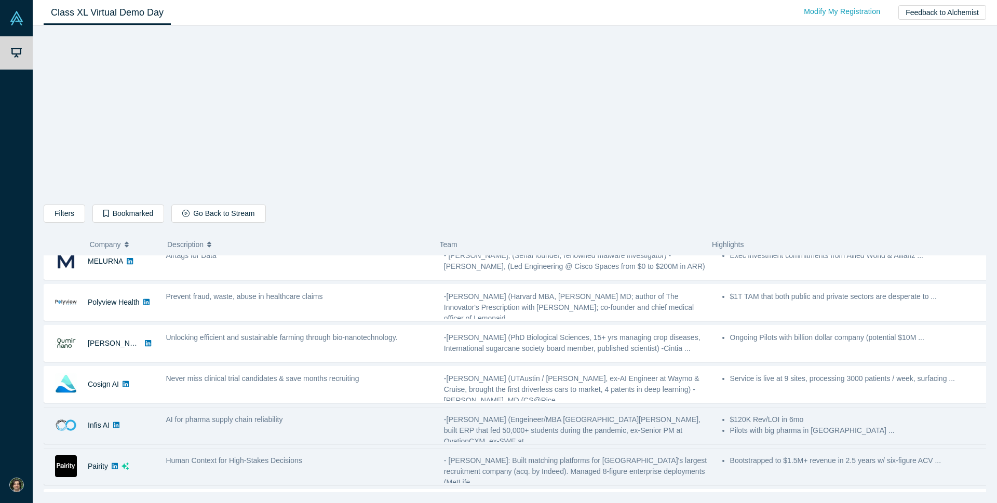
click at [367, 467] on div "Human Context for High-Stakes Decisions" at bounding box center [299, 466] width 278 height 33
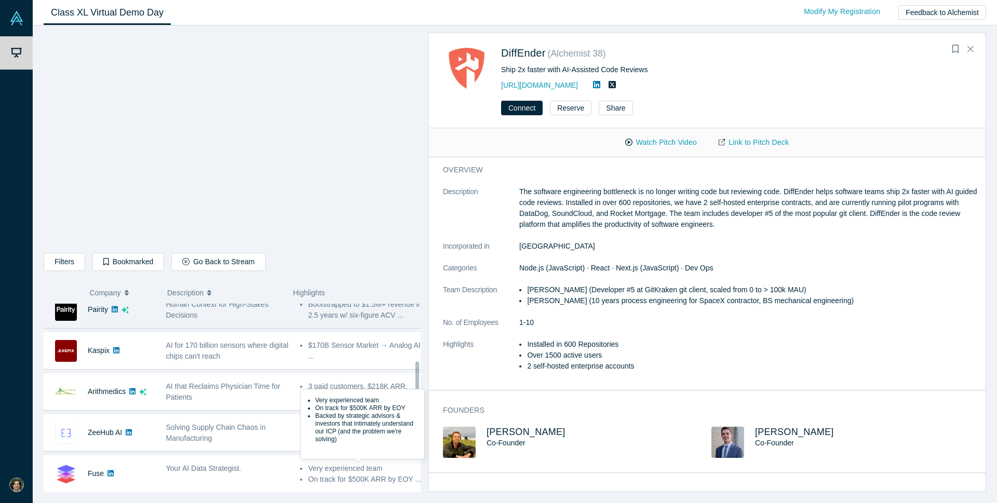
scroll to position [340, 0]
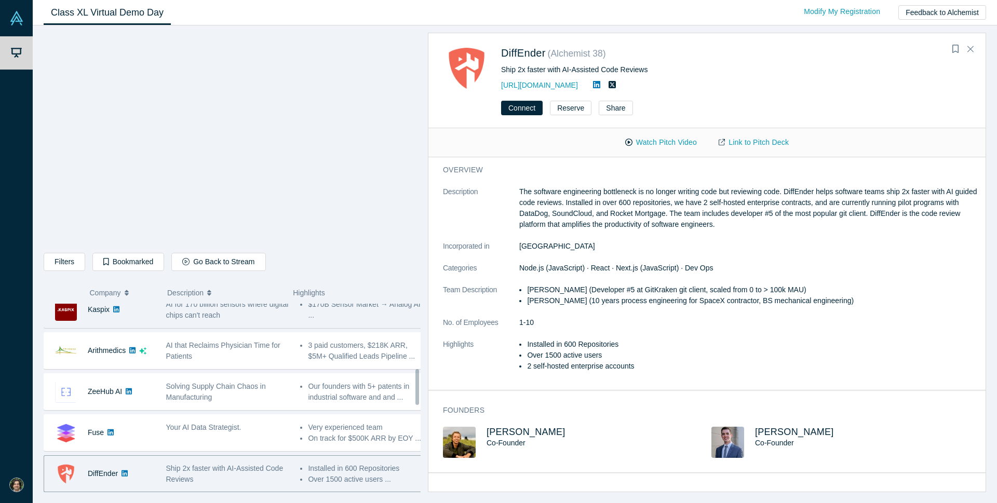
click at [265, 321] on div "AI for 170 billion sensors where digital chips can't reach" at bounding box center [227, 309] width 134 height 33
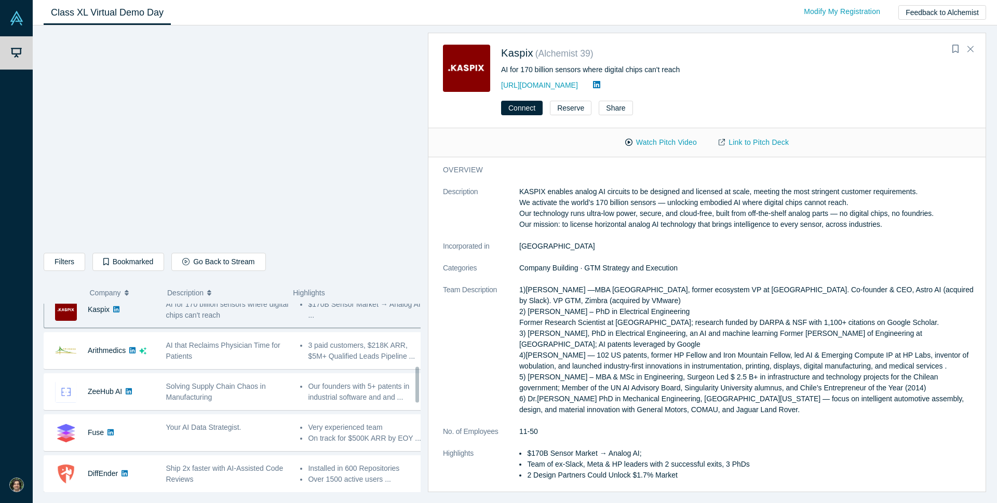
scroll to position [328, 0]
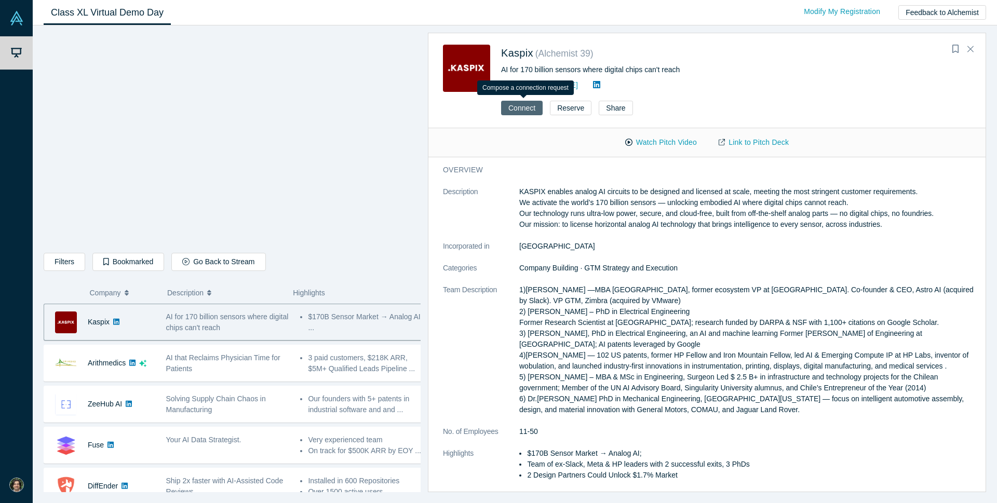
click at [523, 110] on button "Connect" at bounding box center [522, 108] width 42 height 15
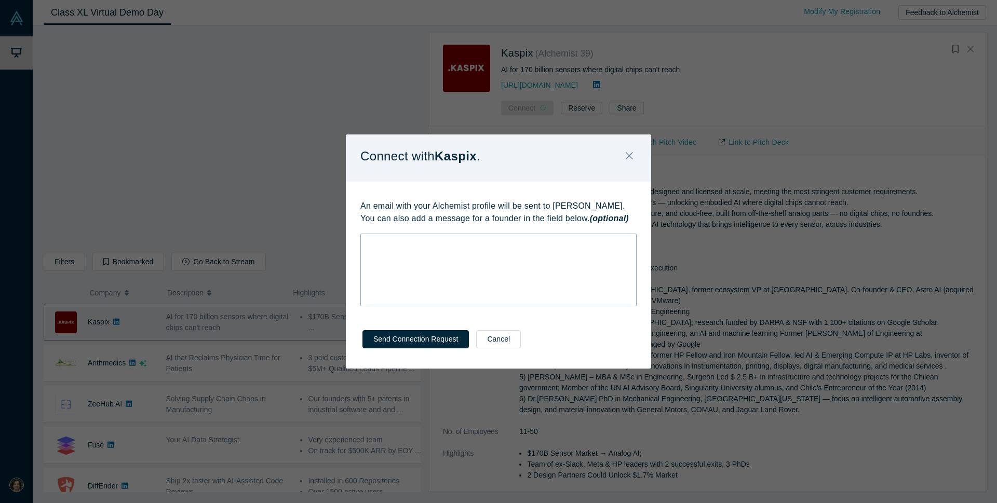
click at [400, 243] on div "rdw-editor" at bounding box center [498, 242] width 262 height 11
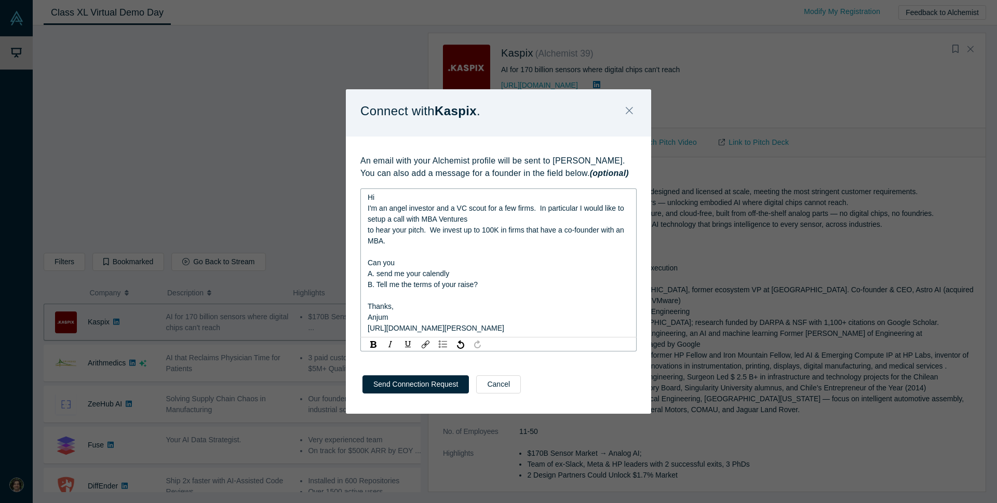
click at [396, 199] on div "Hi" at bounding box center [498, 197] width 262 height 11
click at [368, 232] on span "to hear your pitch. We invest up to 100K in firms that have a co-founder with a…" at bounding box center [496, 235] width 258 height 19
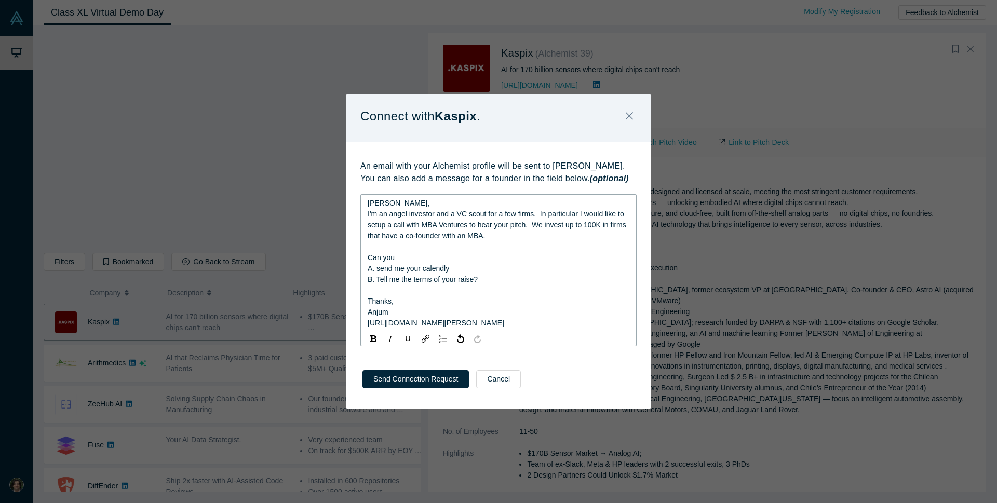
click at [512, 237] on div "I'm an angel investor and a VC scout for a few firms. In particular I would lik…" at bounding box center [498, 225] width 262 height 33
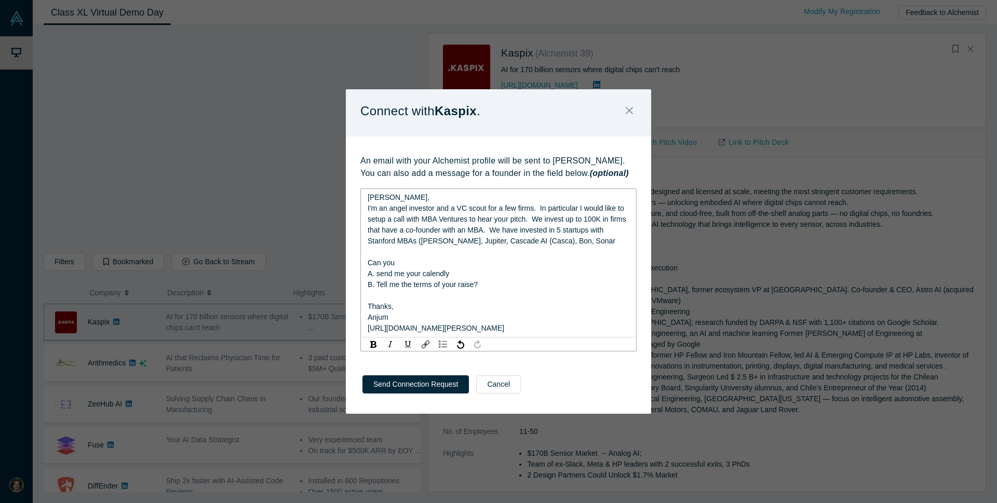
click at [564, 244] on div "I'm an angel investor and a VC scout for a few firms. In particular I would lik…" at bounding box center [498, 225] width 262 height 44
click at [538, 243] on span "I'm an angel investor and a VC scout for a few firms. In particular I would lik…" at bounding box center [497, 224] width 261 height 41
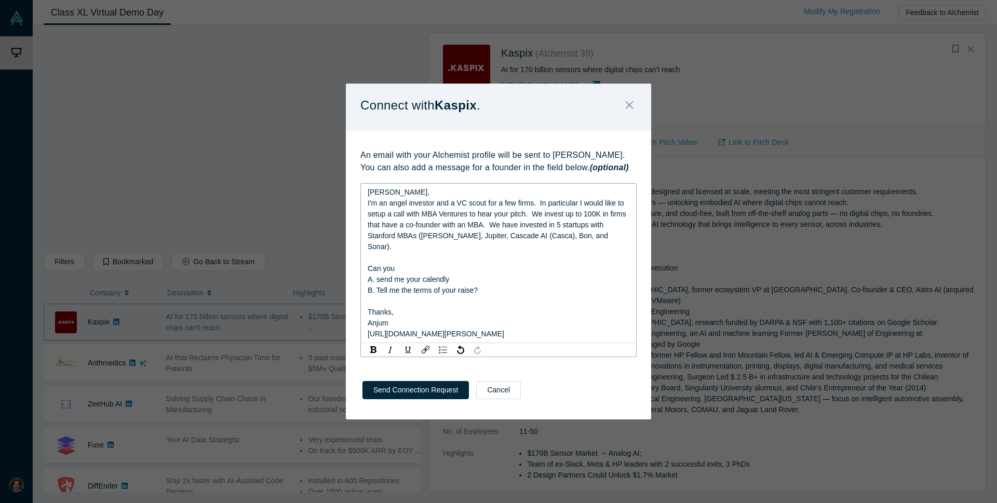
click at [515, 242] on span "I'm an angel investor and a VC scout for a few firms. In particular I would lik…" at bounding box center [497, 225] width 261 height 52
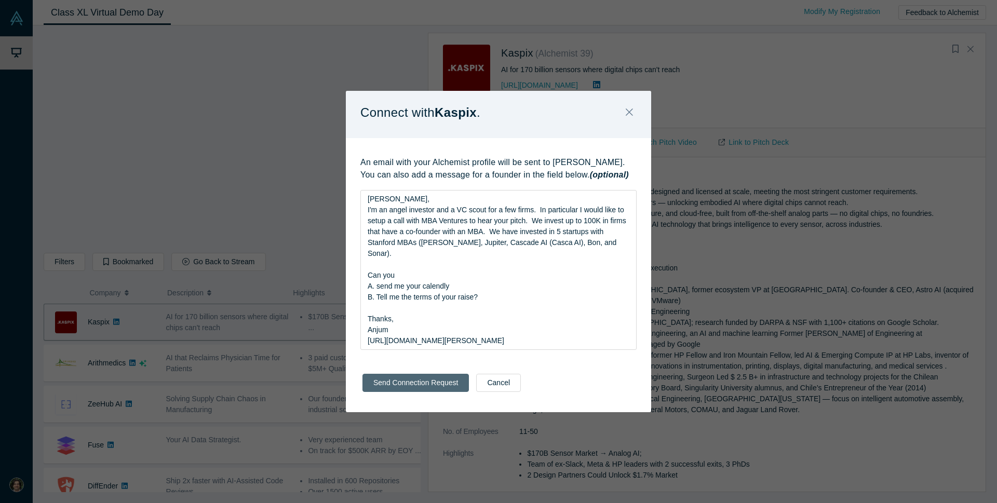
click at [421, 387] on div "Send Connection Request Cancel" at bounding box center [498, 386] width 305 height 51
click at [420, 377] on button "Send Connection Request" at bounding box center [415, 383] width 106 height 18
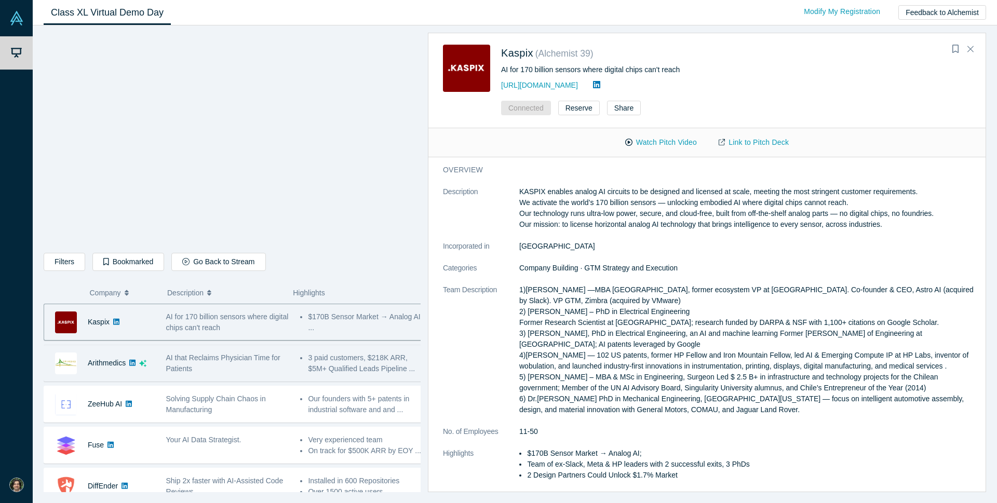
click at [166, 369] on span "AI that Reclaims Physician Time for Patients" at bounding box center [223, 362] width 114 height 19
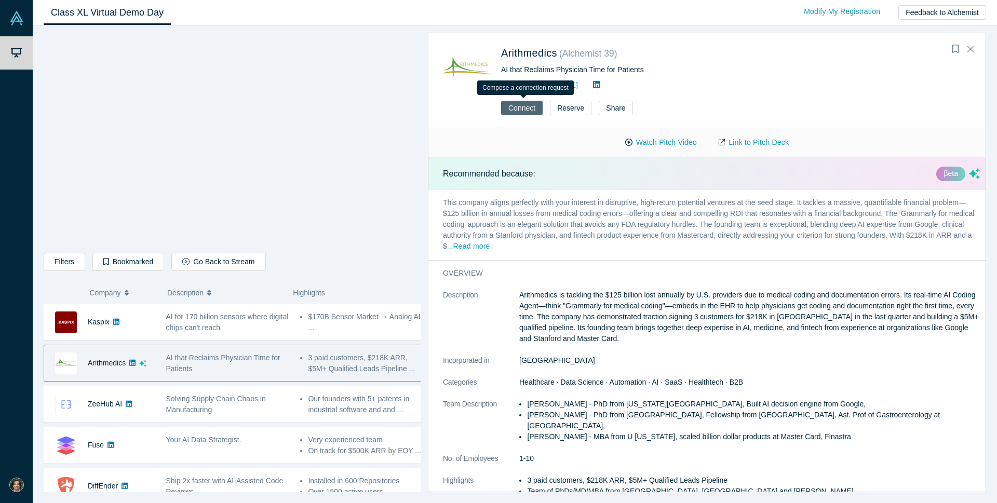
click at [529, 111] on button "Connect" at bounding box center [522, 108] width 42 height 15
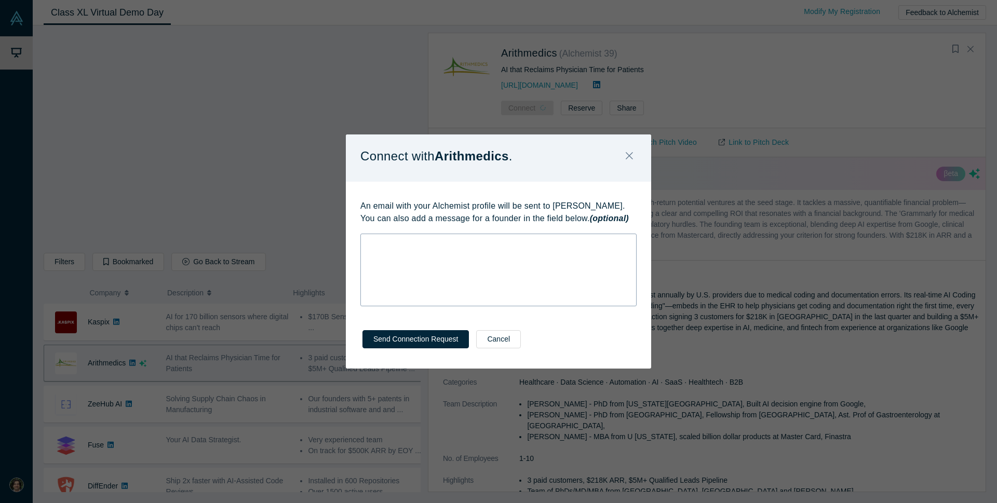
click at [434, 251] on div "rdw-wrapper" at bounding box center [498, 270] width 276 height 73
drag, startPoint x: 433, startPoint y: 251, endPoint x: 400, endPoint y: 286, distance: 48.5
click at [400, 286] on div "rdw-wrapper" at bounding box center [498, 270] width 276 height 73
drag, startPoint x: 393, startPoint y: 250, endPoint x: 383, endPoint y: 277, distance: 28.9
click at [383, 277] on div "rdw-wrapper" at bounding box center [498, 270] width 276 height 73
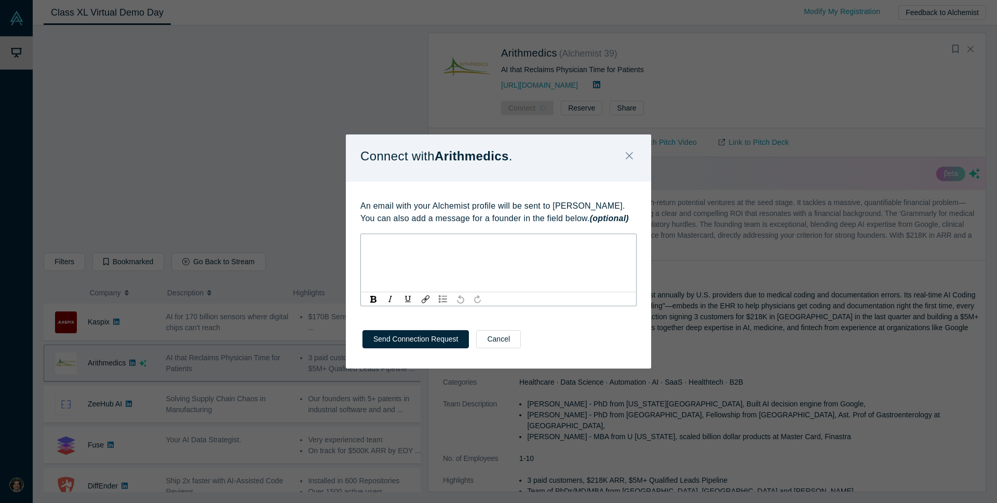
click at [388, 247] on div "rdw-editor" at bounding box center [498, 242] width 262 height 11
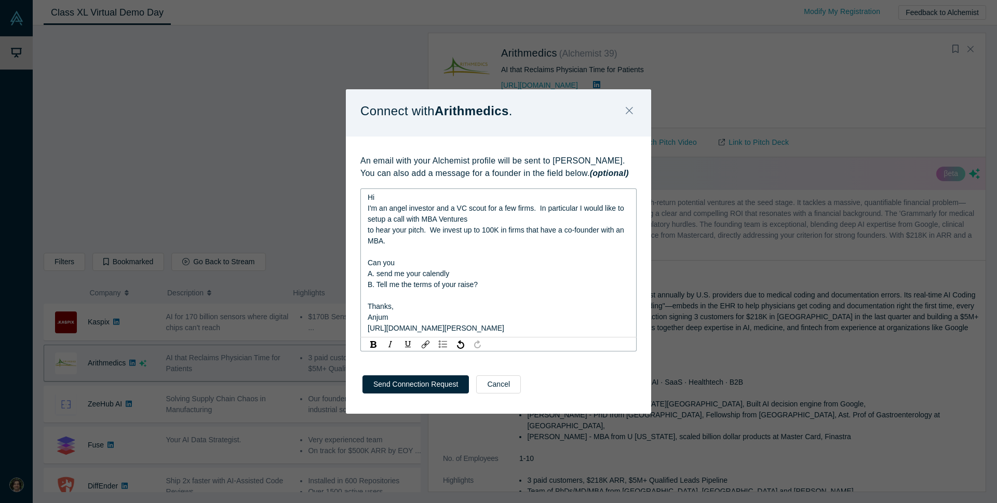
click at [390, 199] on div "Hi" at bounding box center [498, 197] width 262 height 11
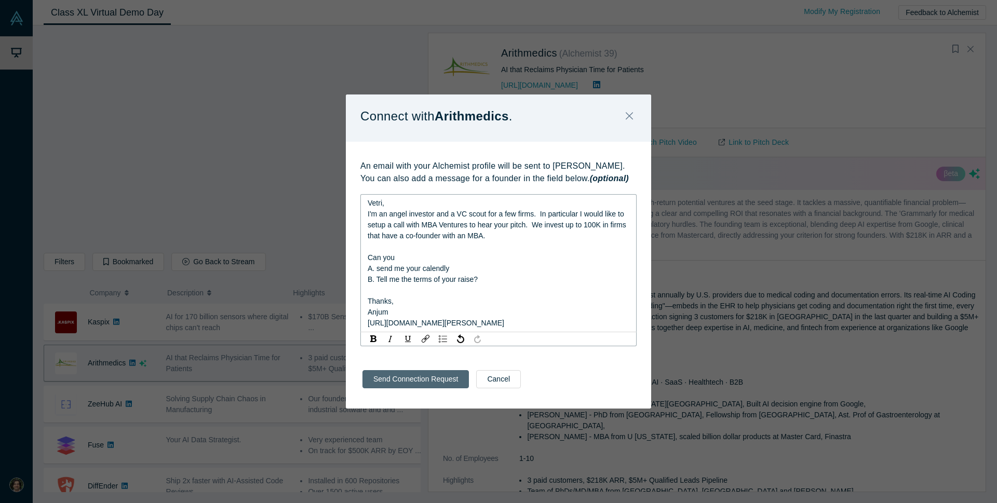
click at [410, 380] on button "Send Connection Request" at bounding box center [415, 379] width 106 height 18
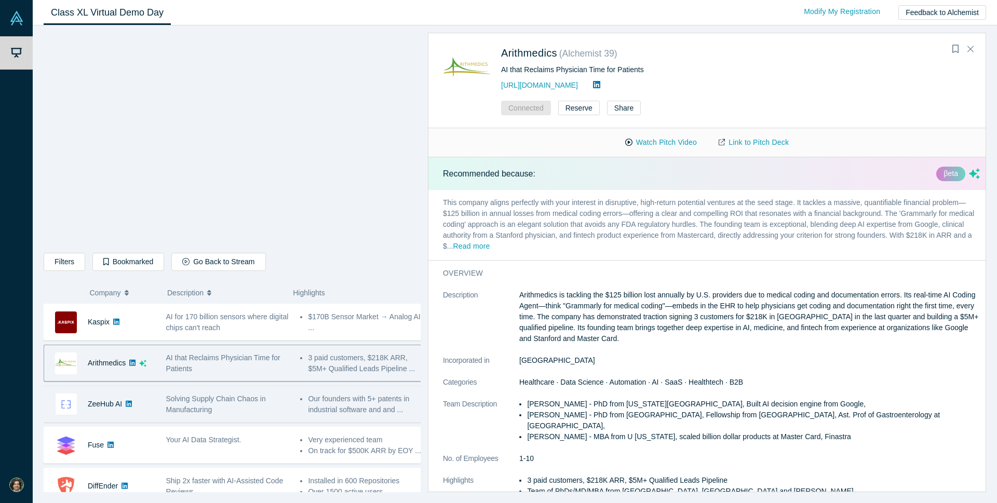
click at [240, 413] on div "Solving Supply Chain Chaos in Manufacturing" at bounding box center [228, 404] width 124 height 22
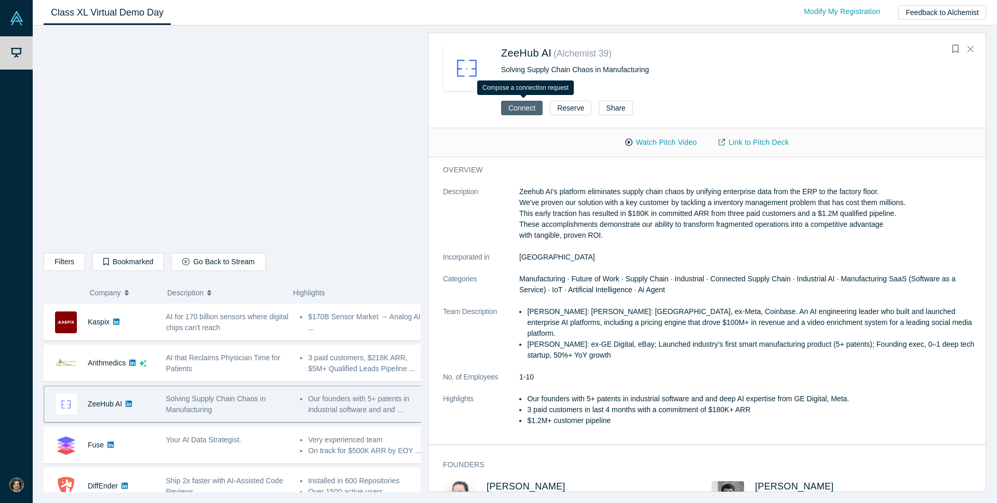
click at [525, 108] on button "Connect" at bounding box center [522, 108] width 42 height 15
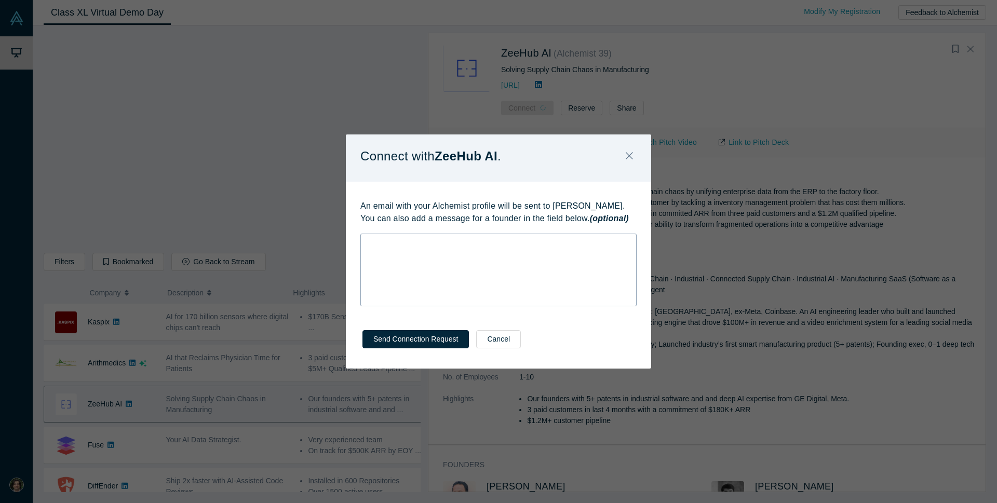
click at [393, 256] on div "rdw-wrapper" at bounding box center [498, 270] width 276 height 73
drag, startPoint x: 393, startPoint y: 256, endPoint x: 376, endPoint y: 252, distance: 17.6
click at [376, 253] on div "rdw-wrapper" at bounding box center [498, 270] width 276 height 73
click at [374, 242] on div "rdw-editor" at bounding box center [498, 242] width 262 height 11
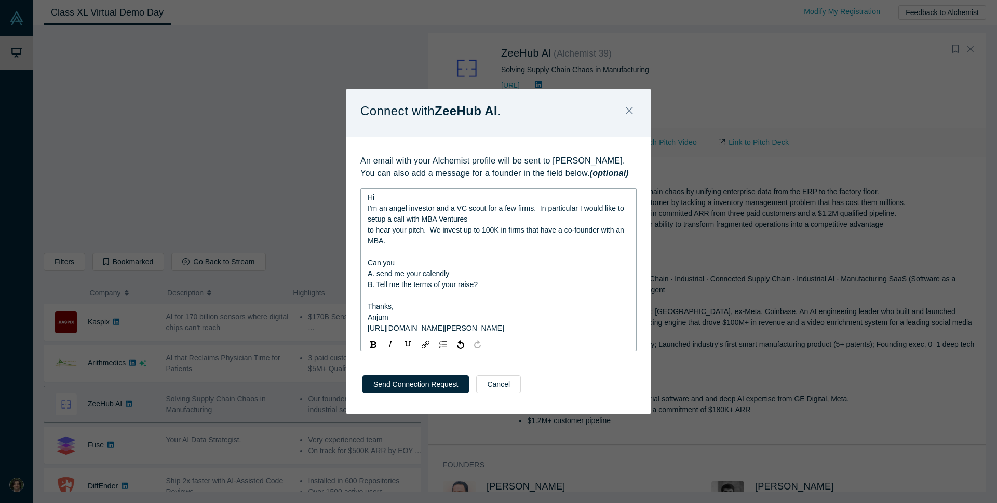
click at [379, 199] on div "Hi" at bounding box center [498, 197] width 262 height 11
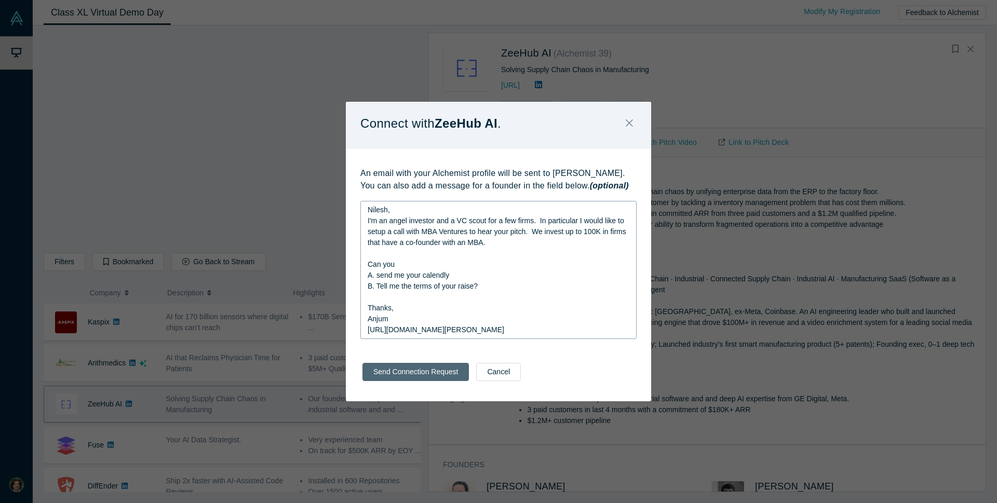
click at [422, 383] on div "Send Connection Request Cancel" at bounding box center [498, 375] width 305 height 51
click at [412, 371] on button "Send Connection Request" at bounding box center [415, 372] width 106 height 18
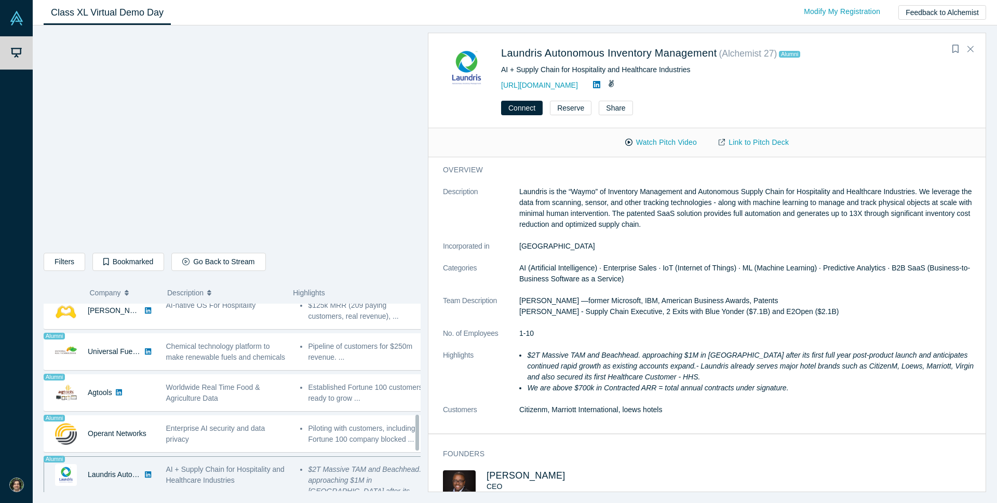
scroll to position [587, 0]
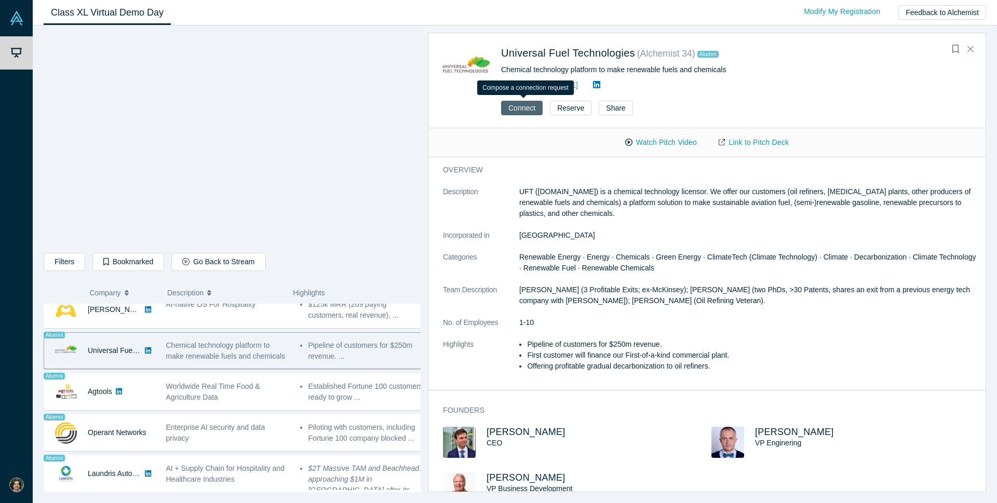
click at [529, 108] on button "Connect" at bounding box center [522, 108] width 42 height 15
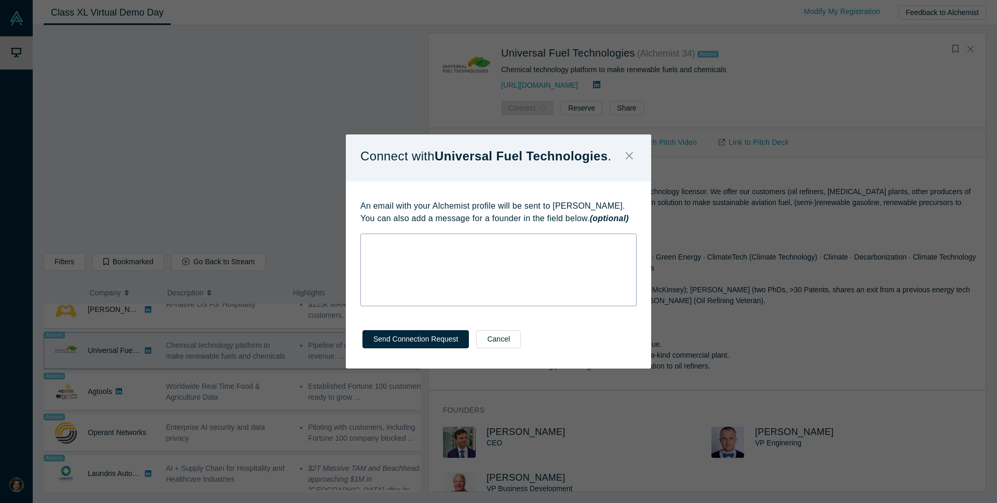
click at [442, 247] on div "rdw-editor" at bounding box center [498, 242] width 262 height 11
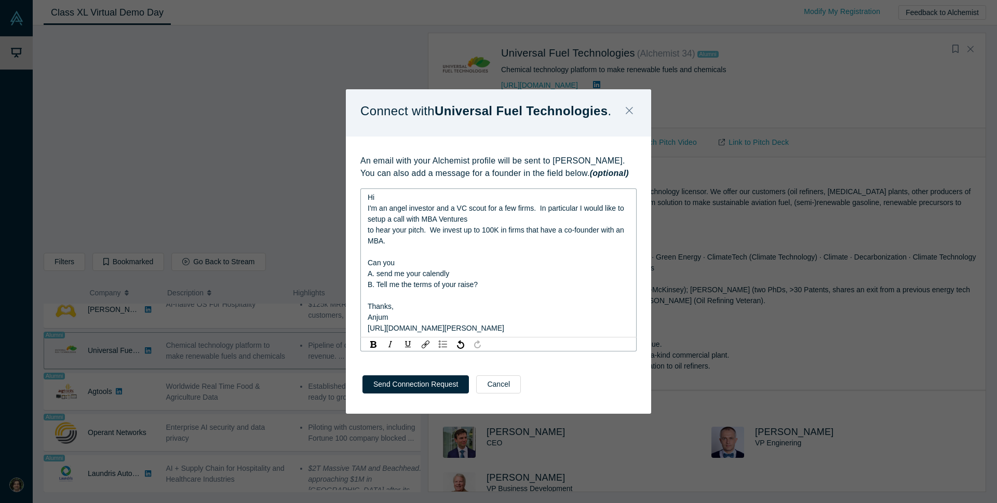
click at [376, 202] on div "Hi" at bounding box center [498, 197] width 262 height 11
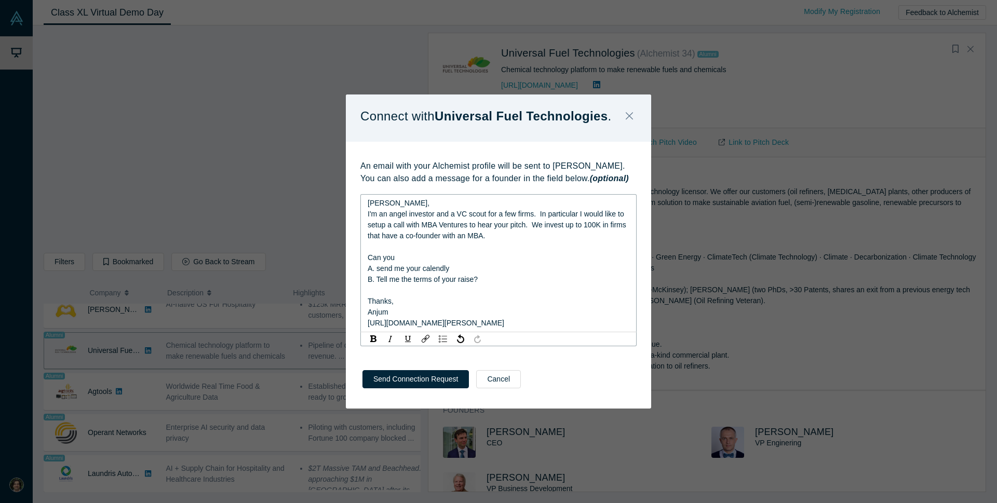
click at [405, 303] on div "Thanks," at bounding box center [498, 301] width 262 height 11
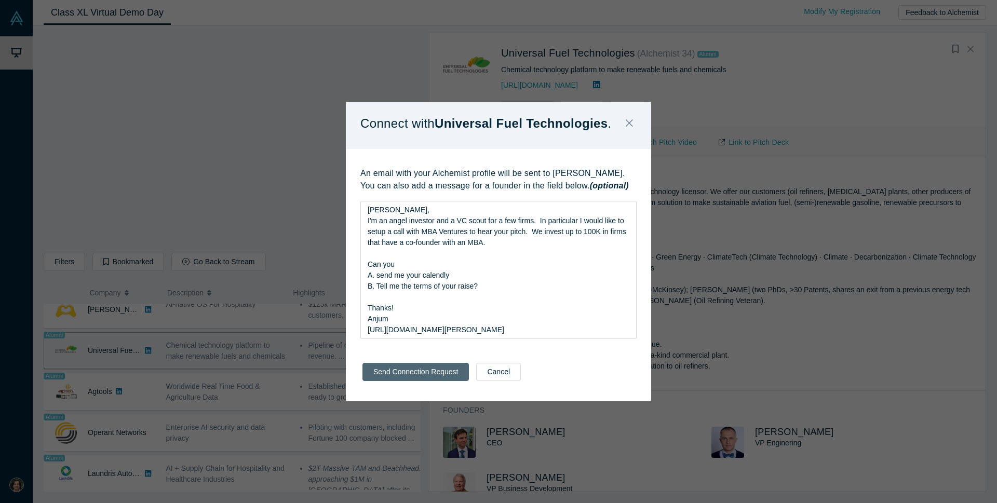
click at [413, 378] on button "Send Connection Request" at bounding box center [415, 372] width 106 height 18
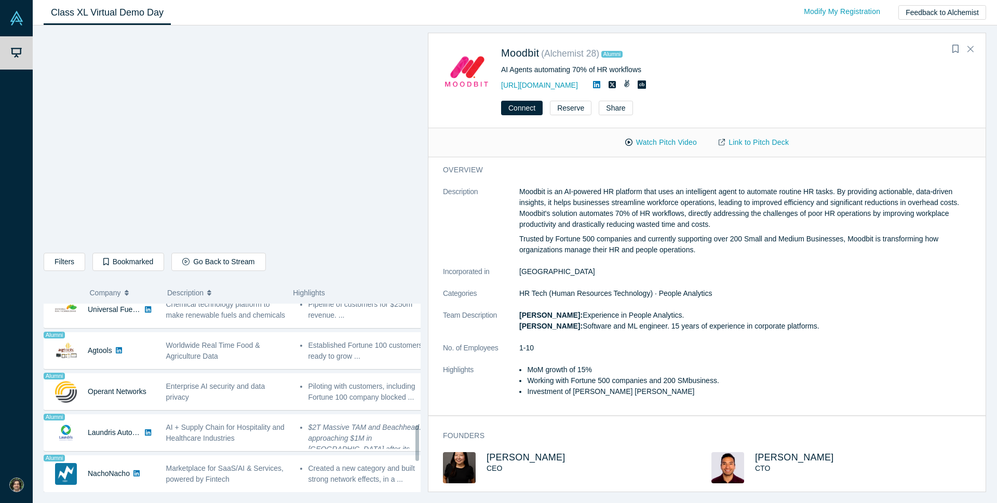
scroll to position [669, 0]
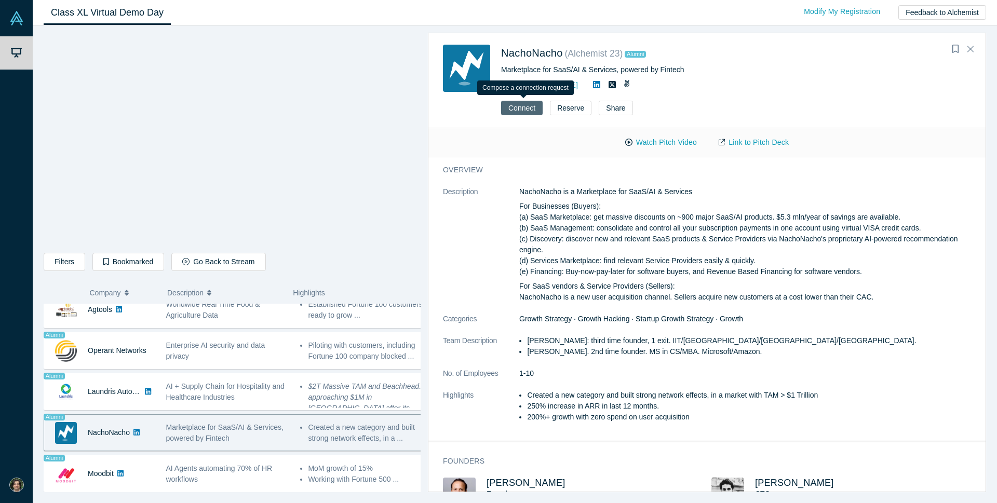
click at [525, 109] on button "Connect" at bounding box center [522, 108] width 42 height 15
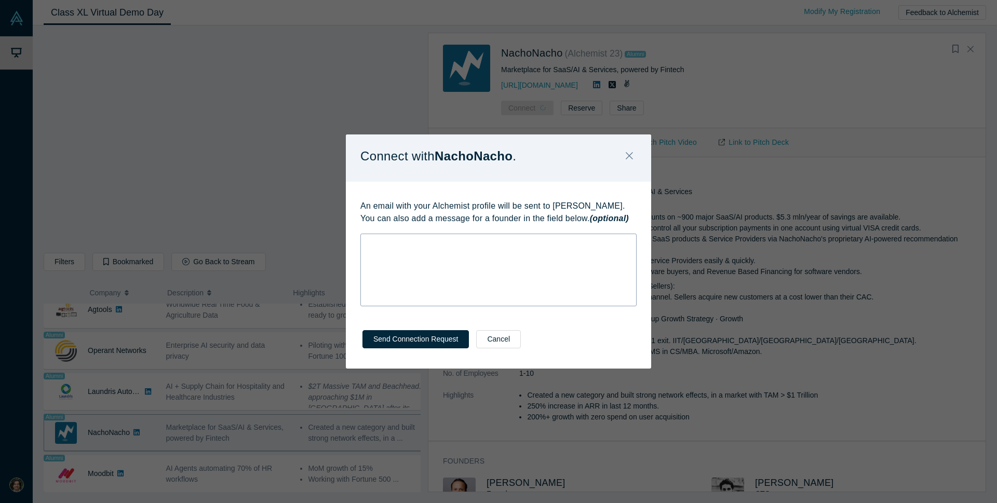
click at [424, 246] on div "rdw-editor" at bounding box center [498, 242] width 262 height 11
paste div "rdw-editor"
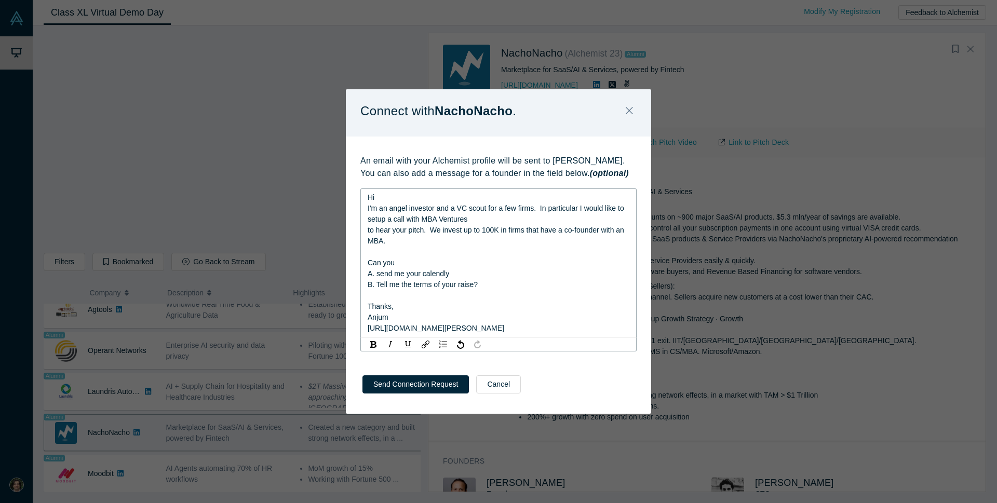
click at [381, 200] on div "Hi" at bounding box center [498, 197] width 262 height 11
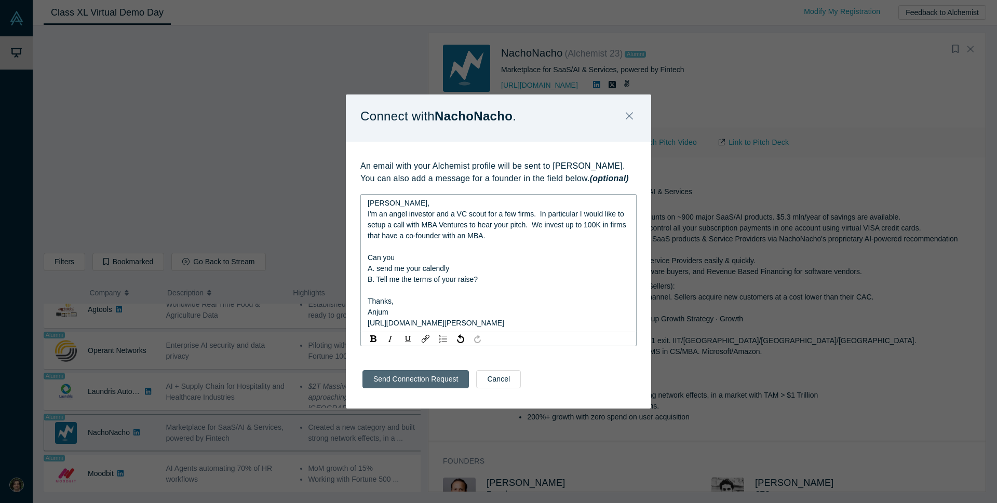
click at [417, 379] on button "Send Connection Request" at bounding box center [415, 379] width 106 height 18
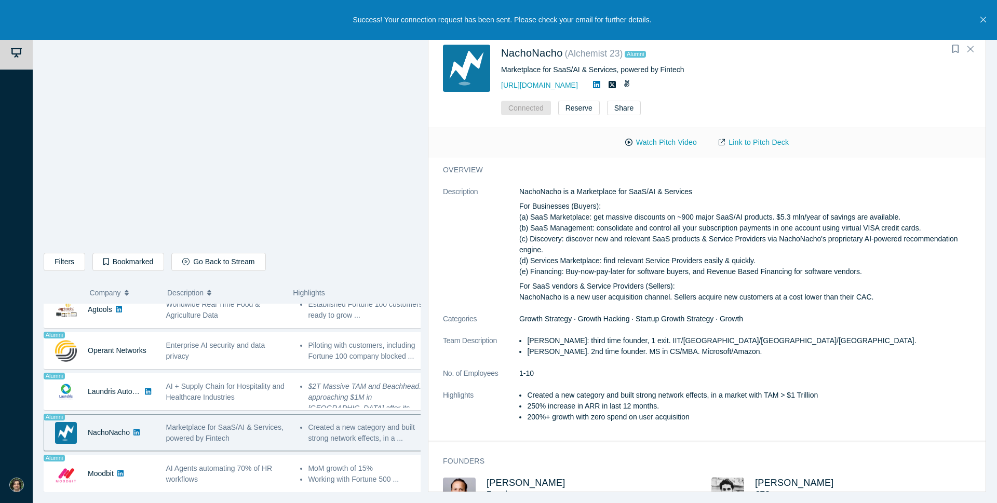
click at [599, 86] on icon at bounding box center [596, 84] width 7 height 7
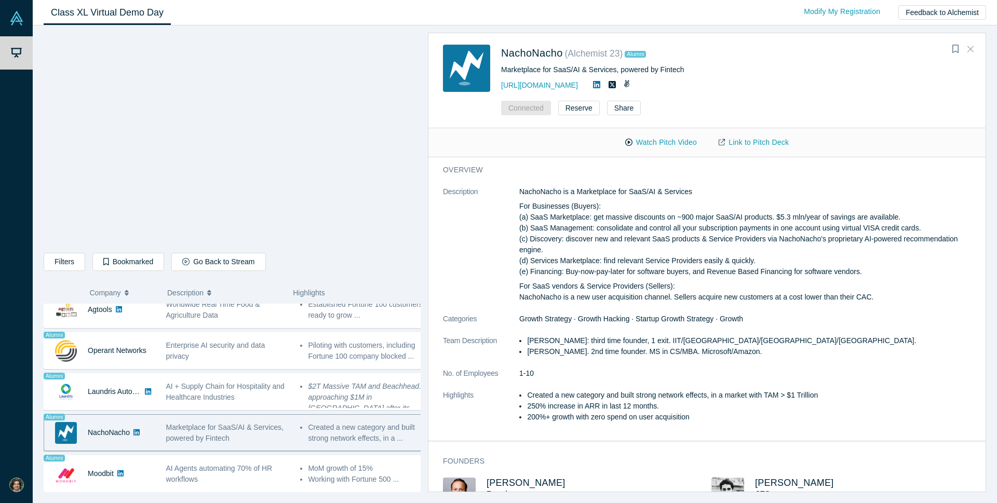
click at [973, 52] on icon "Close" at bounding box center [970, 49] width 6 height 6
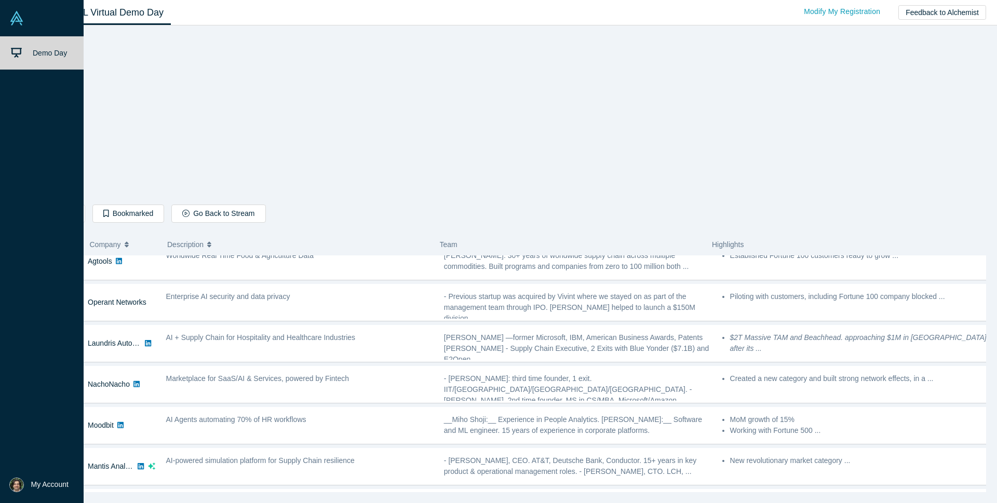
click at [11, 18] on img at bounding box center [16, 18] width 15 height 15
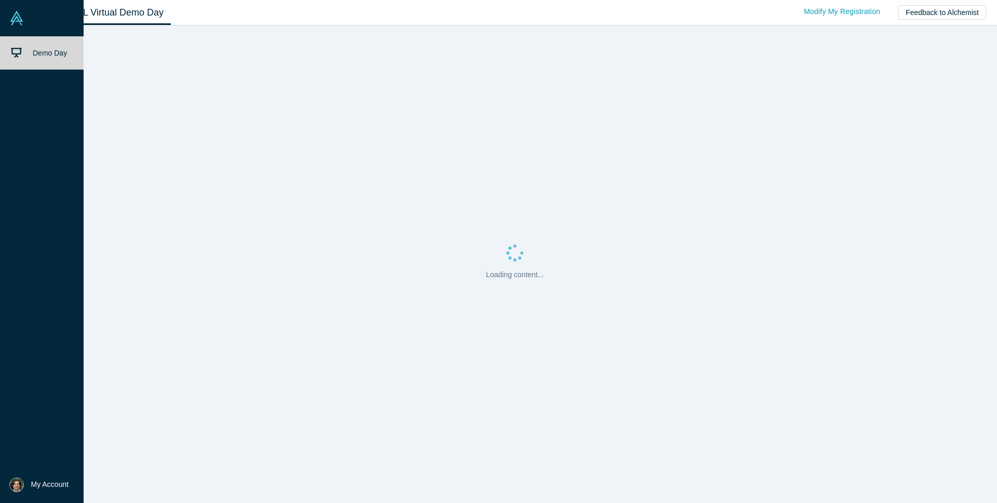
click at [43, 488] on span "My Account" at bounding box center [49, 484] width 37 height 11
click at [86, 476] on button "Log Out" at bounding box center [74, 476] width 62 height 19
